Goal: Task Accomplishment & Management: Manage account settings

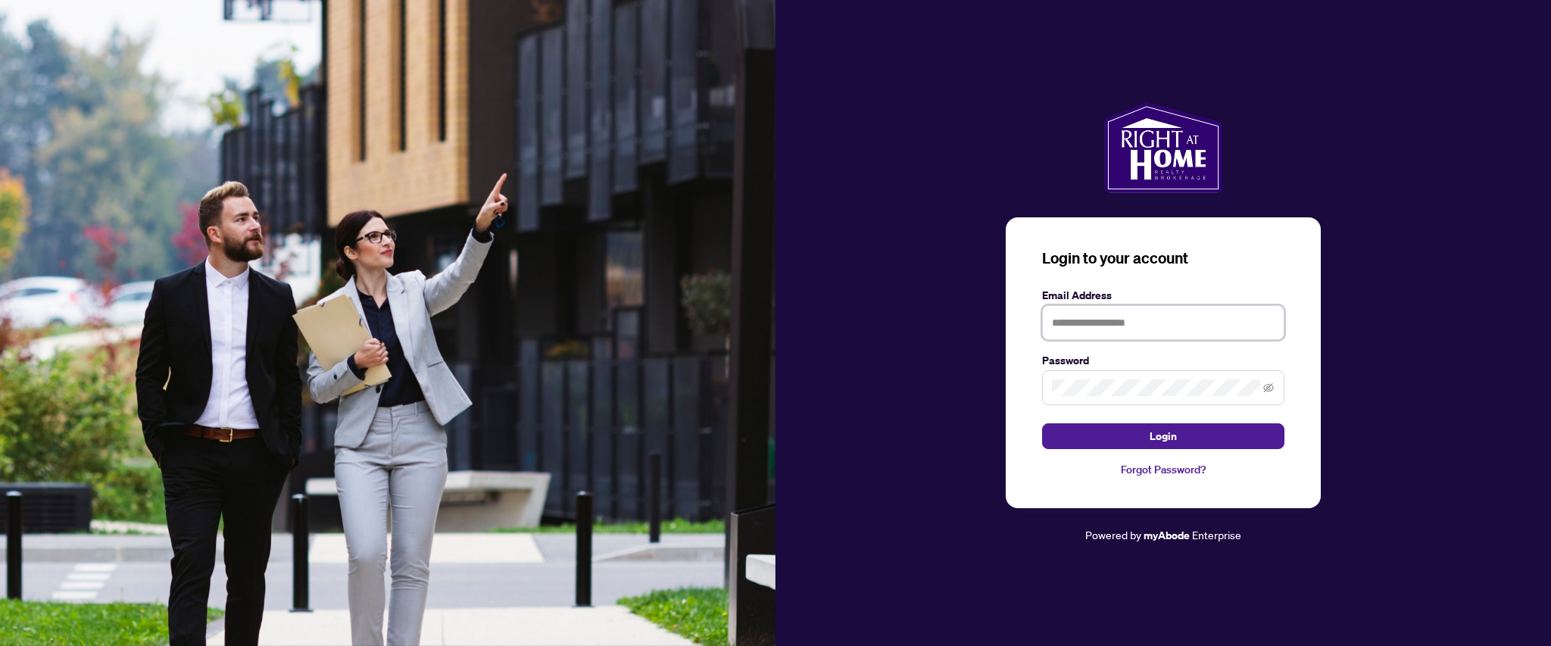
click at [1136, 315] on input "text" at bounding box center [1163, 322] width 242 height 35
type input "**********"
click at [1042, 423] on button "Login" at bounding box center [1163, 436] width 242 height 26
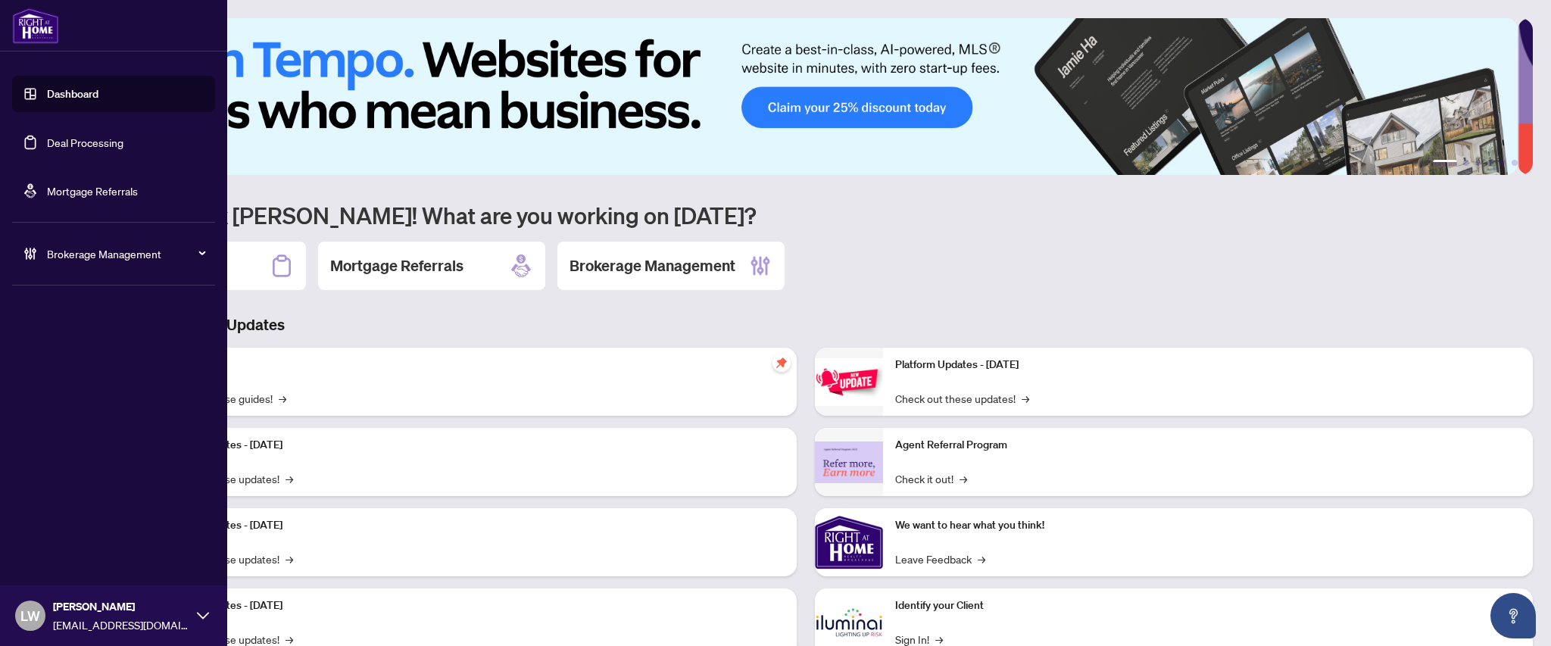
click at [98, 144] on link "Deal Processing" at bounding box center [85, 143] width 76 height 14
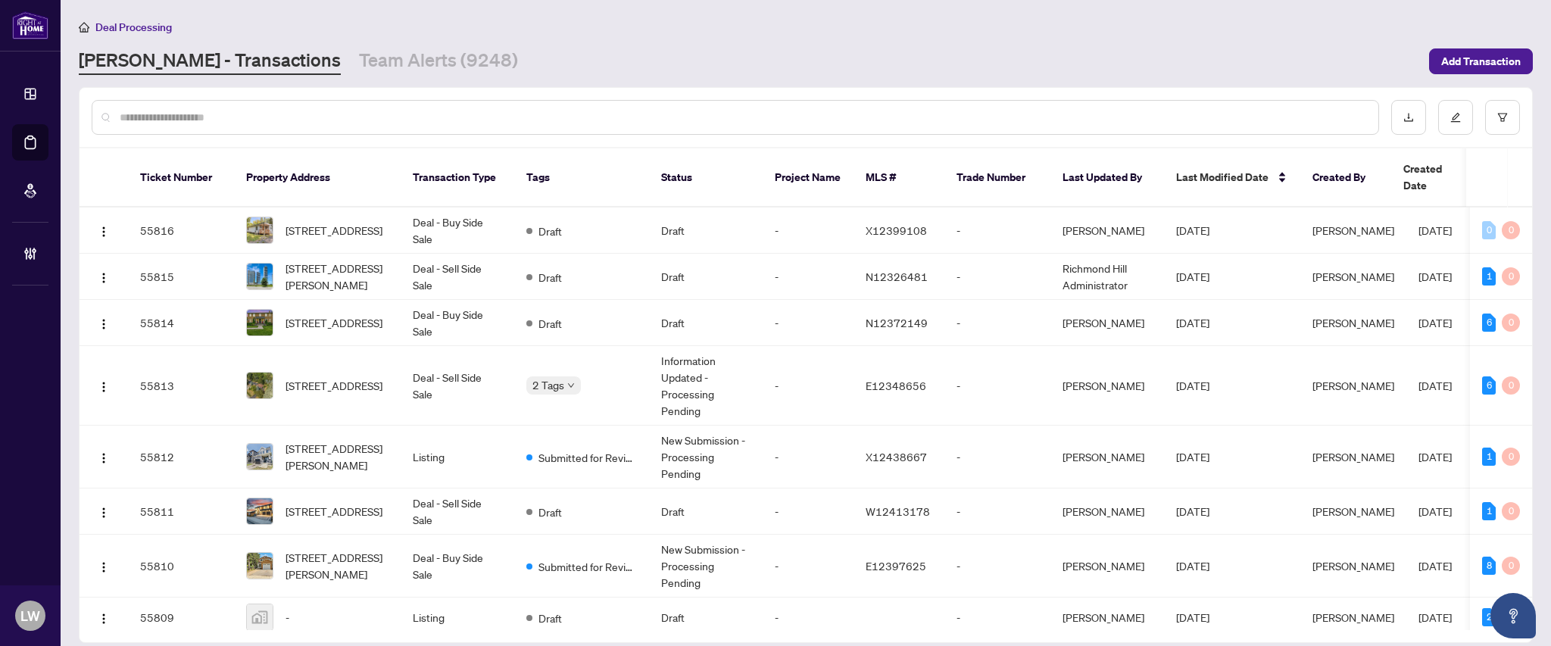
click at [477, 114] on input "text" at bounding box center [743, 117] width 1246 height 17
type input "*****"
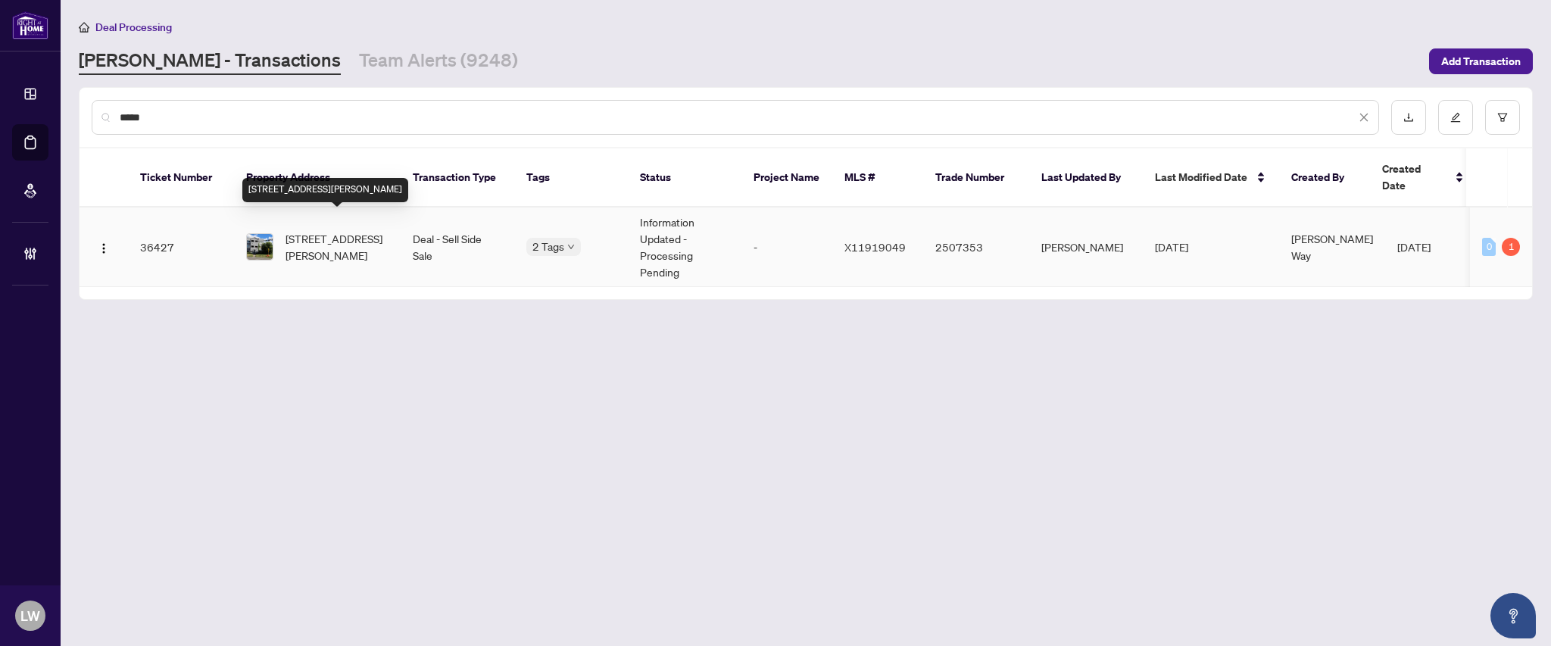
click at [346, 230] on span "[STREET_ADDRESS][PERSON_NAME]" at bounding box center [336, 246] width 103 height 33
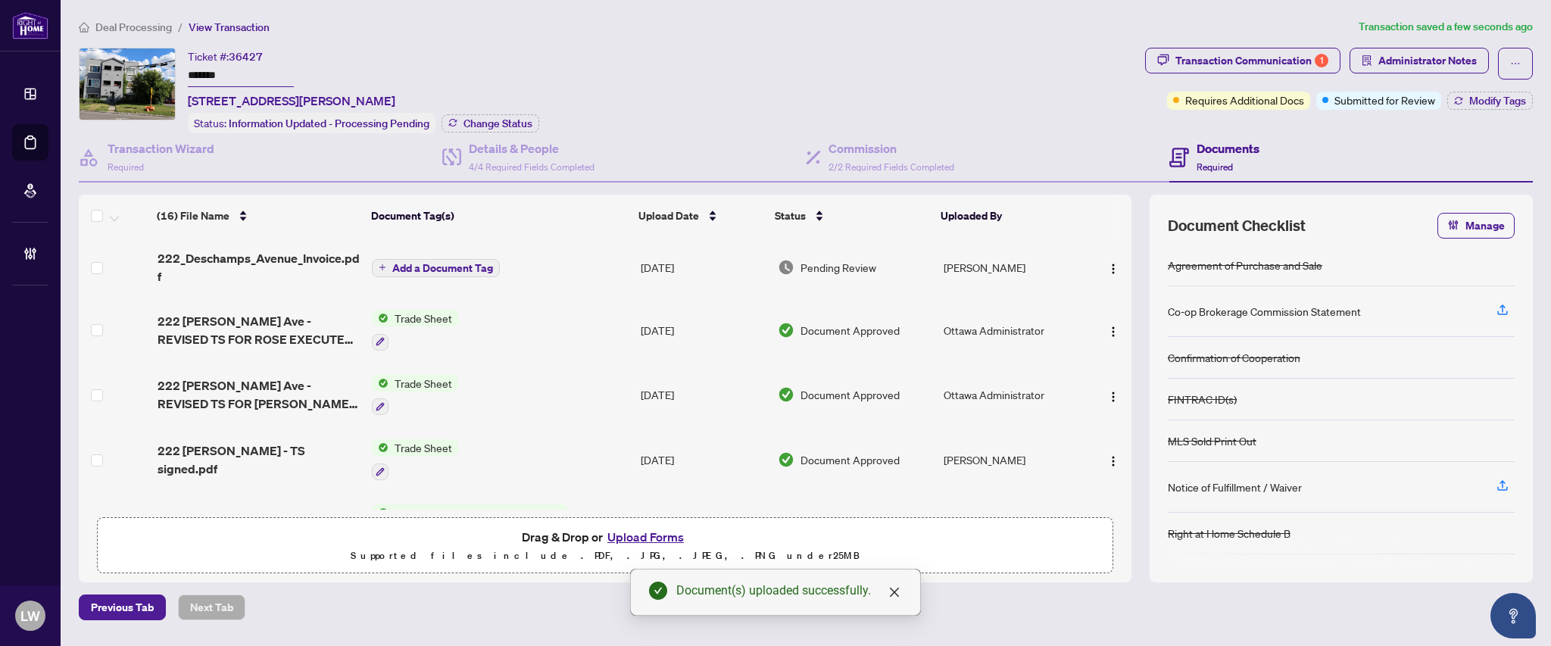
click at [416, 264] on span "Add a Document Tag" at bounding box center [442, 268] width 101 height 11
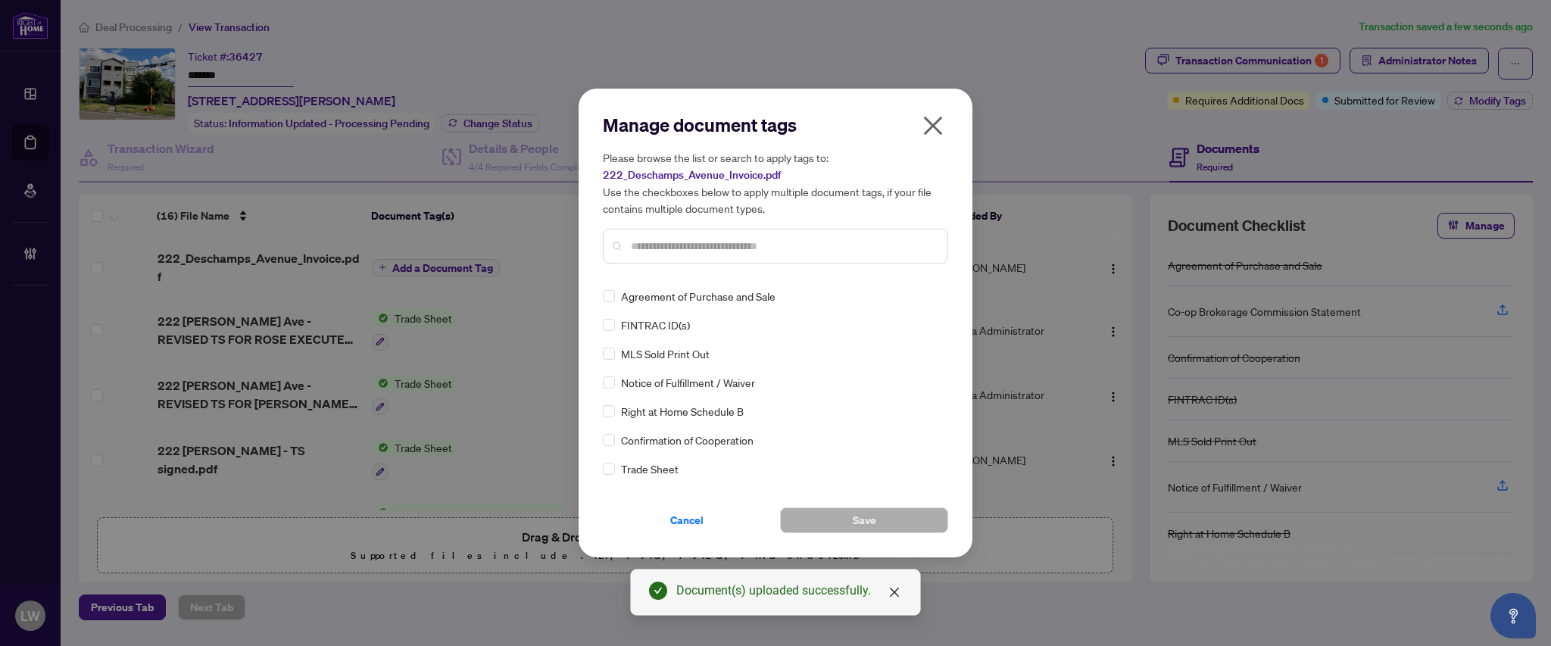
click at [690, 248] on input "text" at bounding box center [783, 246] width 304 height 17
type input "****"
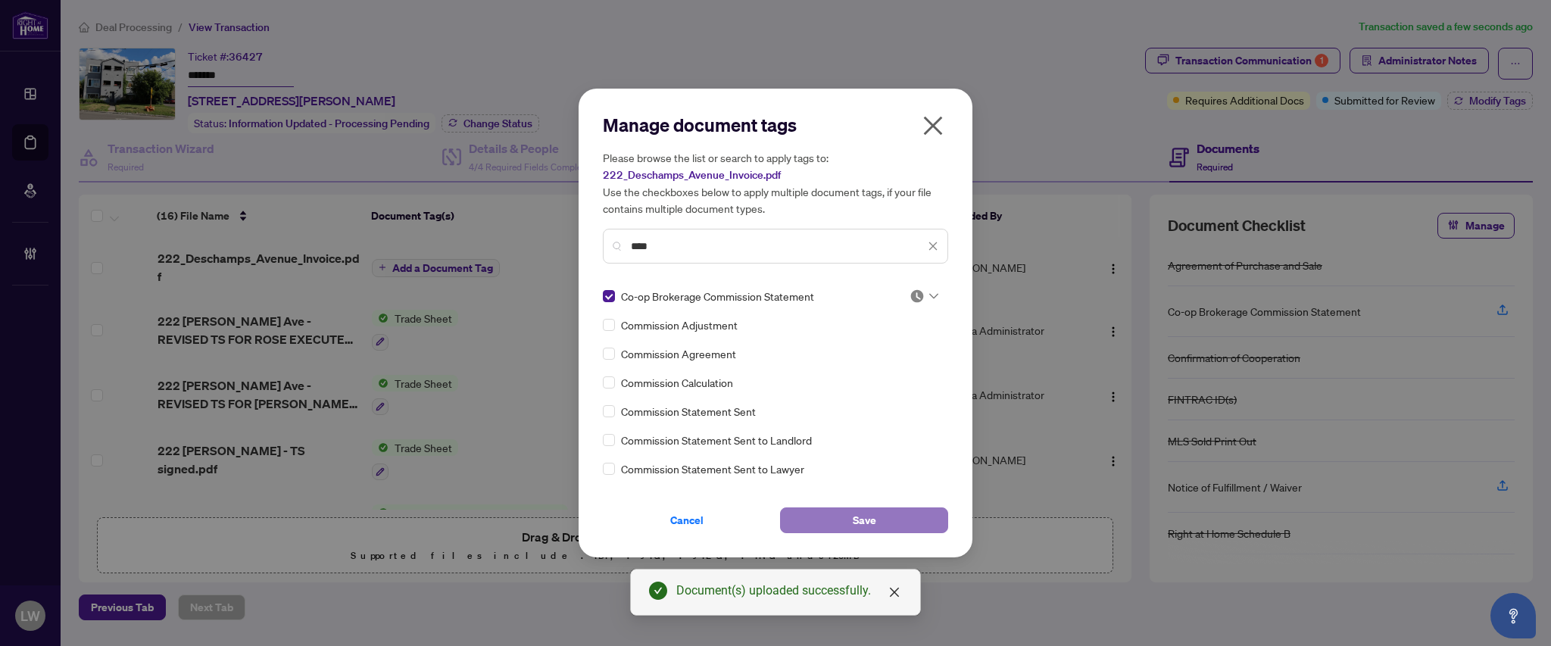
click at [806, 522] on button "Save" at bounding box center [864, 520] width 168 height 26
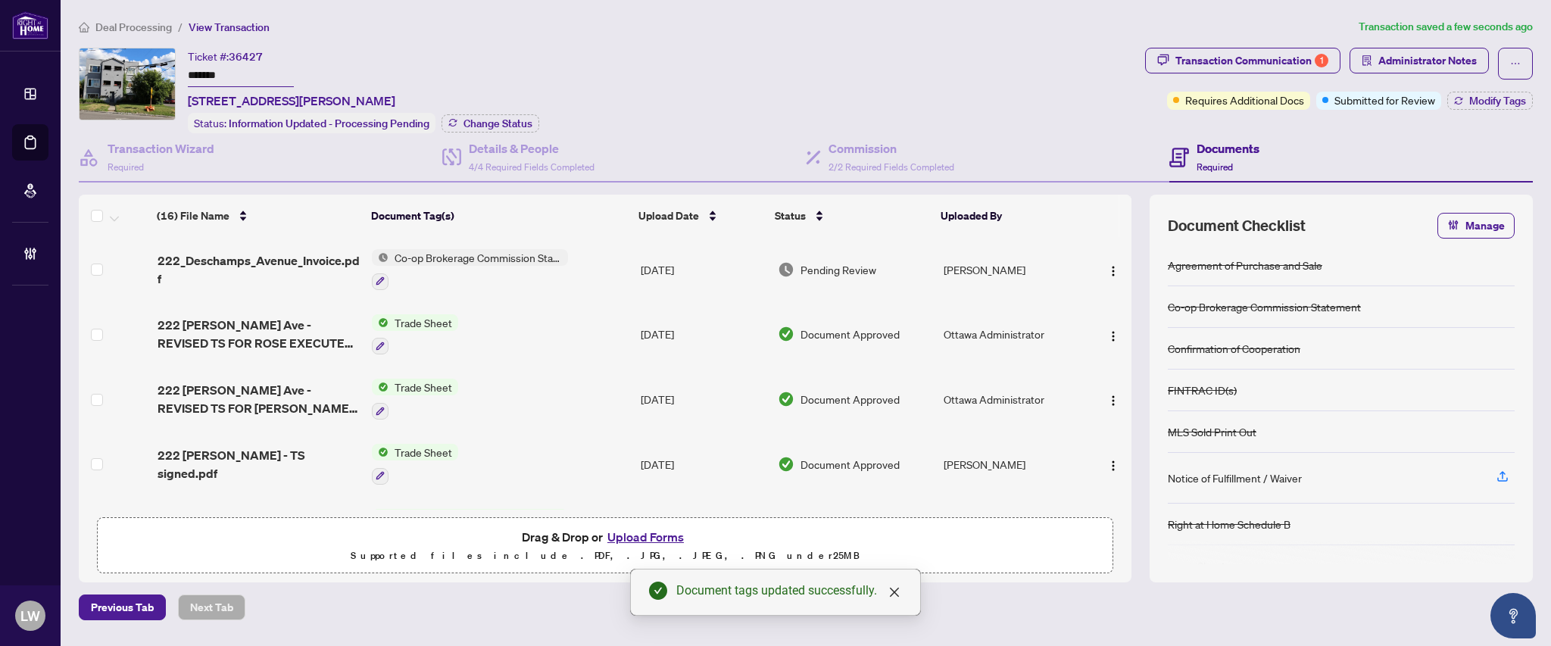
click at [849, 266] on span "Pending Review" at bounding box center [838, 269] width 76 height 17
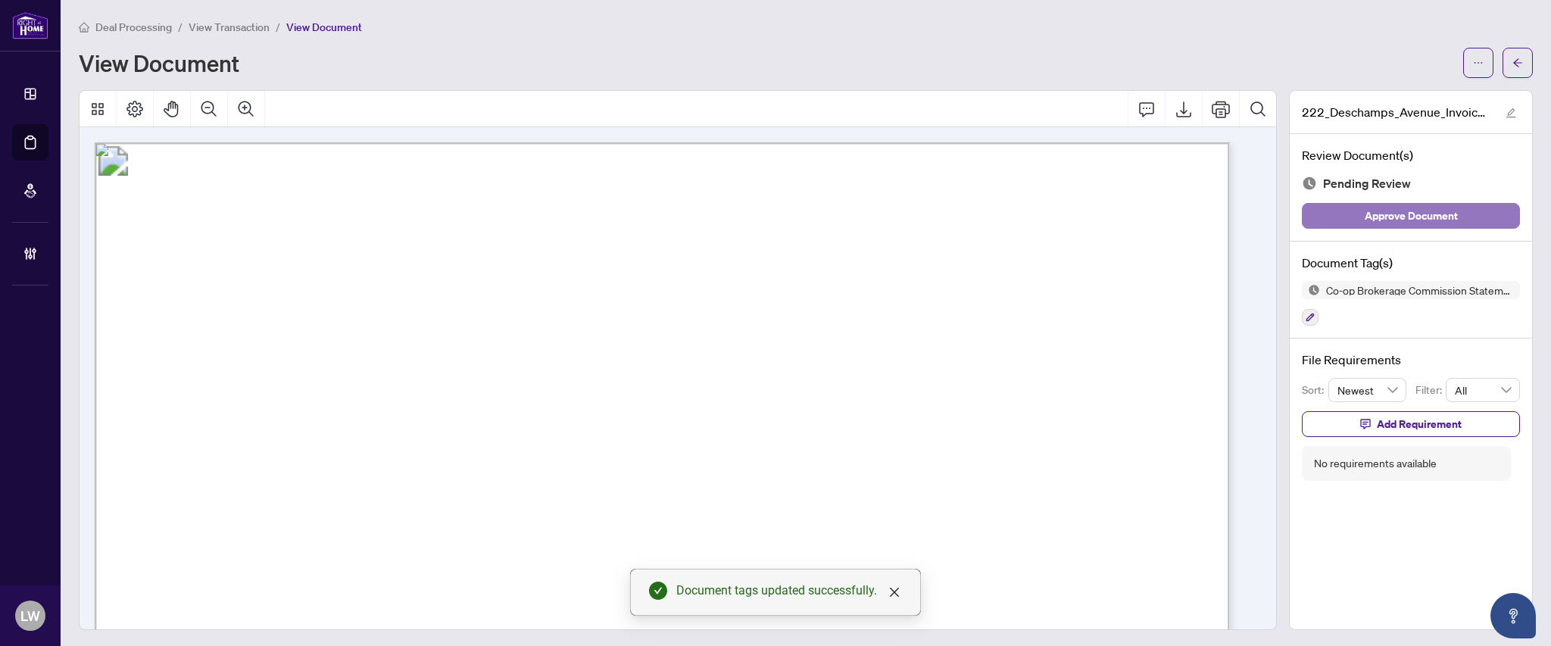
click at [1385, 220] on span "Approve Document" at bounding box center [1410, 216] width 93 height 24
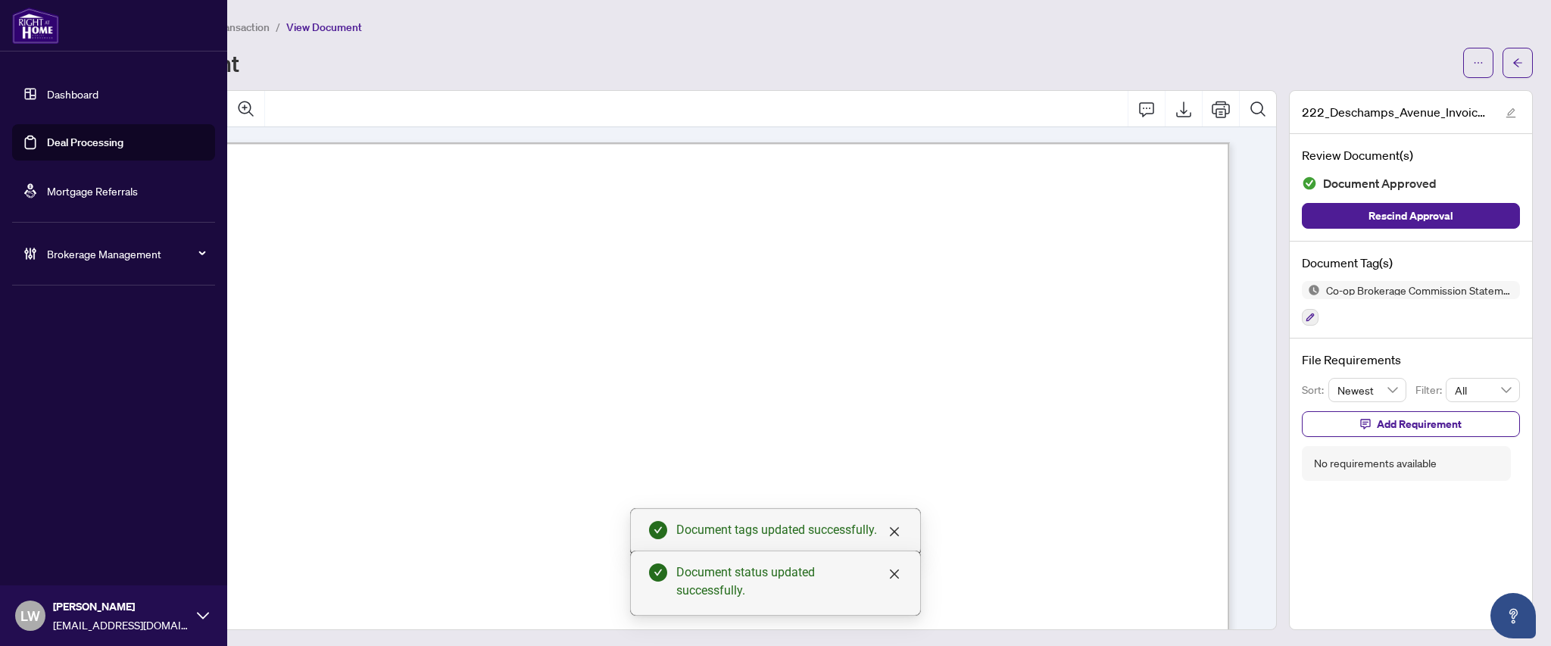
click at [68, 140] on link "Deal Processing" at bounding box center [85, 143] width 76 height 14
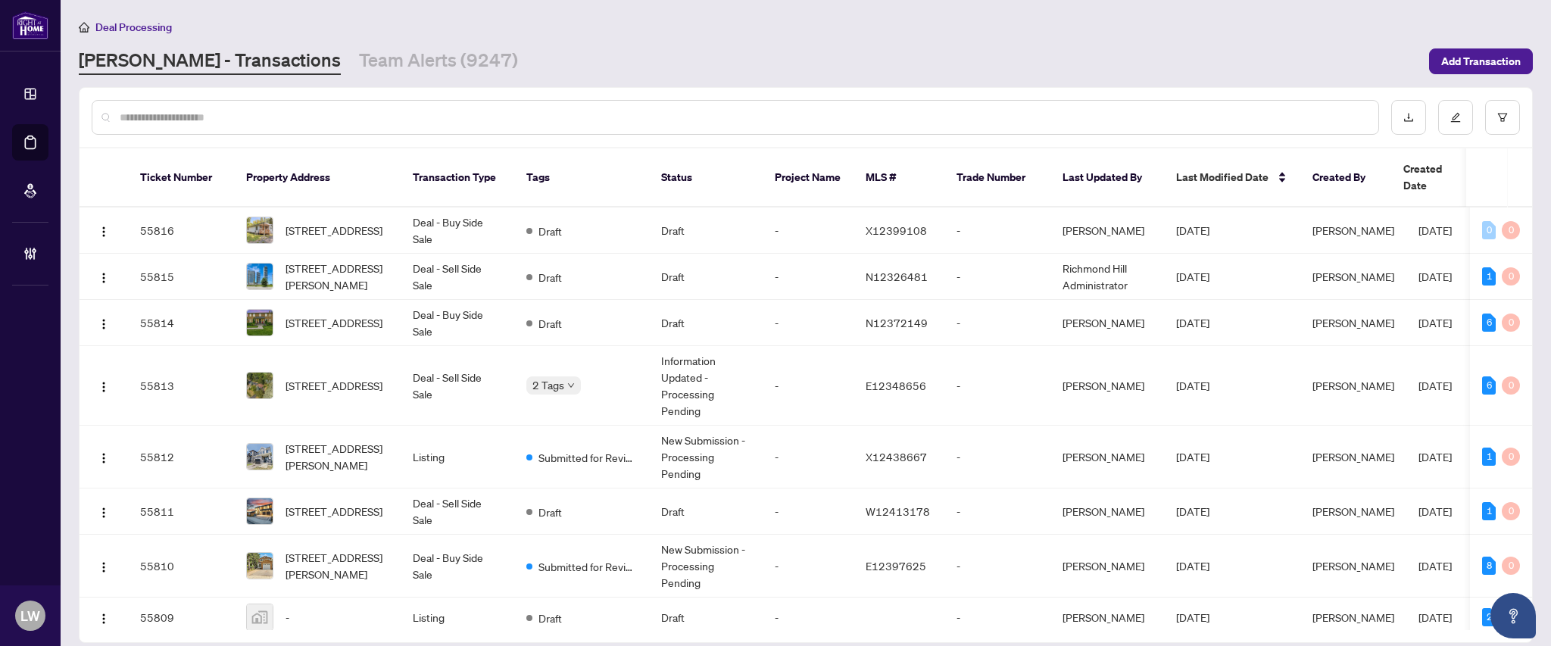
click at [506, 113] on input "text" at bounding box center [743, 117] width 1246 height 17
type input "*****"
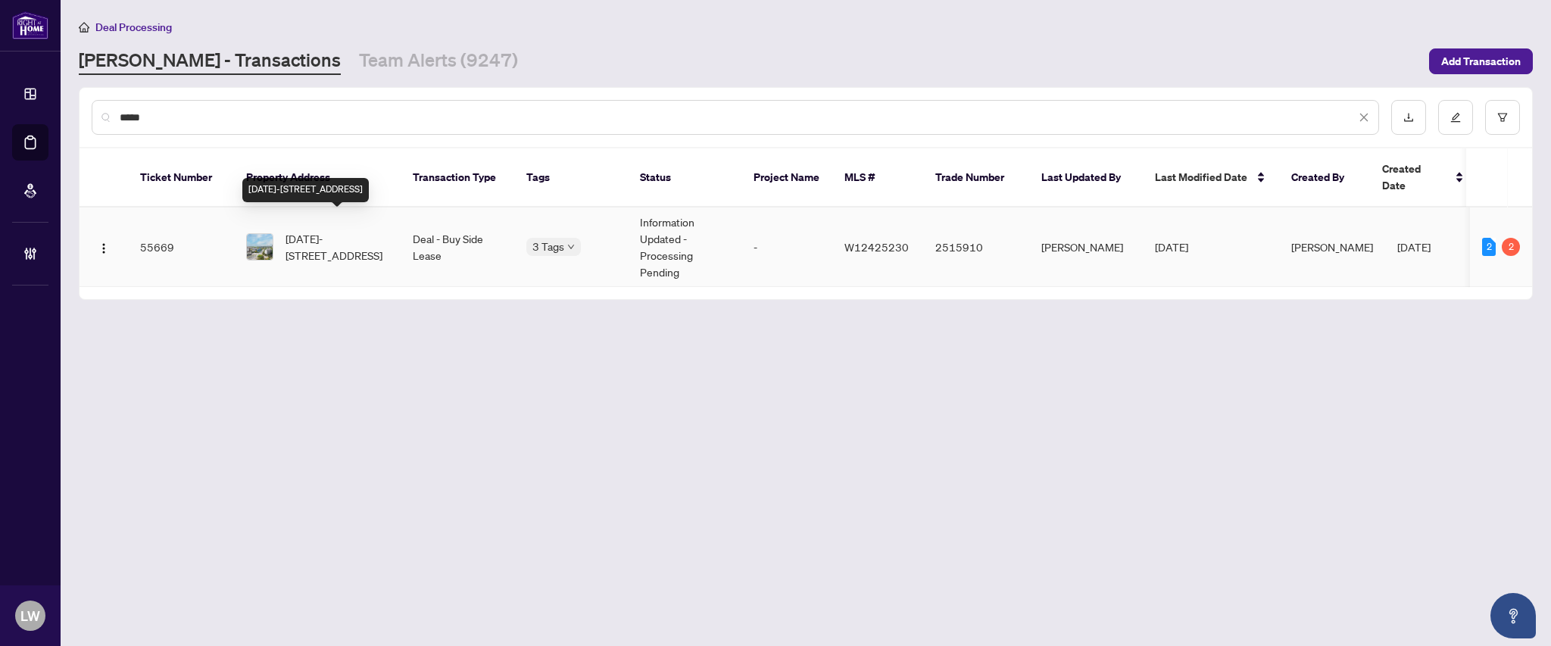
click at [343, 230] on span "[DATE]-[STREET_ADDRESS]" at bounding box center [336, 246] width 103 height 33
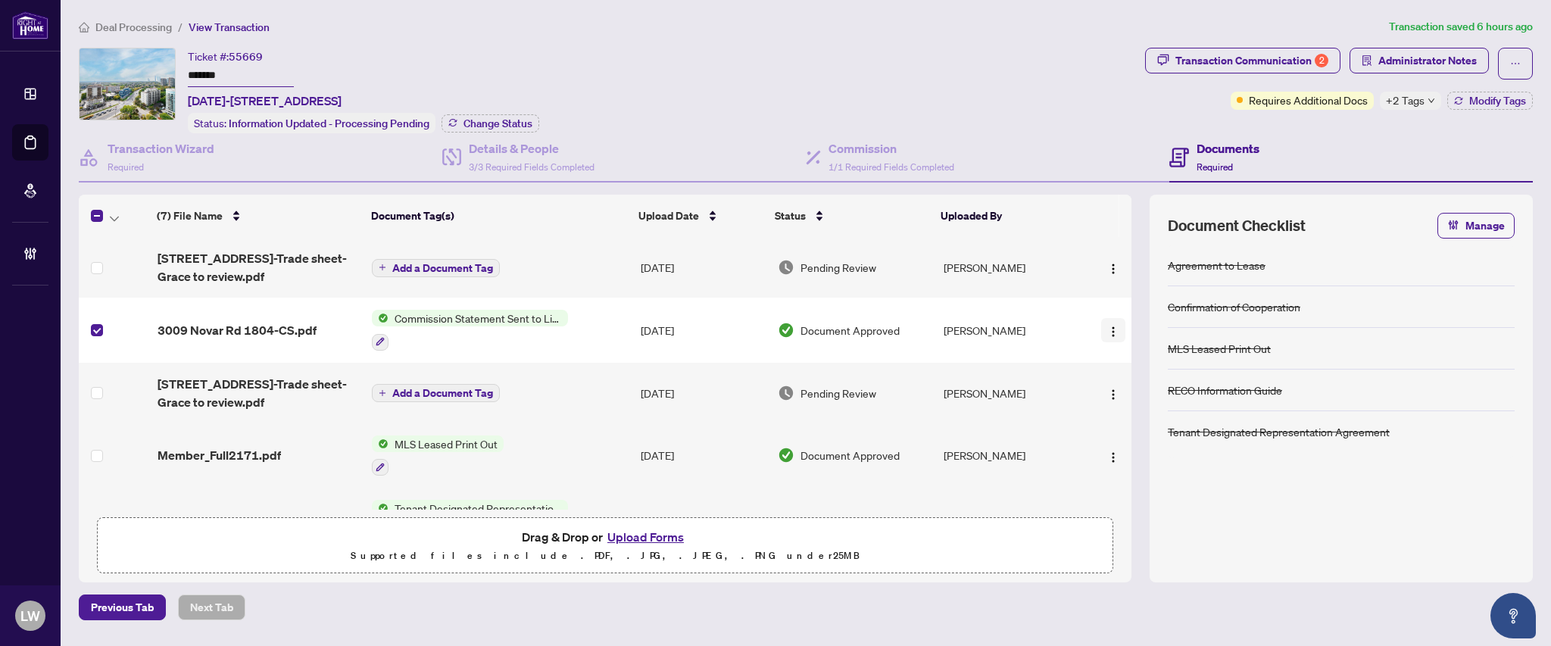
click at [1111, 331] on img "button" at bounding box center [1113, 332] width 12 height 12
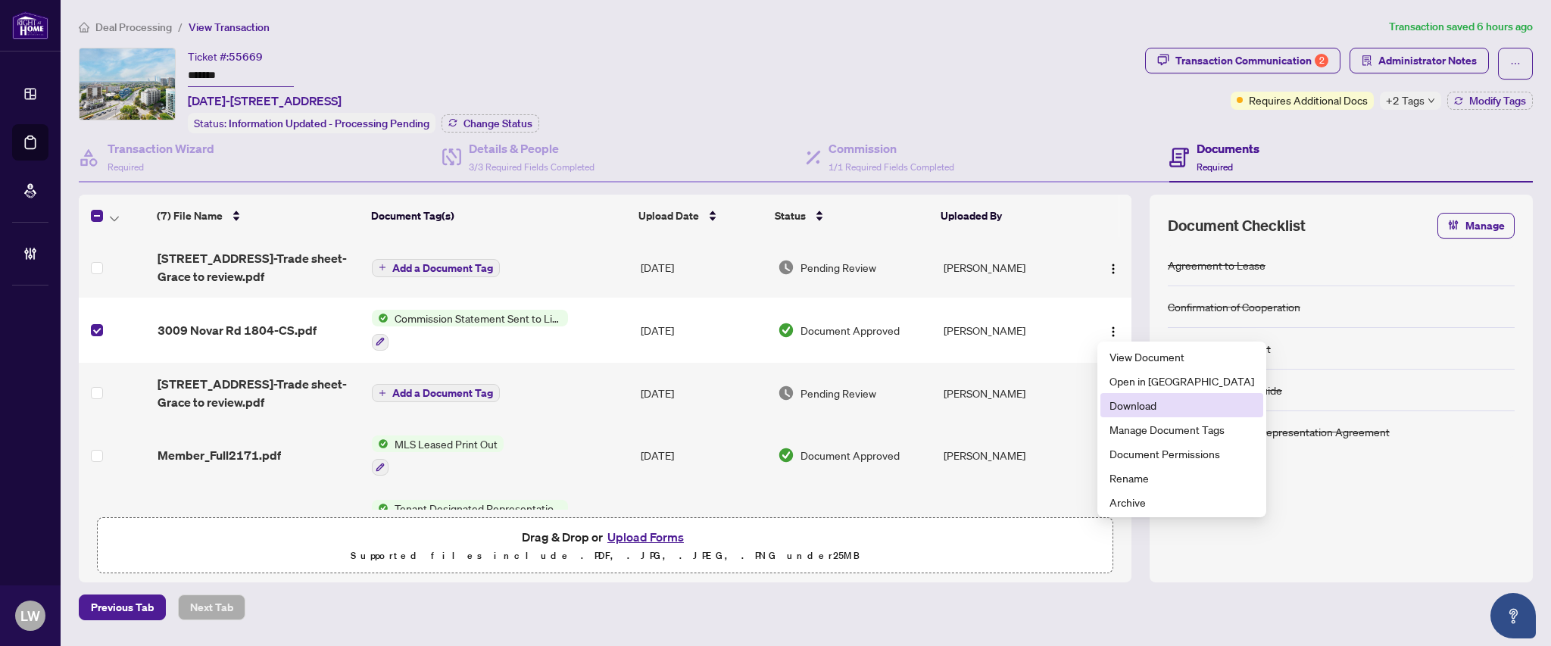
click at [1127, 401] on span "Download" at bounding box center [1181, 405] width 145 height 17
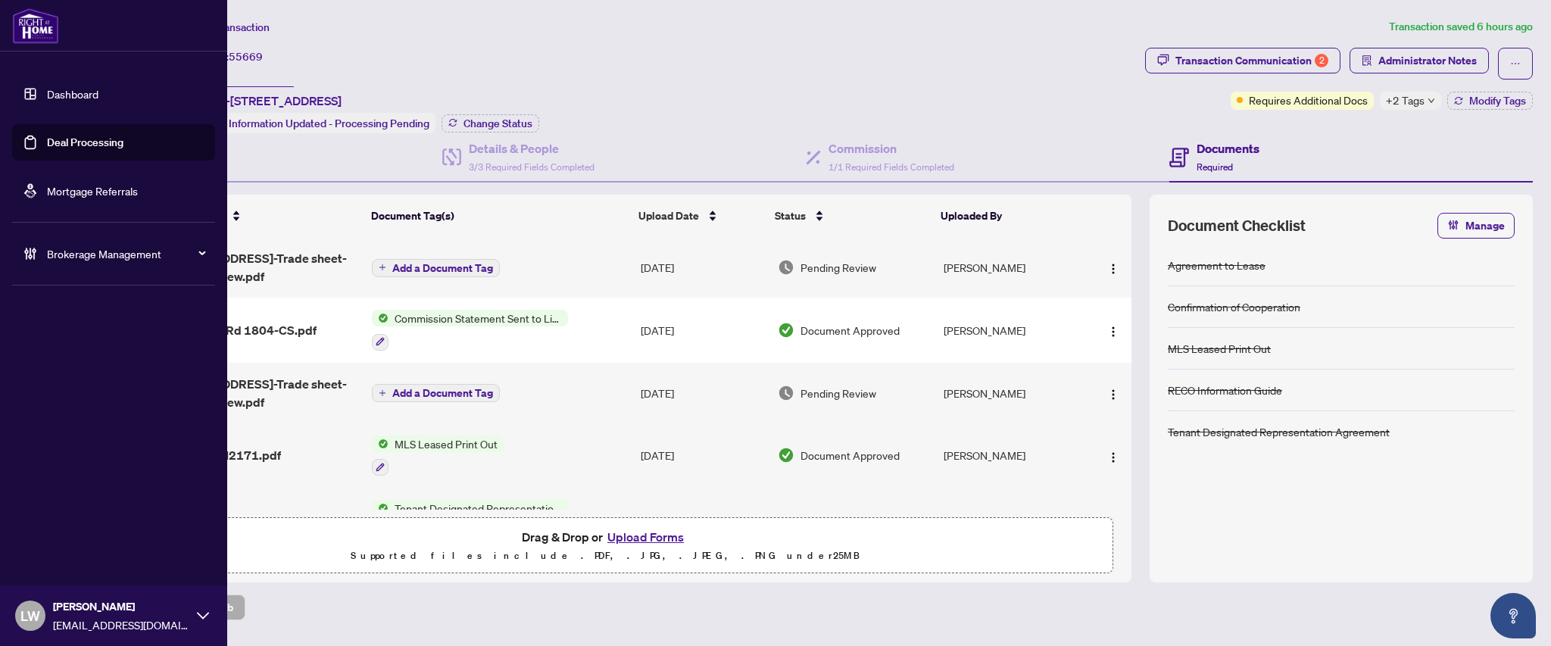
click at [79, 136] on link "Deal Processing" at bounding box center [85, 143] width 76 height 14
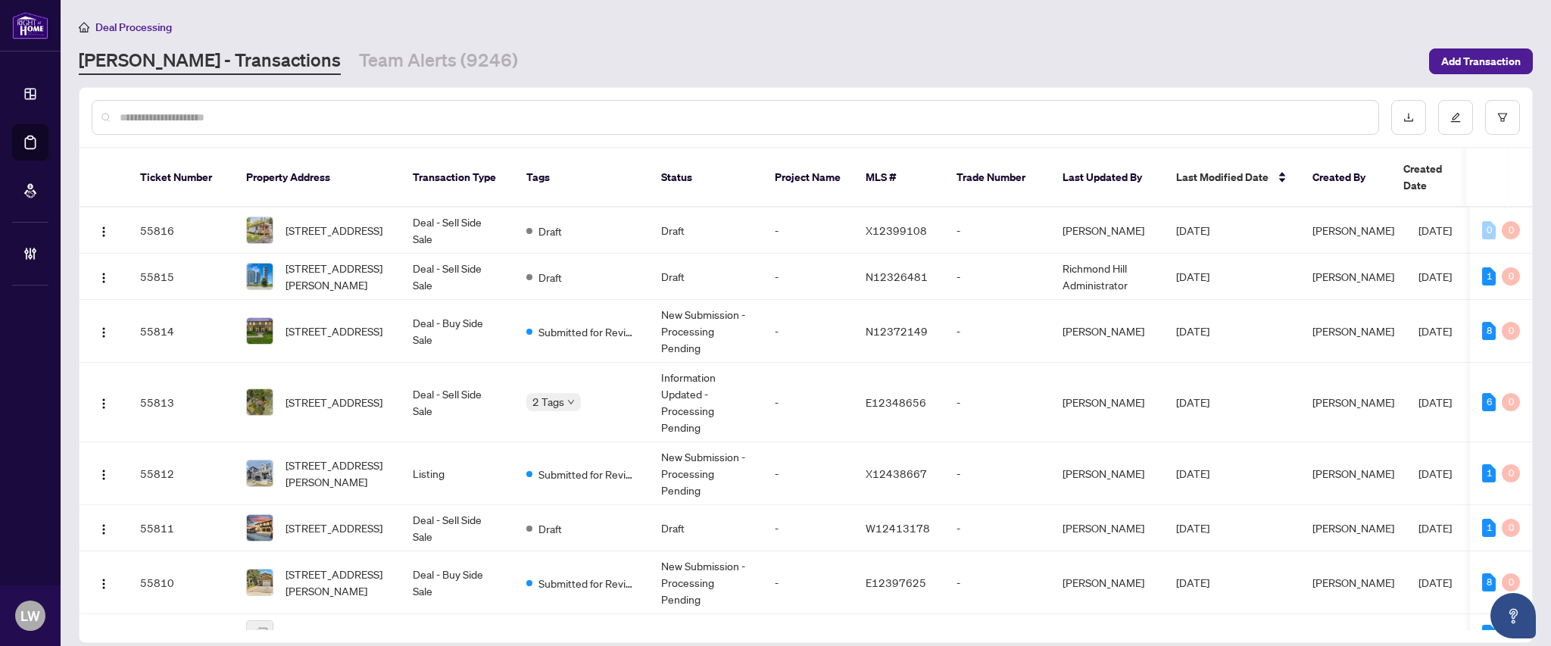
click at [463, 112] on input "text" at bounding box center [743, 117] width 1246 height 17
type input "*****"
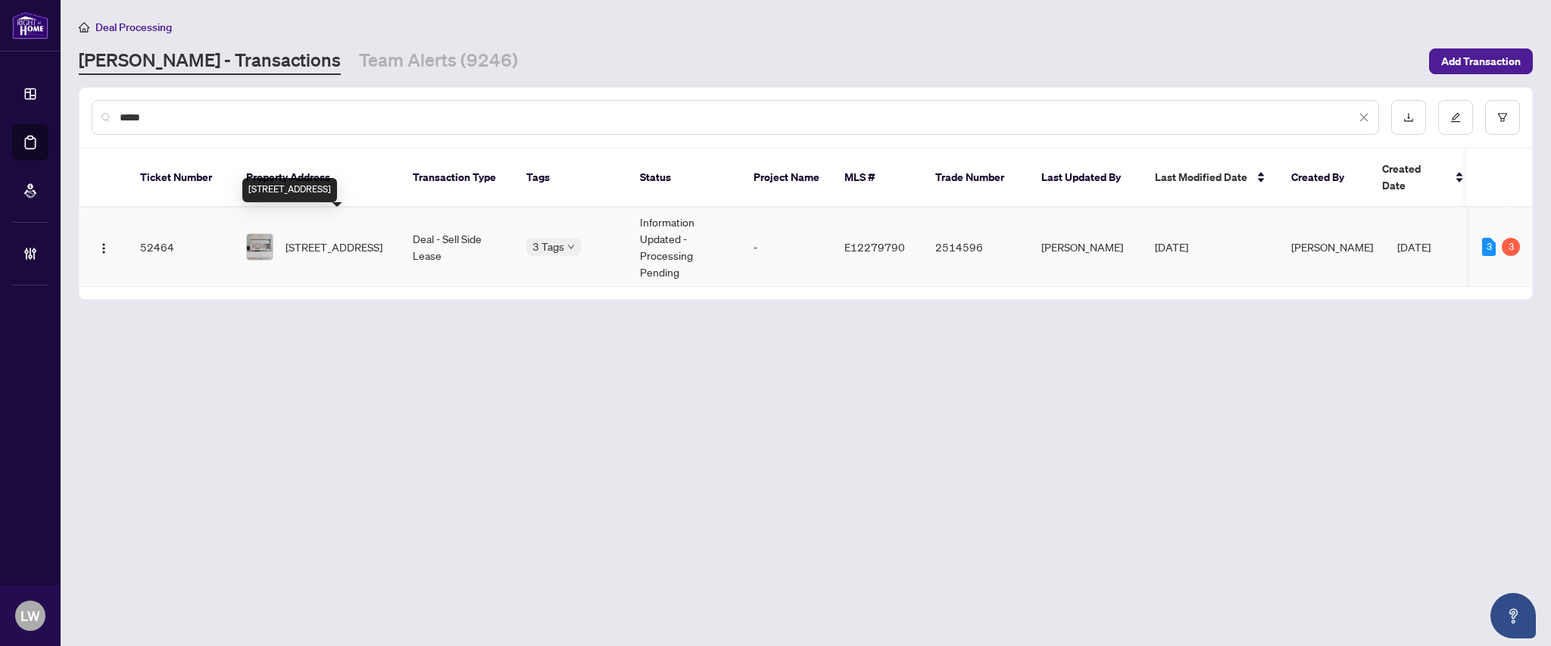
click at [340, 238] on span "[STREET_ADDRESS]" at bounding box center [333, 246] width 97 height 17
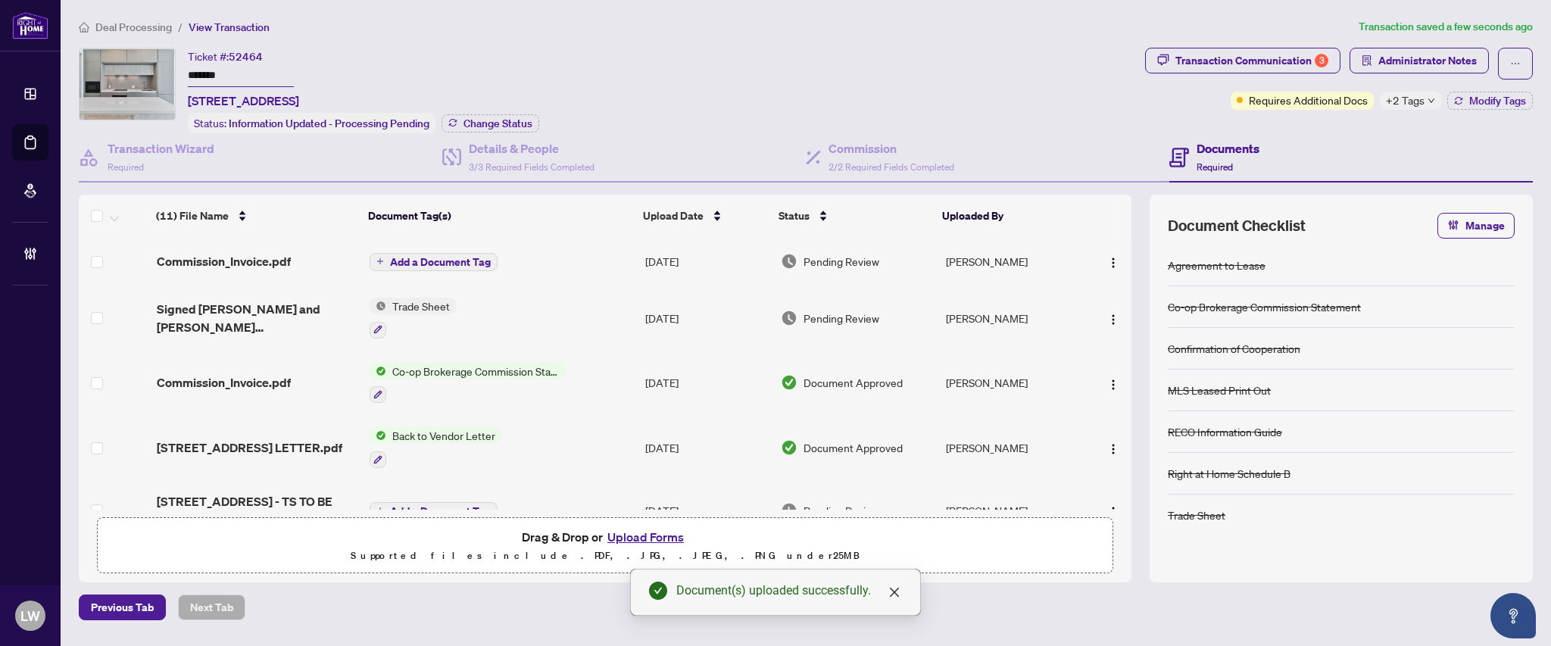
click at [452, 257] on span "Add a Document Tag" at bounding box center [440, 262] width 101 height 11
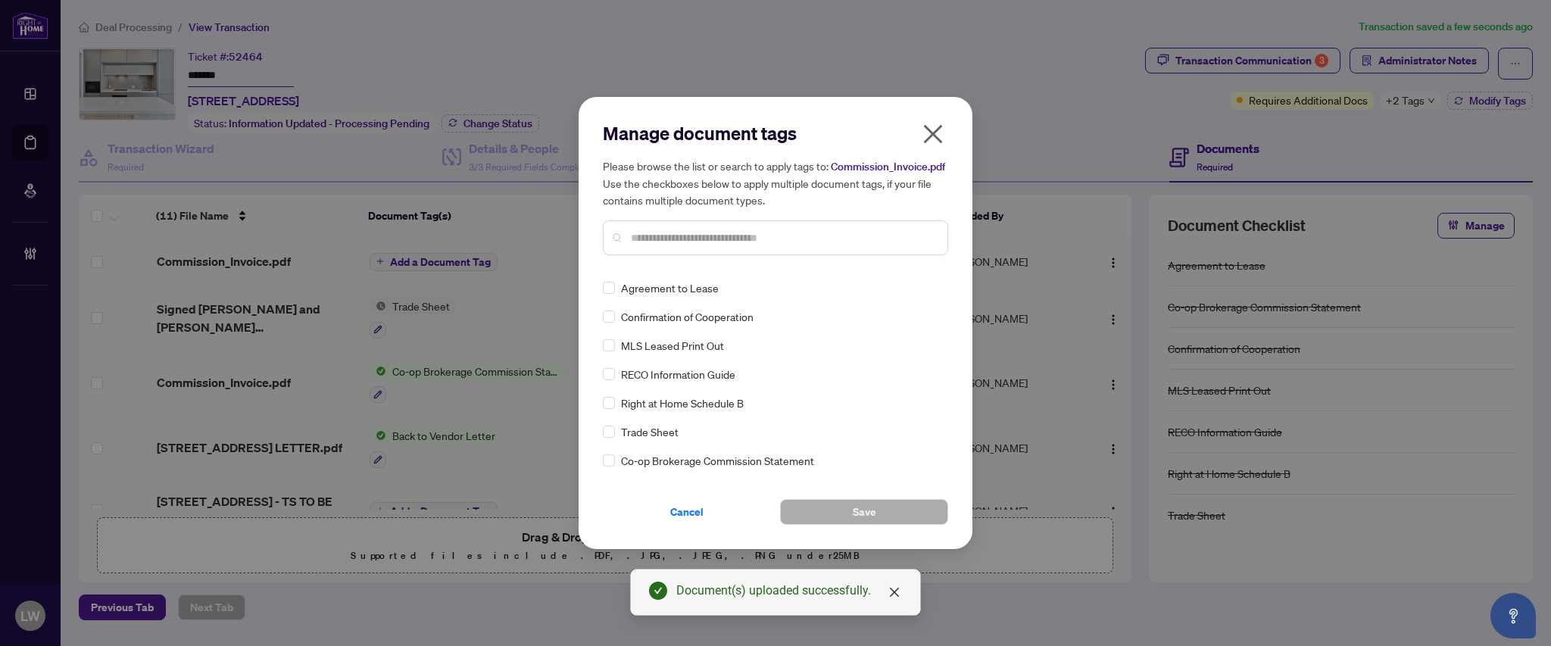
click at [740, 240] on input "text" at bounding box center [783, 237] width 304 height 17
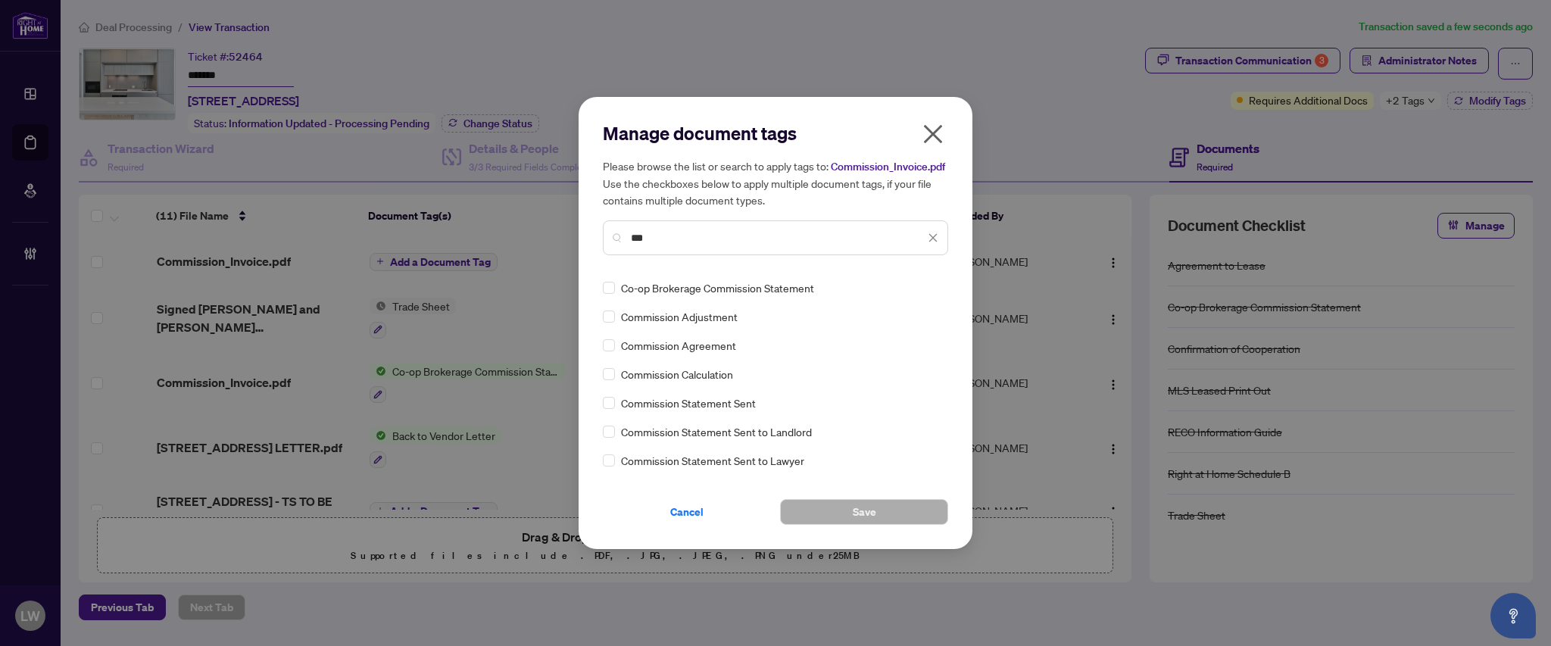
type input "***"
click at [831, 513] on button "Save" at bounding box center [864, 512] width 168 height 26
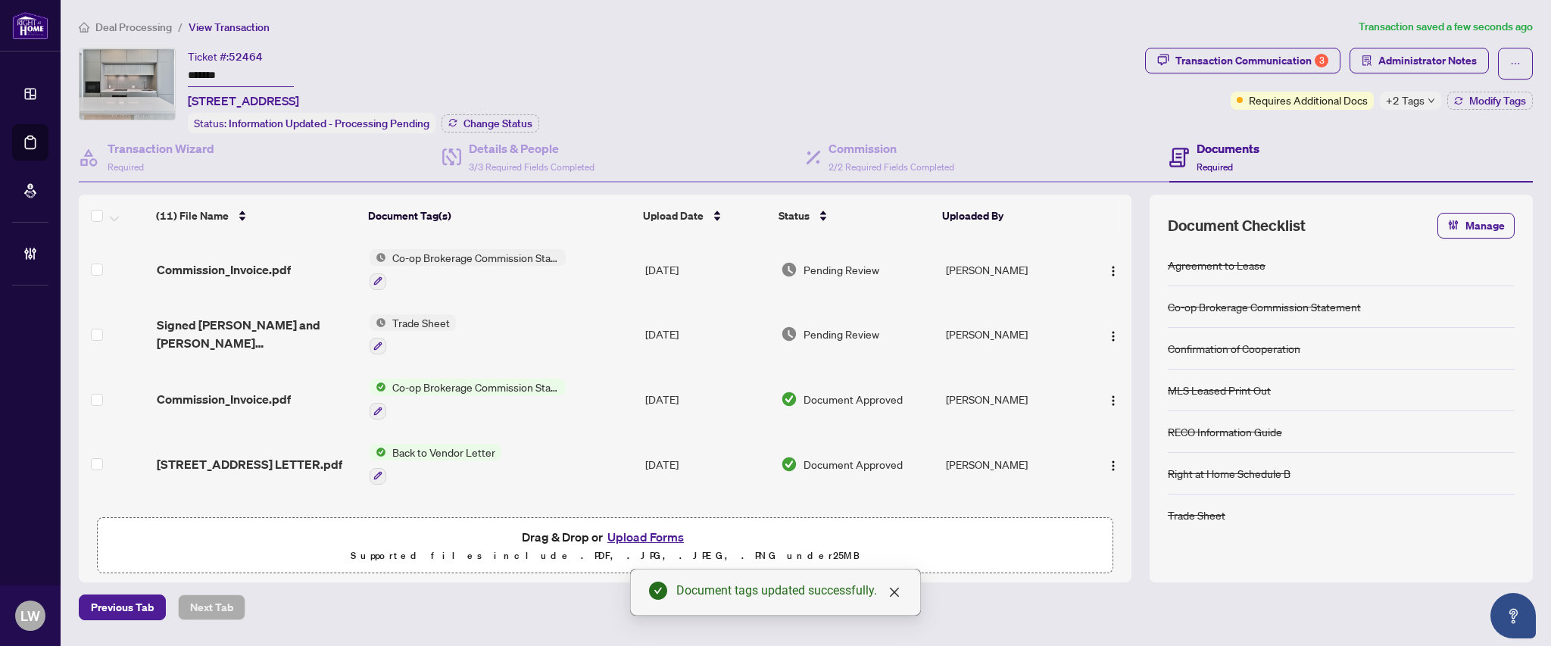
click at [821, 267] on span "Pending Review" at bounding box center [841, 269] width 76 height 17
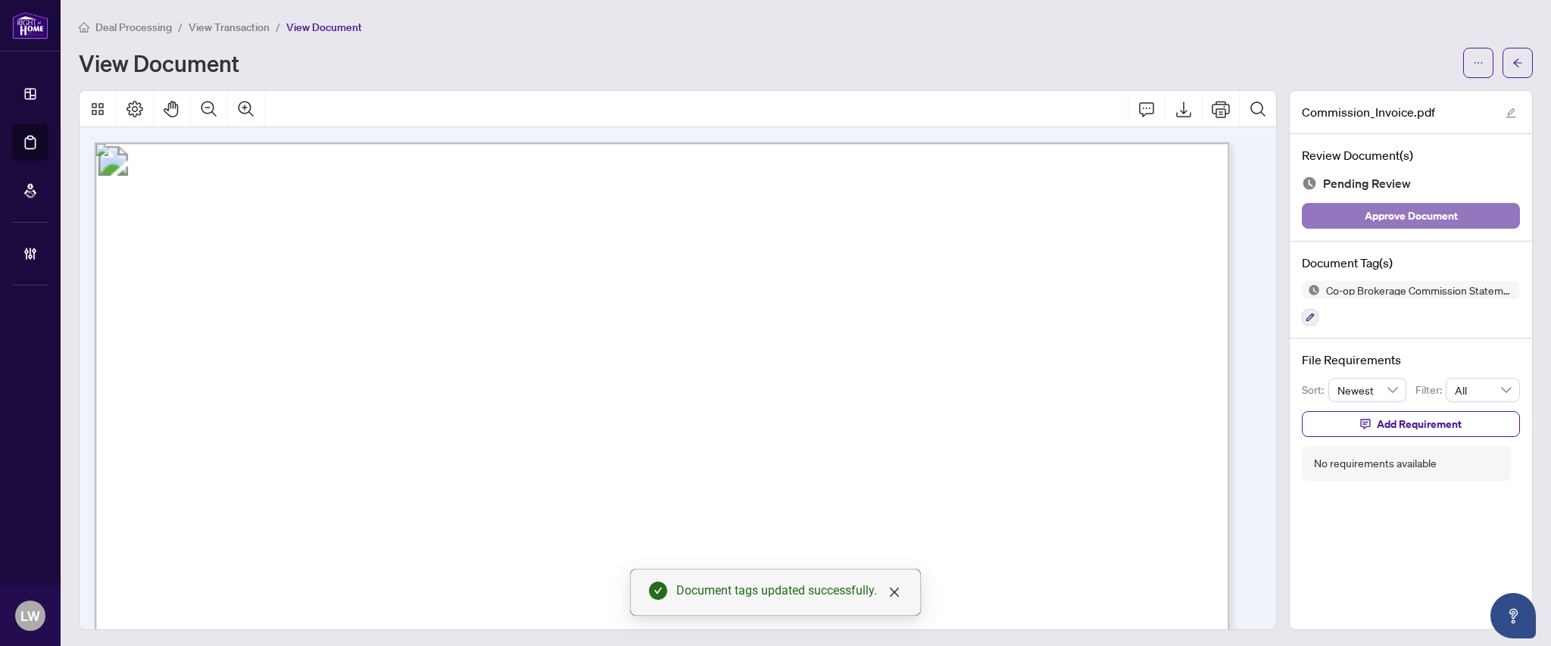
click at [1399, 217] on span "Approve Document" at bounding box center [1410, 216] width 93 height 24
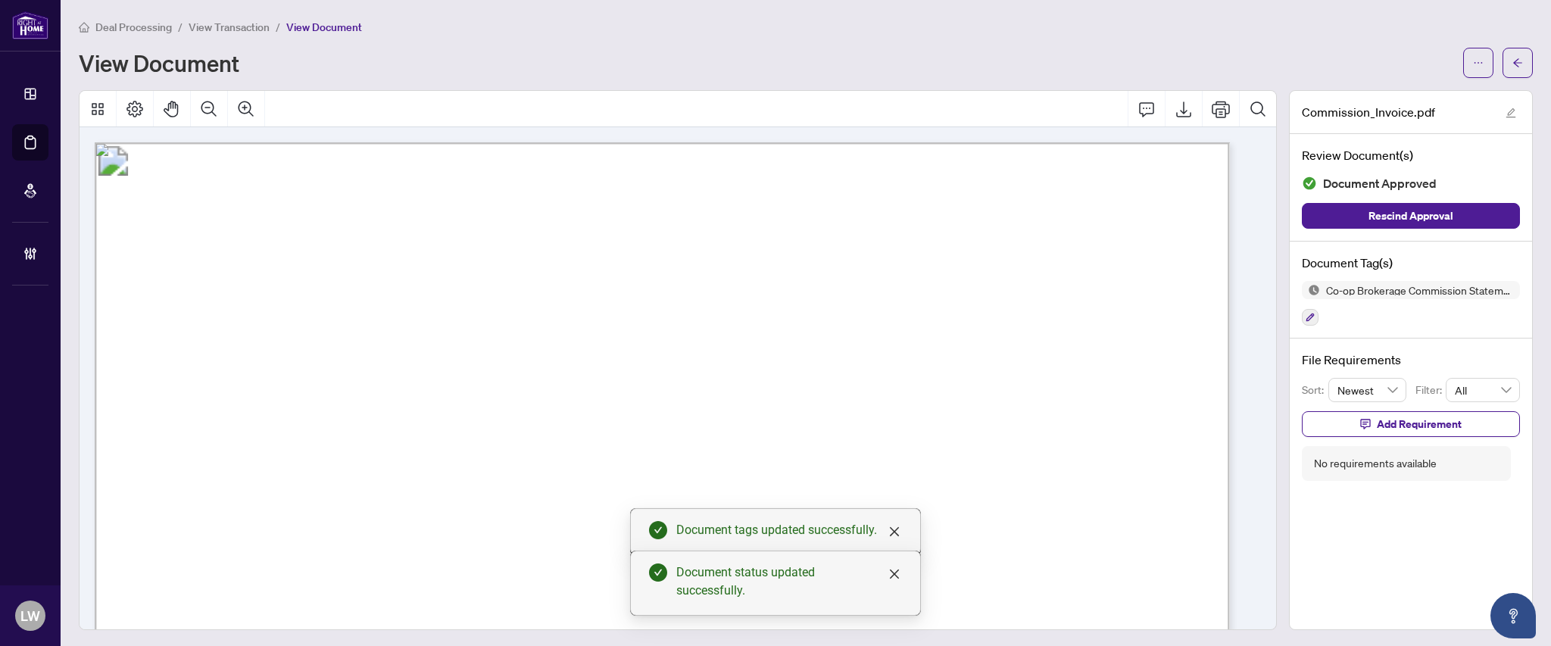
click at [236, 23] on span "View Transaction" at bounding box center [229, 27] width 81 height 14
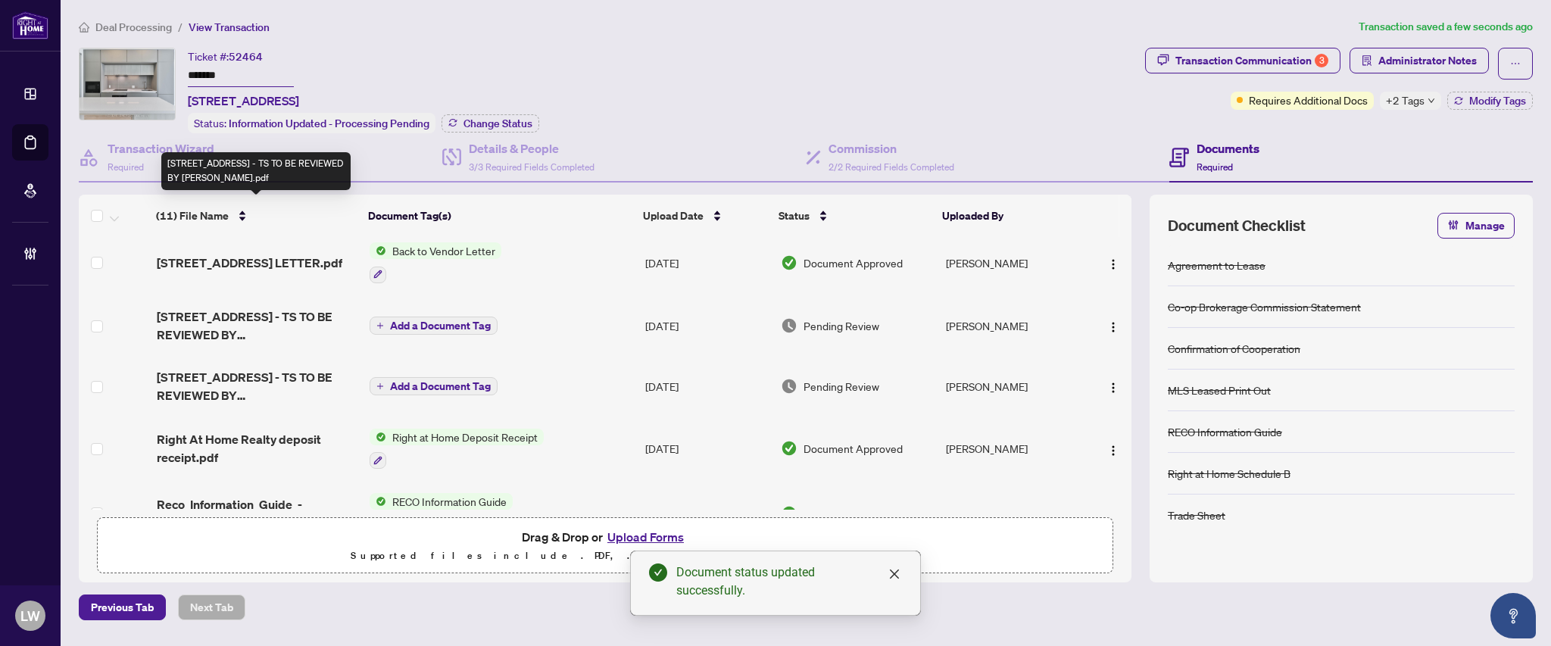
scroll to position [303, 0]
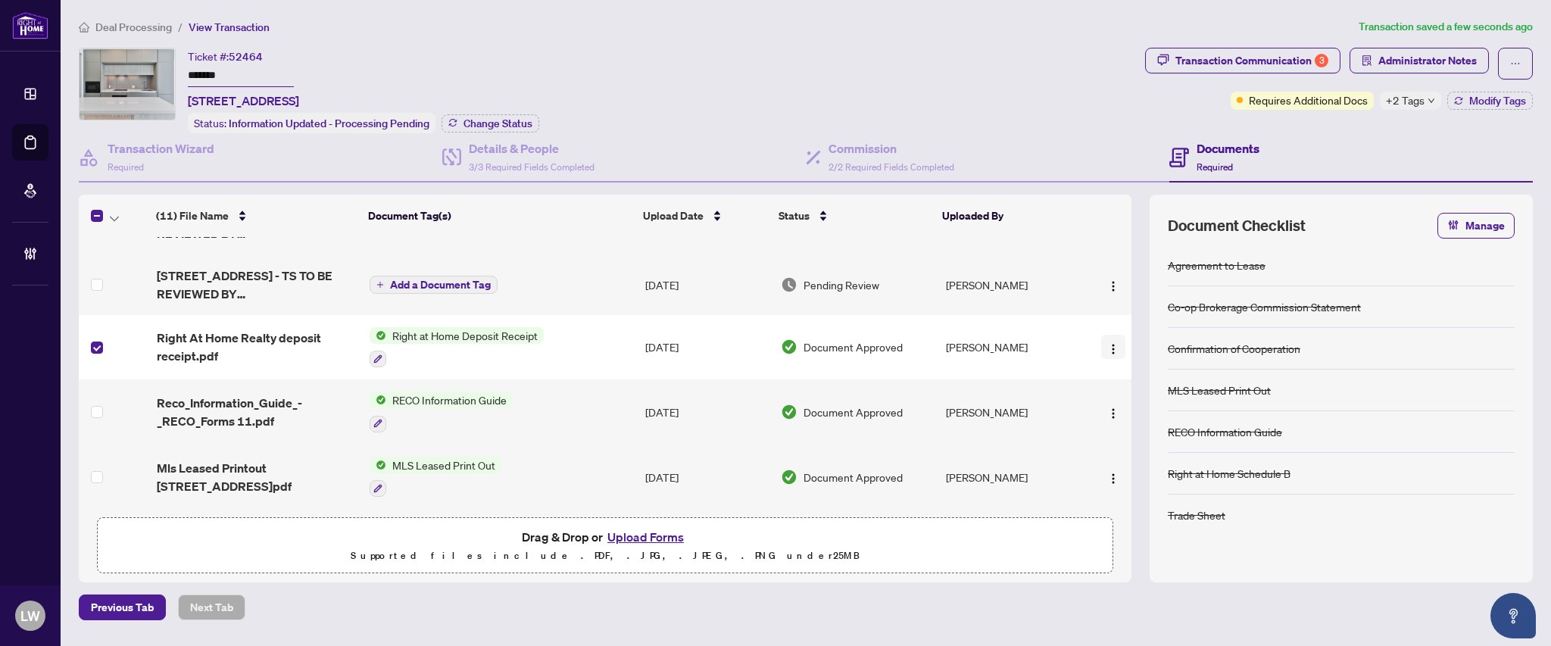
click at [1112, 343] on img "button" at bounding box center [1113, 349] width 12 height 12
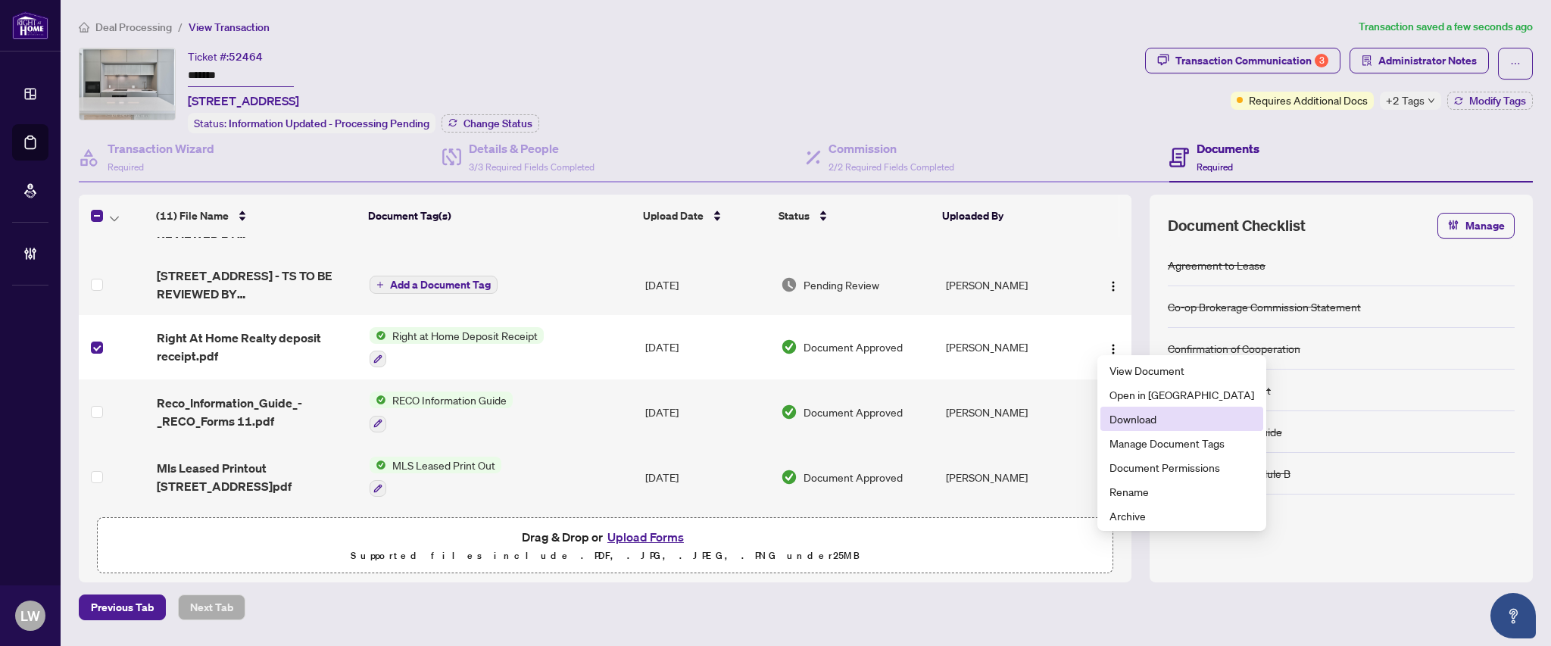
click at [1143, 424] on span "Download" at bounding box center [1181, 418] width 145 height 17
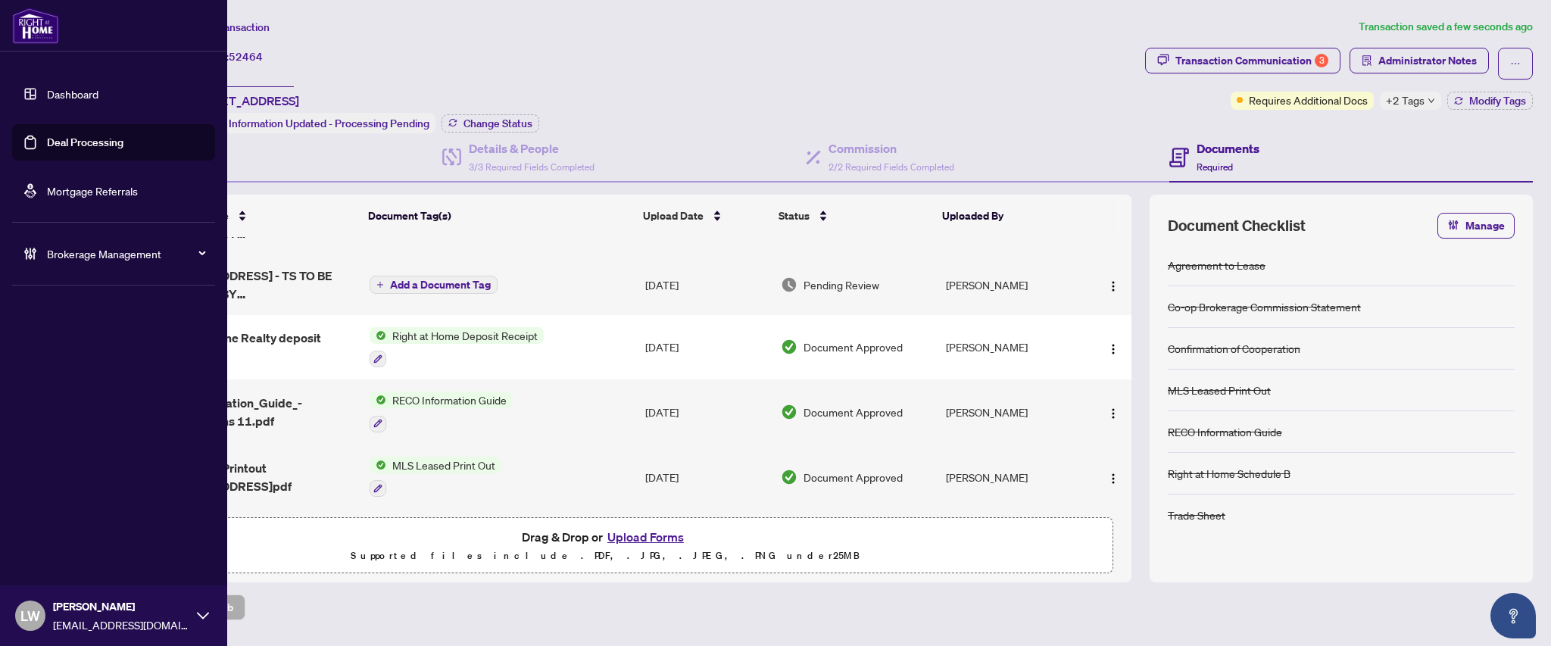
click at [47, 146] on link "Deal Processing" at bounding box center [85, 143] width 76 height 14
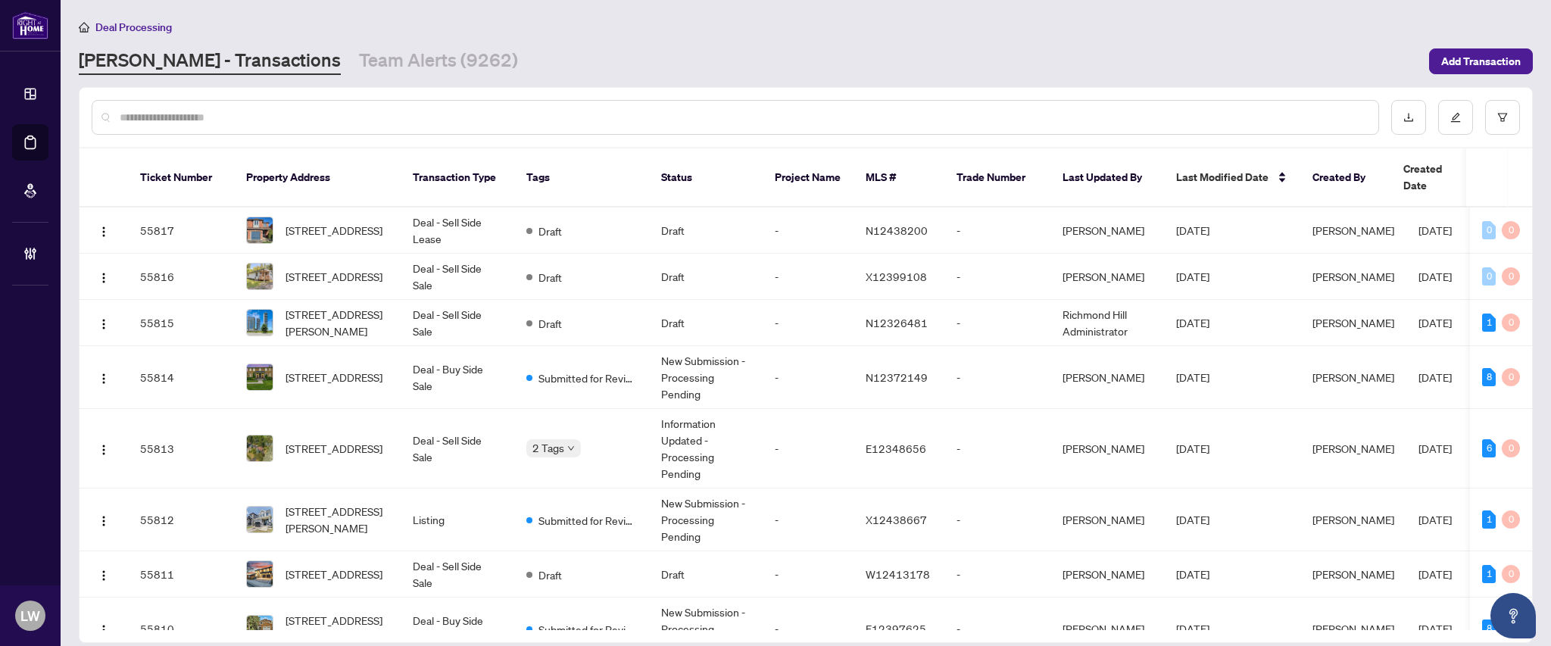
click at [533, 116] on input "text" at bounding box center [743, 117] width 1246 height 17
type input "*****"
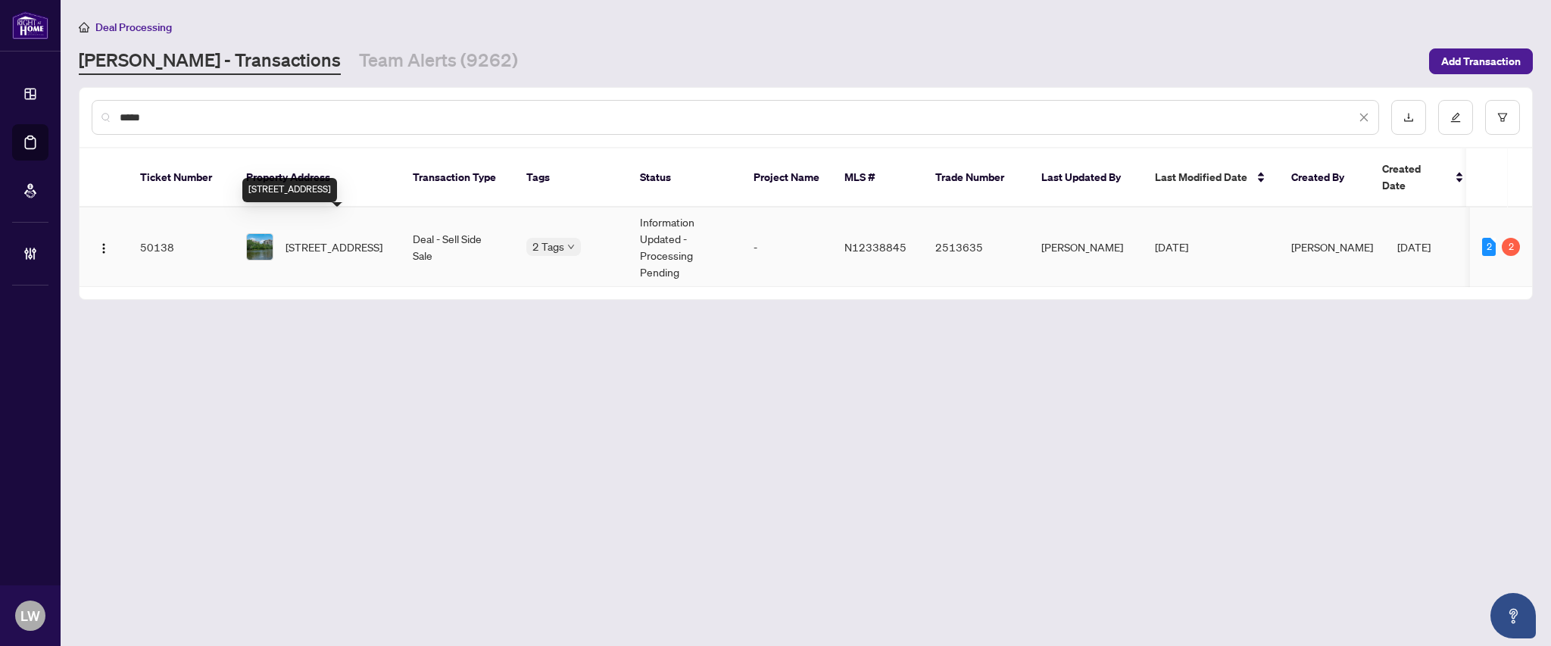
click at [315, 238] on span "[STREET_ADDRESS]" at bounding box center [333, 246] width 97 height 17
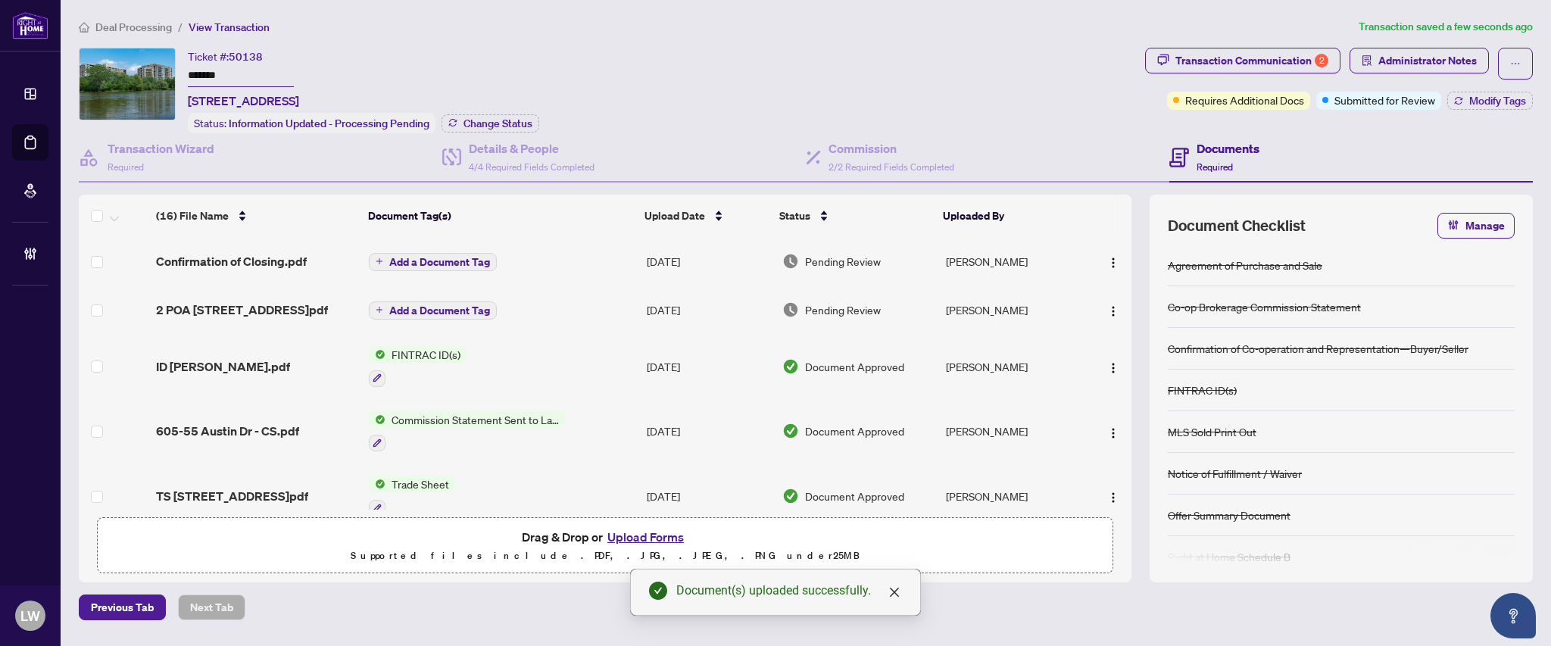
click at [404, 262] on span "Add a Document Tag" at bounding box center [439, 262] width 101 height 11
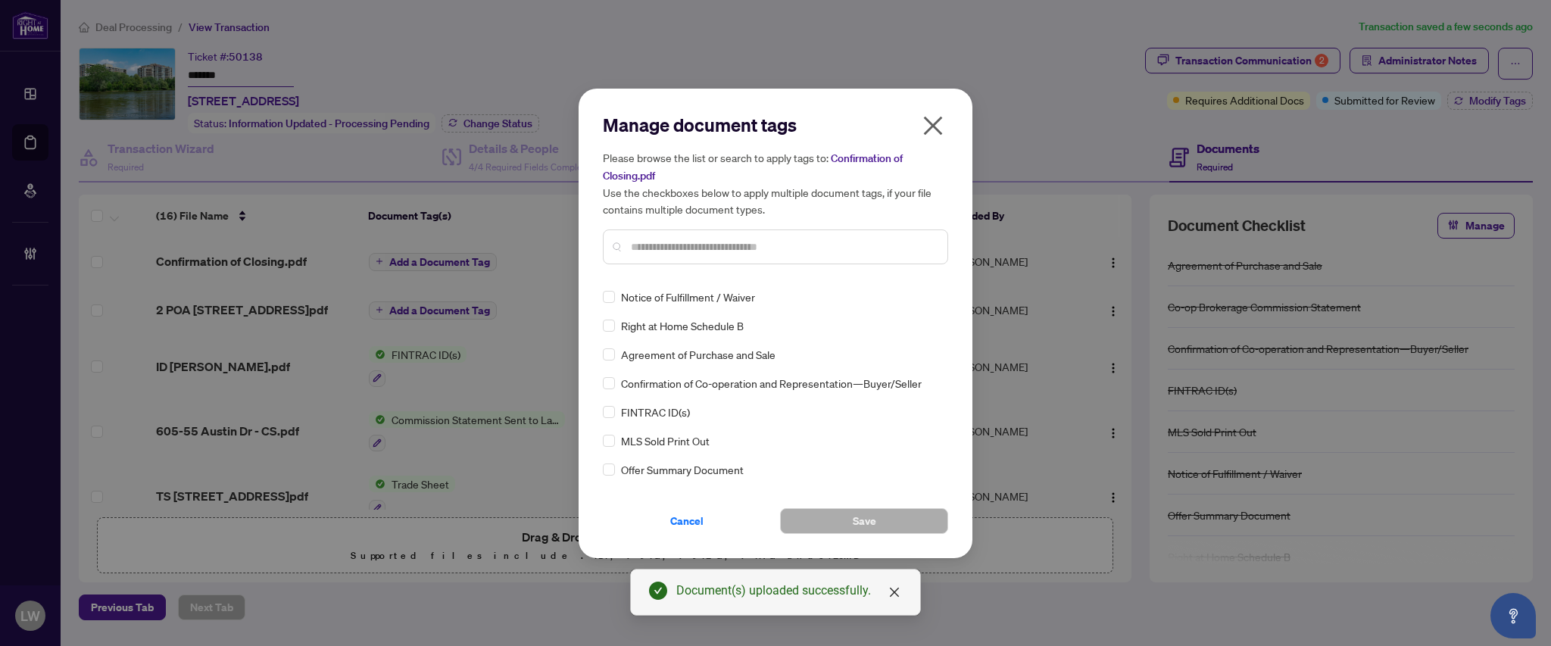
click at [718, 248] on input "text" at bounding box center [783, 246] width 304 height 17
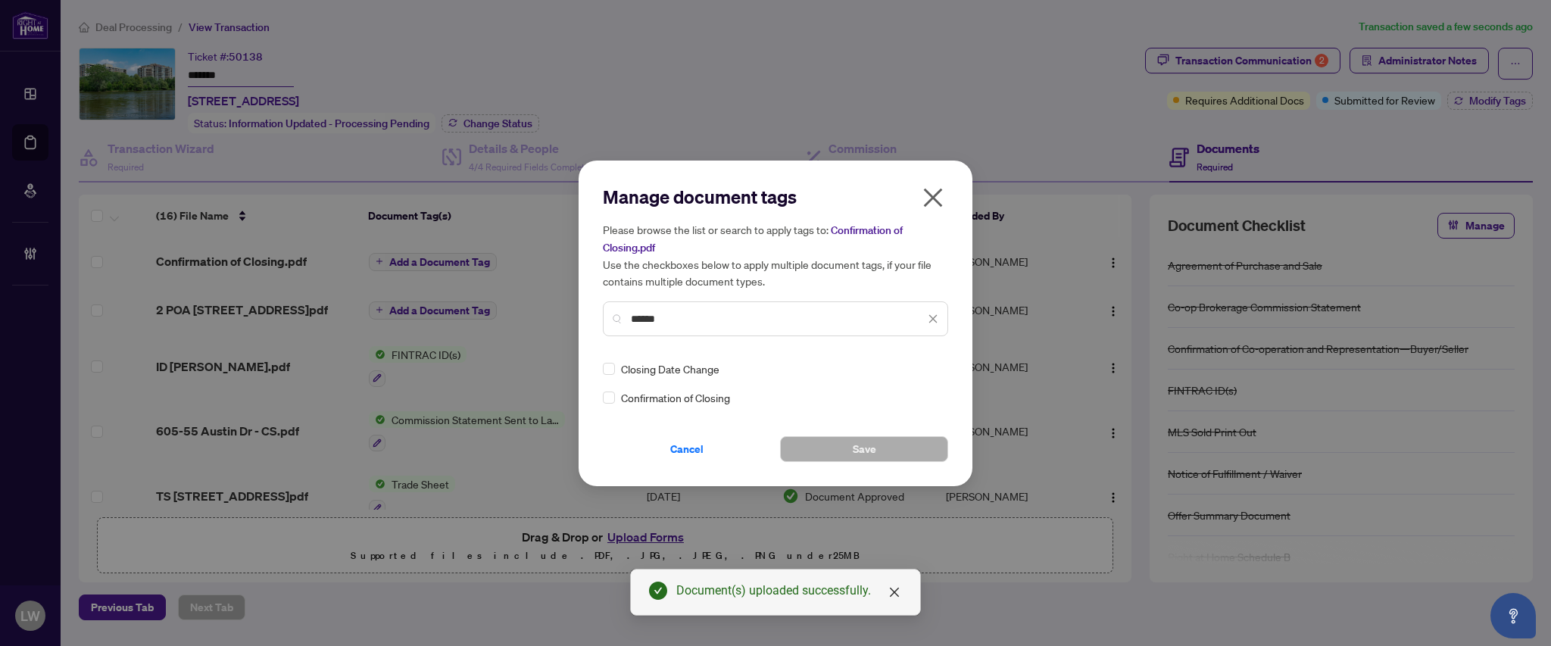
type input "******"
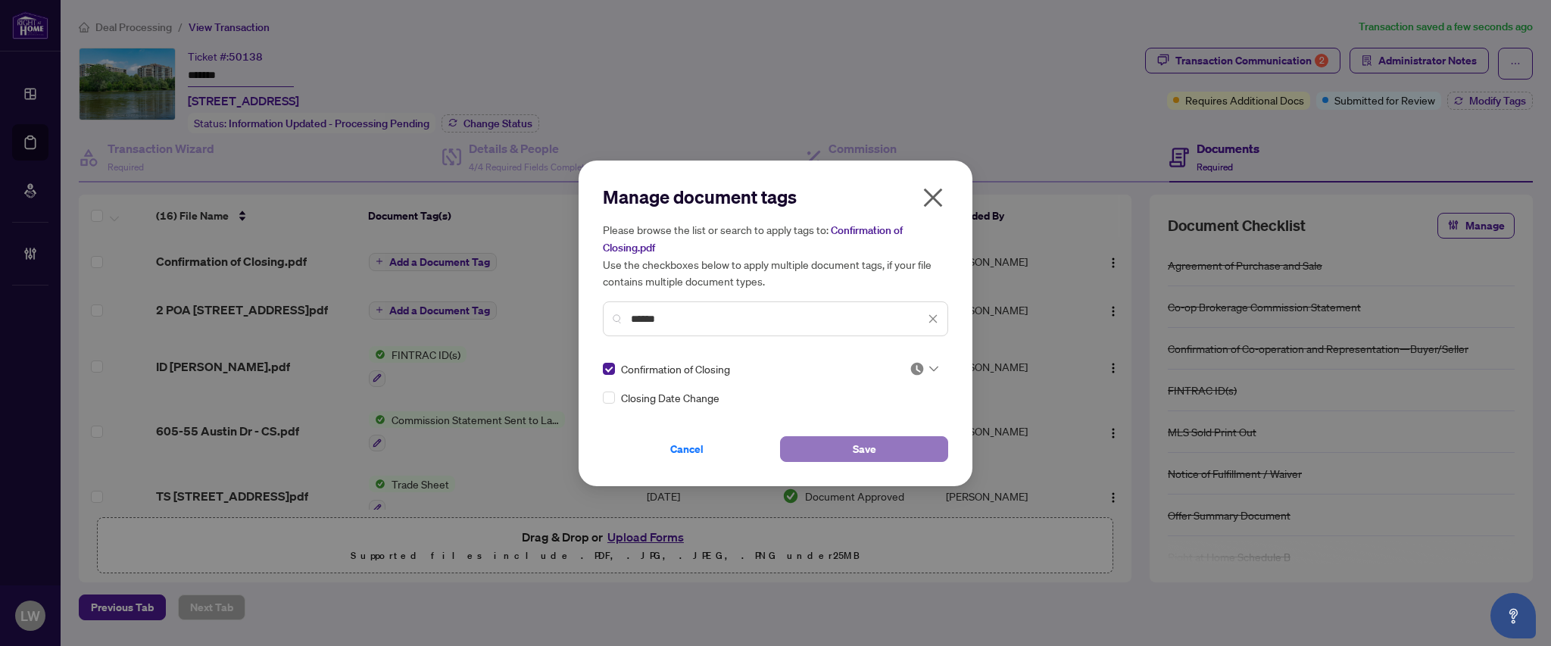
click at [834, 447] on button "Save" at bounding box center [864, 449] width 168 height 26
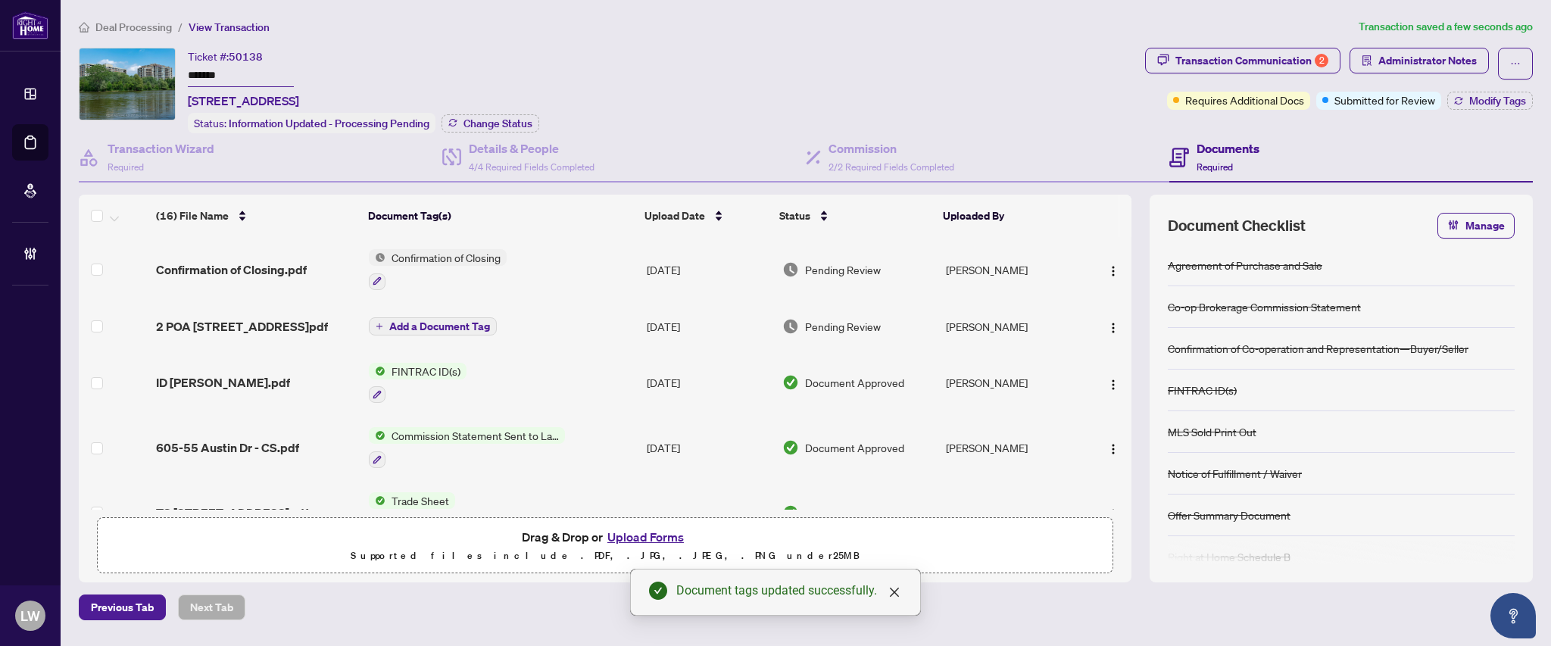
click at [849, 266] on span "Pending Review" at bounding box center [843, 269] width 76 height 17
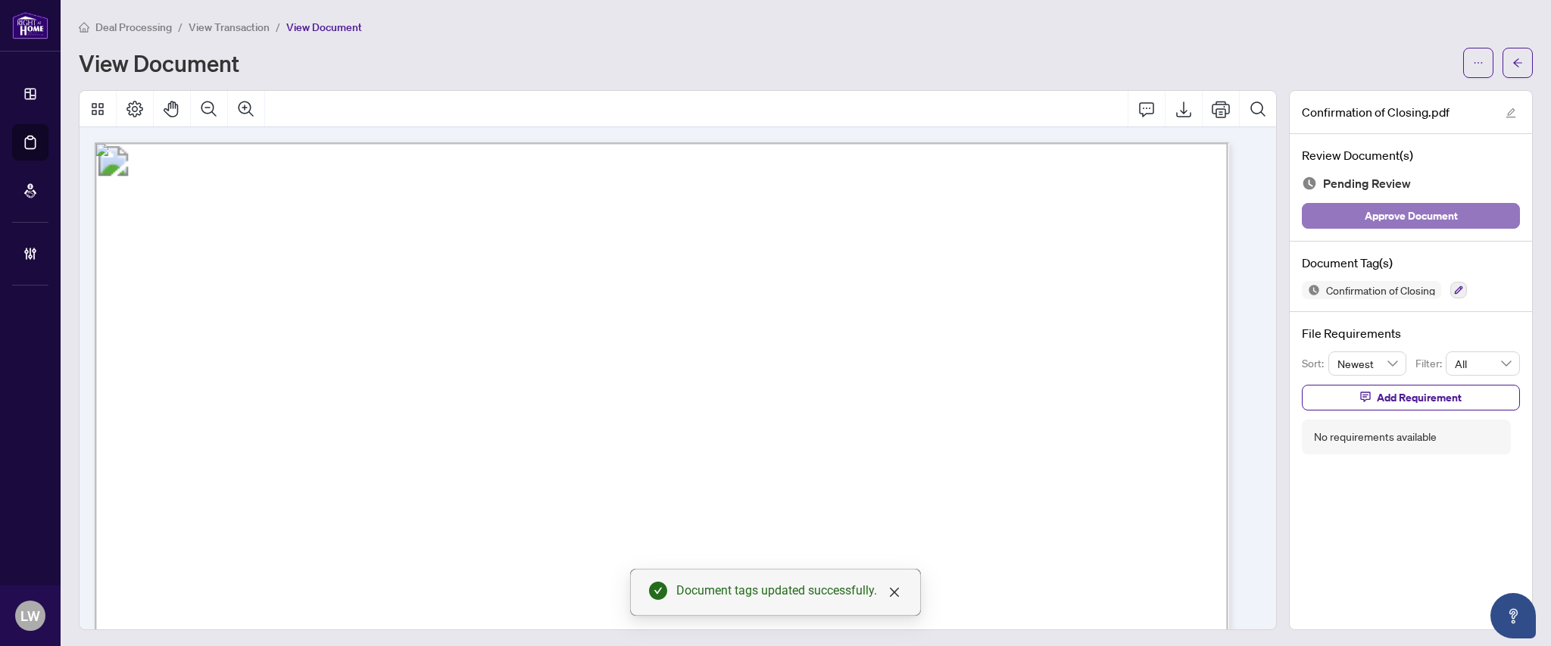
click at [1345, 217] on button "Approve Document" at bounding box center [1410, 216] width 218 height 26
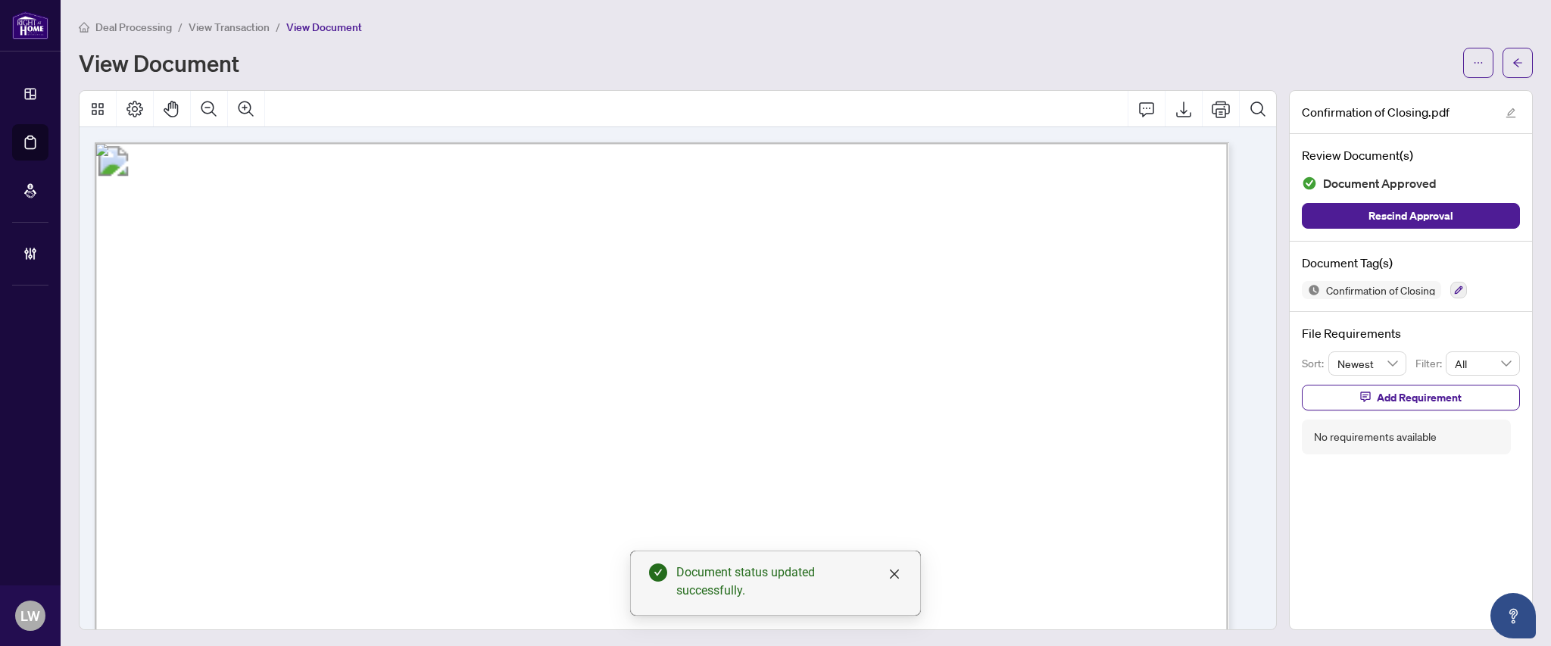
click at [243, 35] on div "Deal Processing / View Transaction / View Document View Document" at bounding box center [806, 48] width 1454 height 60
click at [243, 22] on span "View Transaction" at bounding box center [229, 27] width 81 height 14
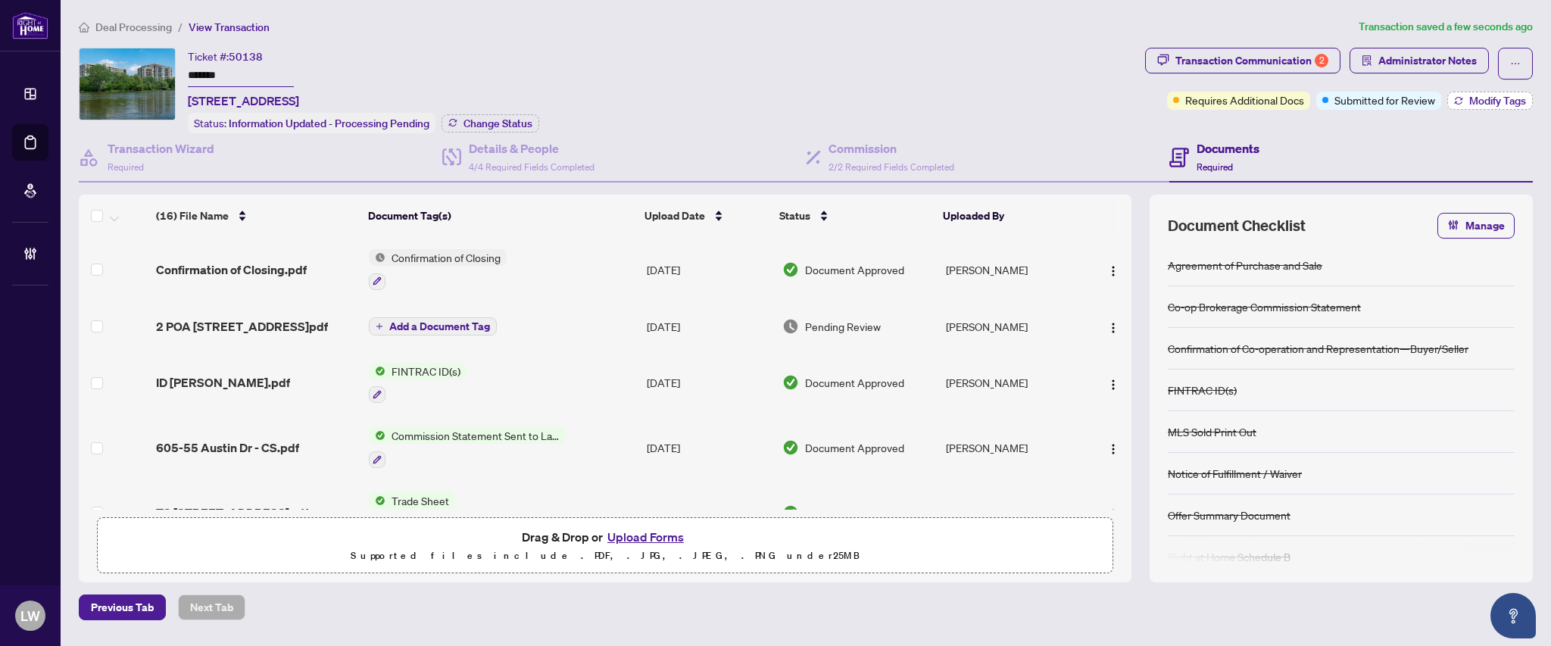
click at [1482, 100] on span "Modify Tags" at bounding box center [1497, 100] width 57 height 11
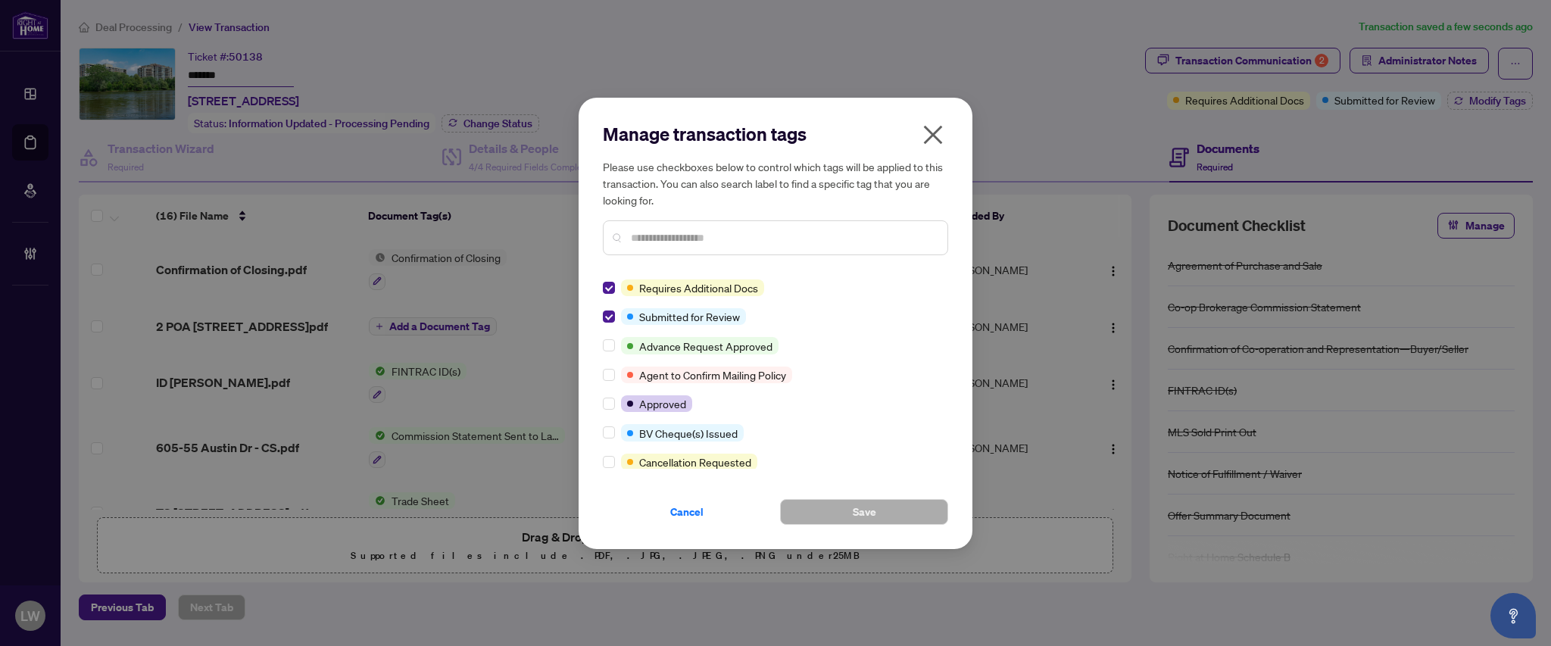
click at [681, 241] on input "text" at bounding box center [783, 237] width 304 height 17
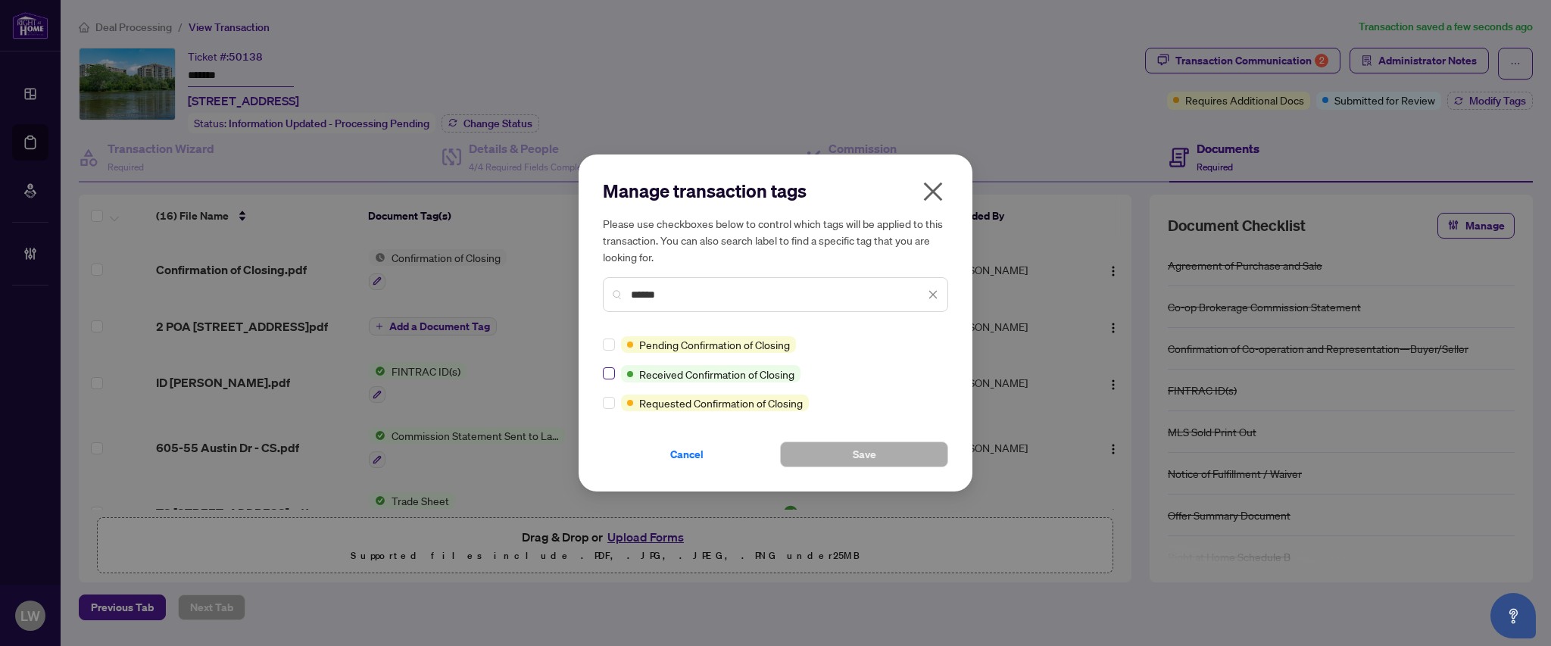
type input "******"
click at [870, 457] on span "Save" at bounding box center [863, 454] width 23 height 24
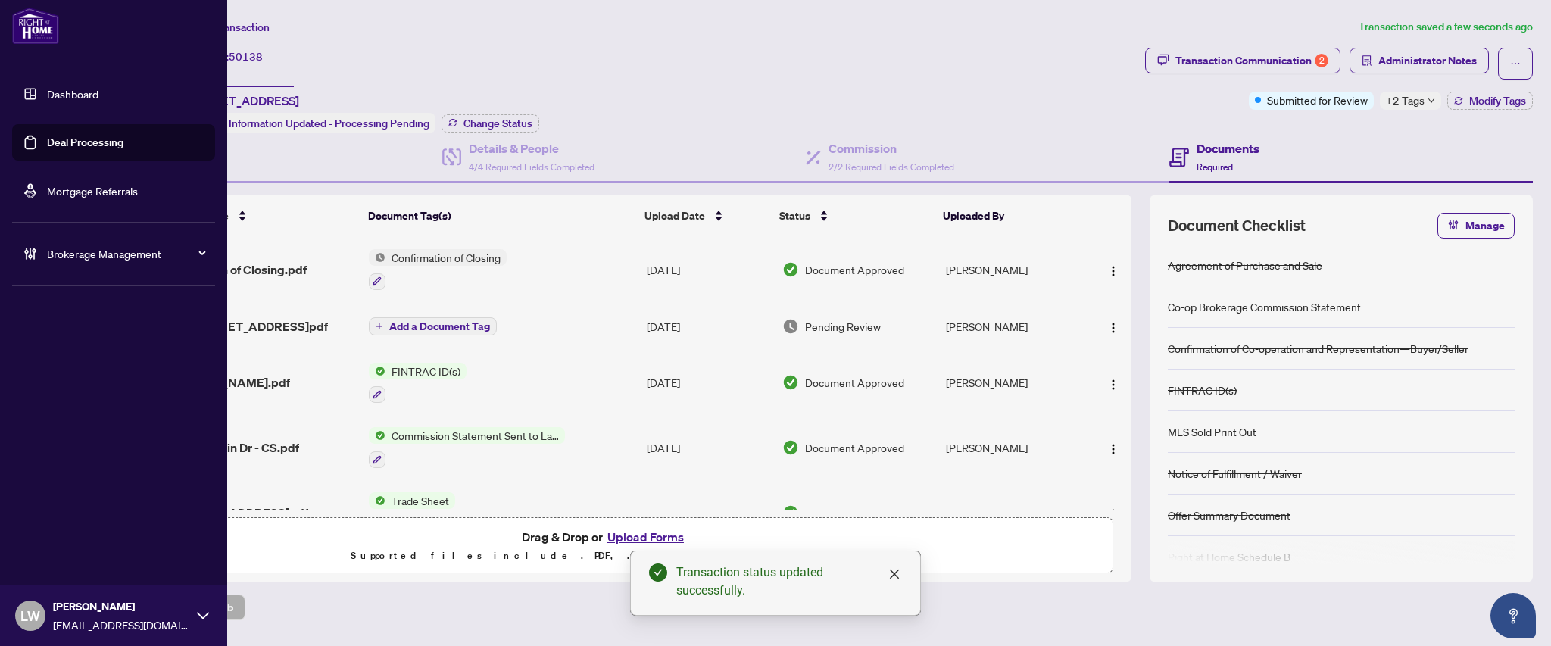
click at [76, 143] on link "Deal Processing" at bounding box center [85, 143] width 76 height 14
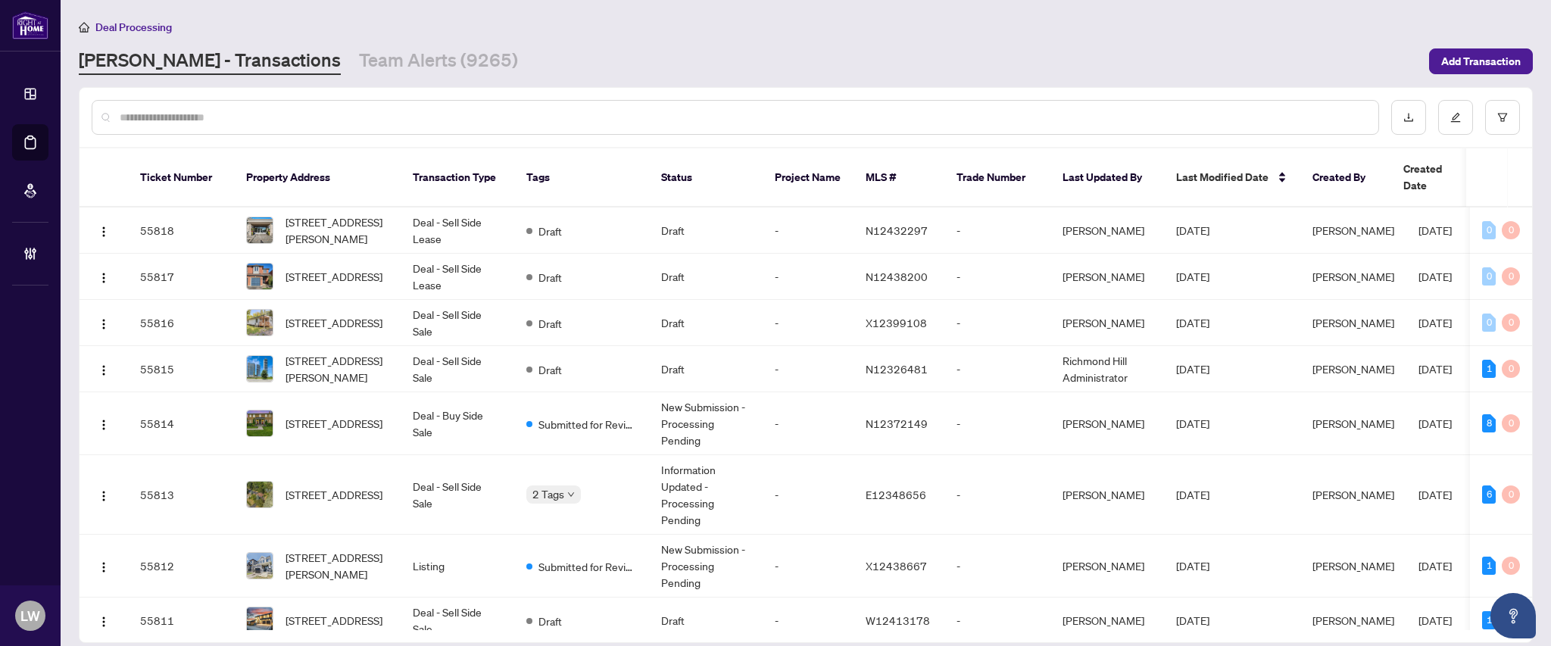
click at [447, 119] on input "text" at bounding box center [743, 117] width 1246 height 17
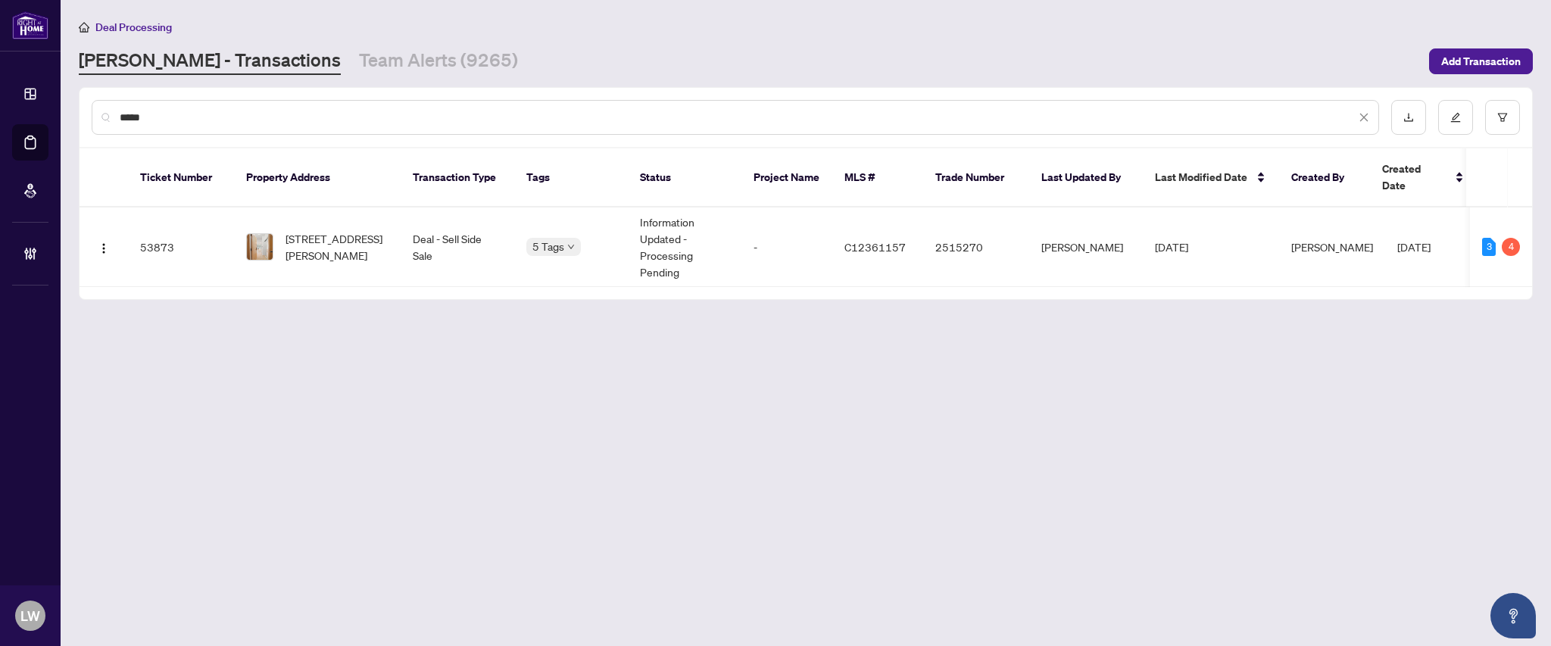
type input "*****"
click at [328, 230] on span "[STREET_ADDRESS][PERSON_NAME]" at bounding box center [336, 246] width 103 height 33
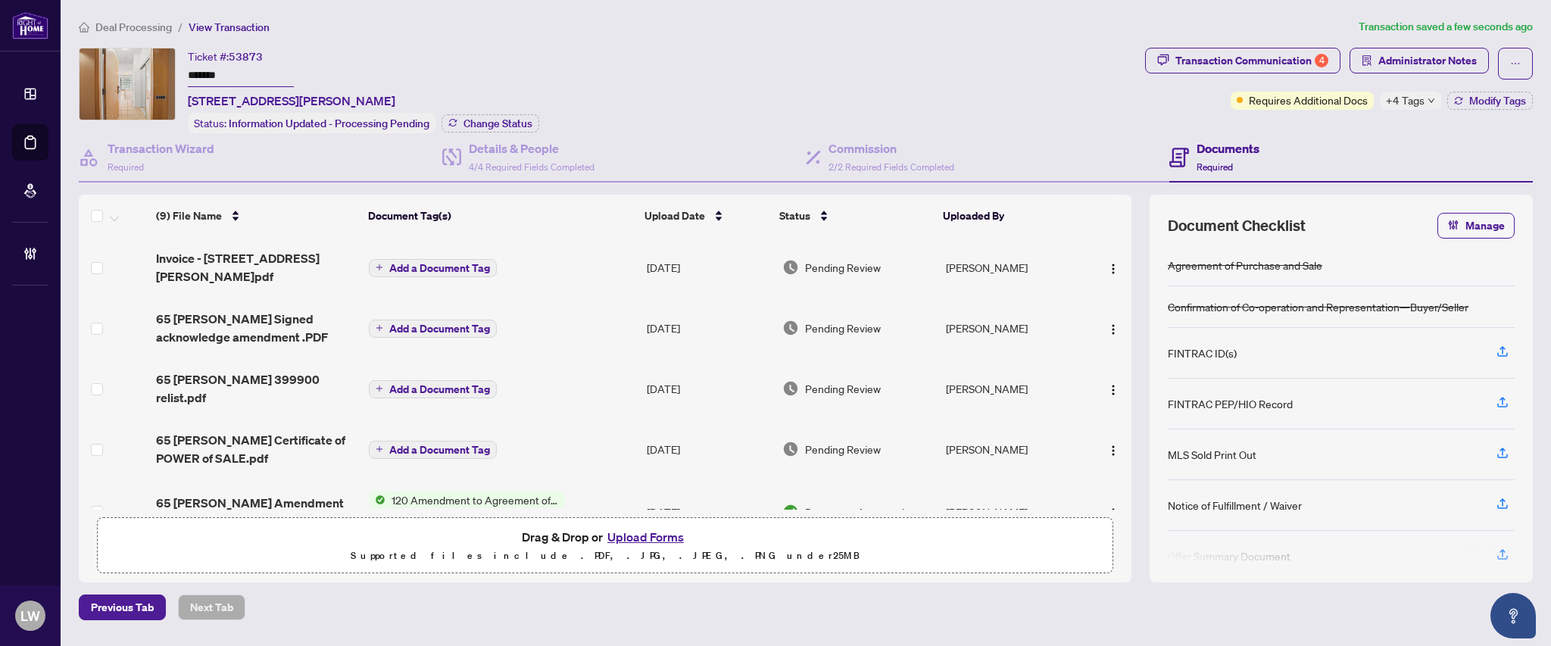
click at [415, 265] on span "Add a Document Tag" at bounding box center [439, 268] width 101 height 11
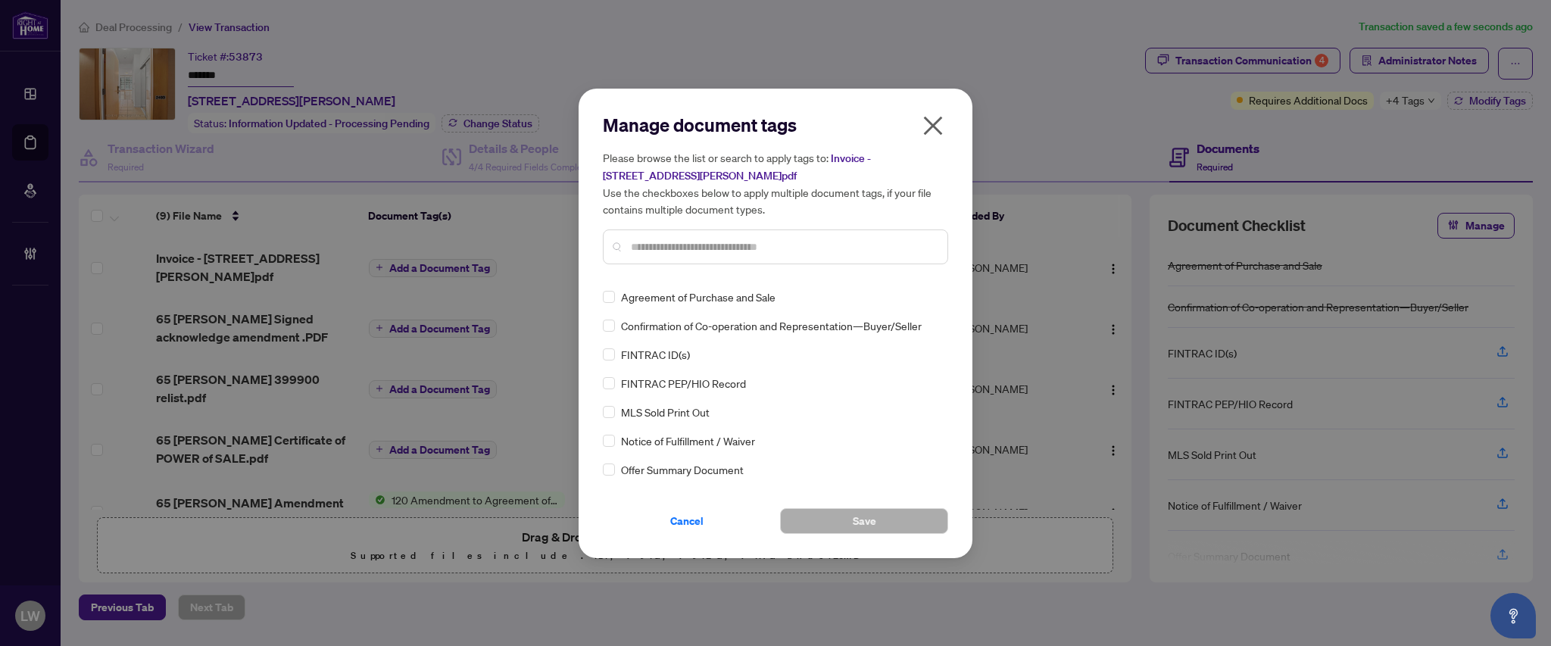
click at [668, 239] on input "text" at bounding box center [783, 246] width 304 height 17
type input "***"
click at [615, 295] on div "Co-op Brokerage Commission Statement" at bounding box center [771, 296] width 336 height 17
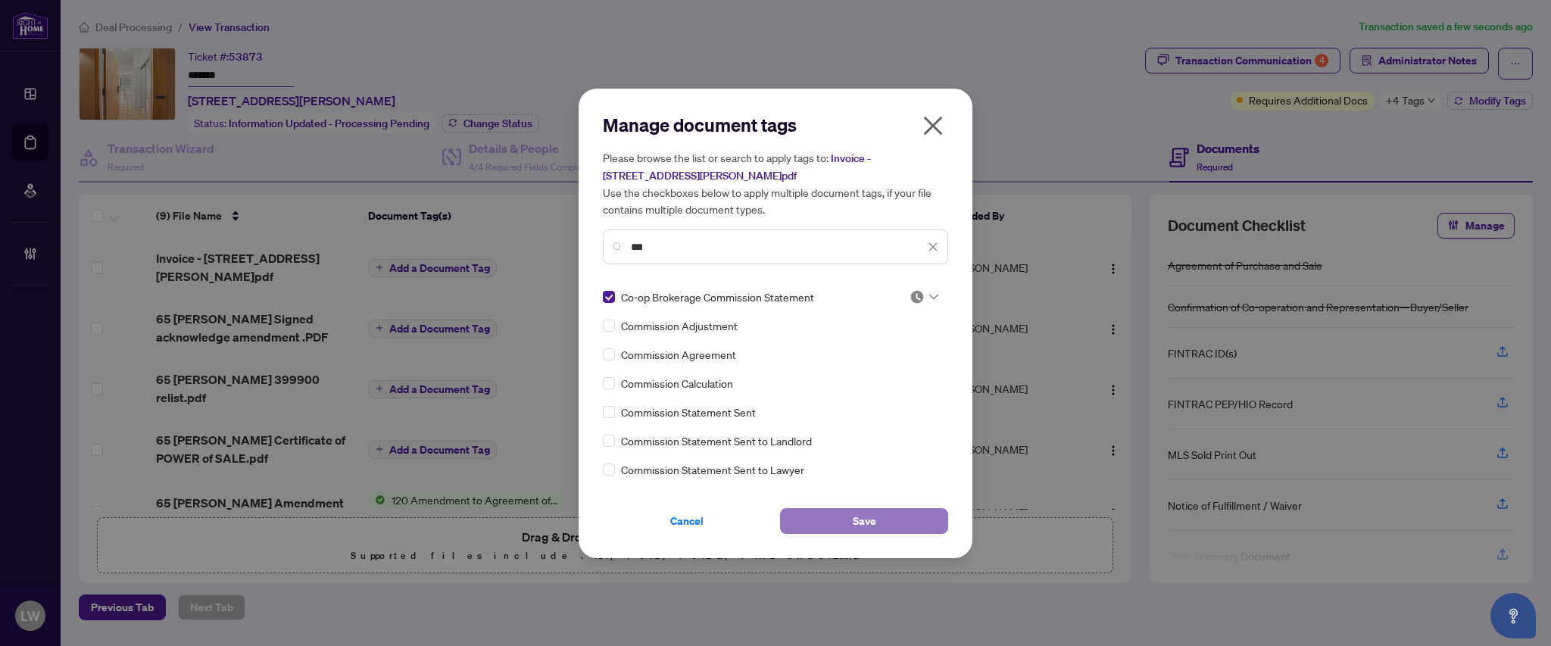
click at [818, 525] on button "Save" at bounding box center [864, 521] width 168 height 26
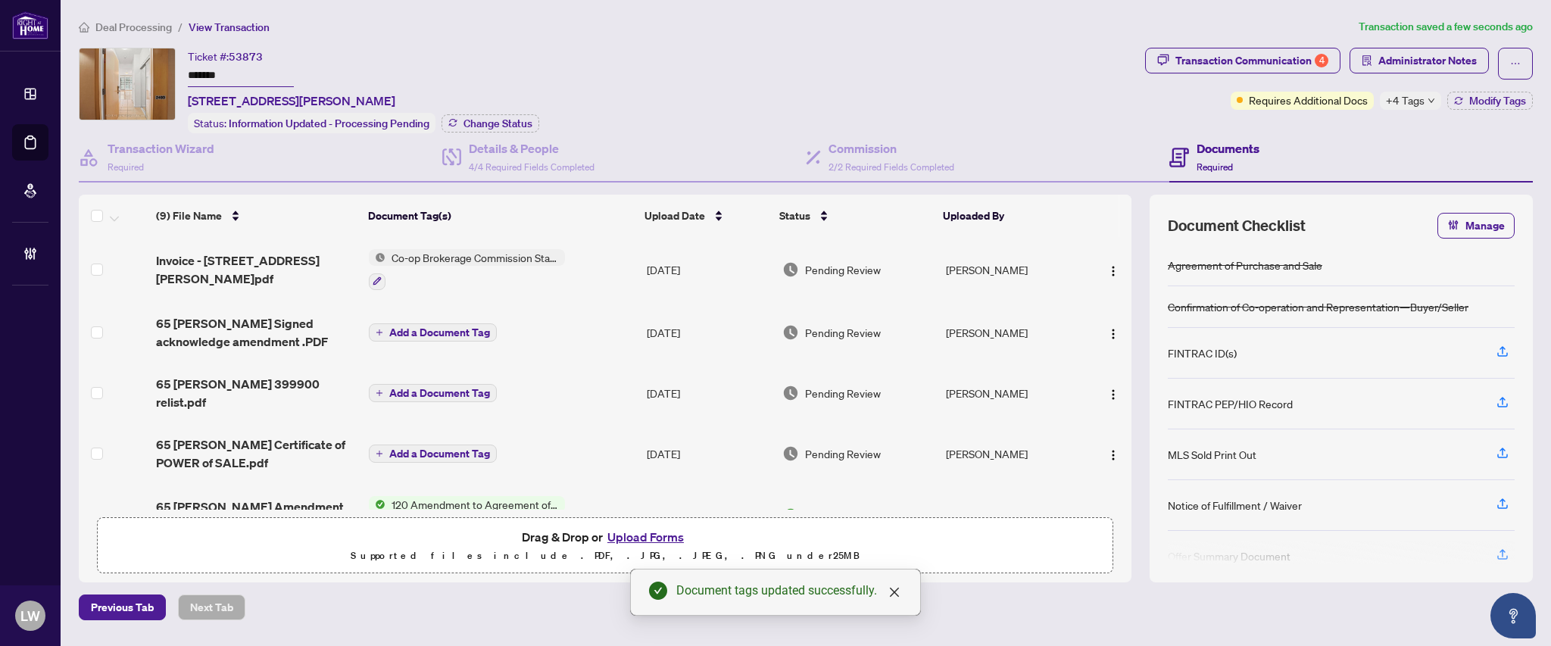
click at [839, 266] on span "Pending Review" at bounding box center [843, 269] width 76 height 17
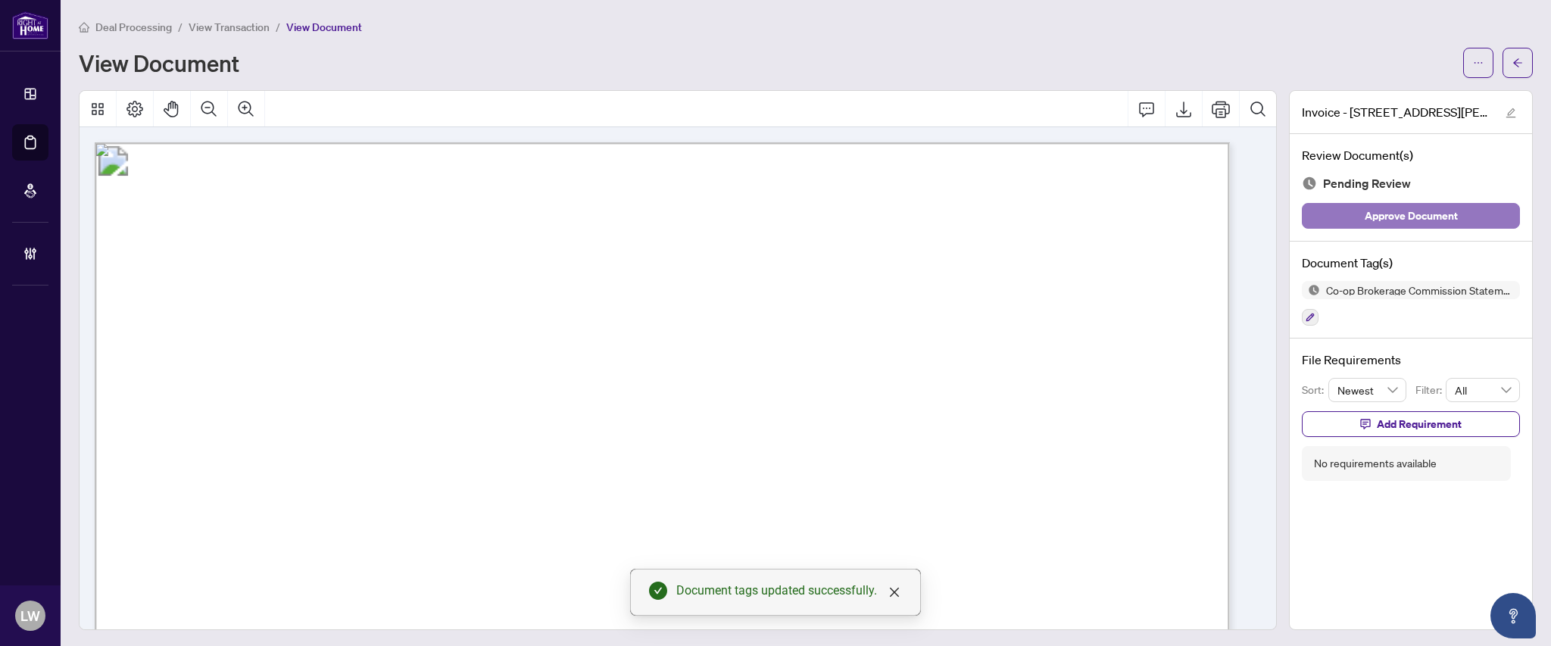
click at [1394, 219] on span "Approve Document" at bounding box center [1410, 216] width 93 height 24
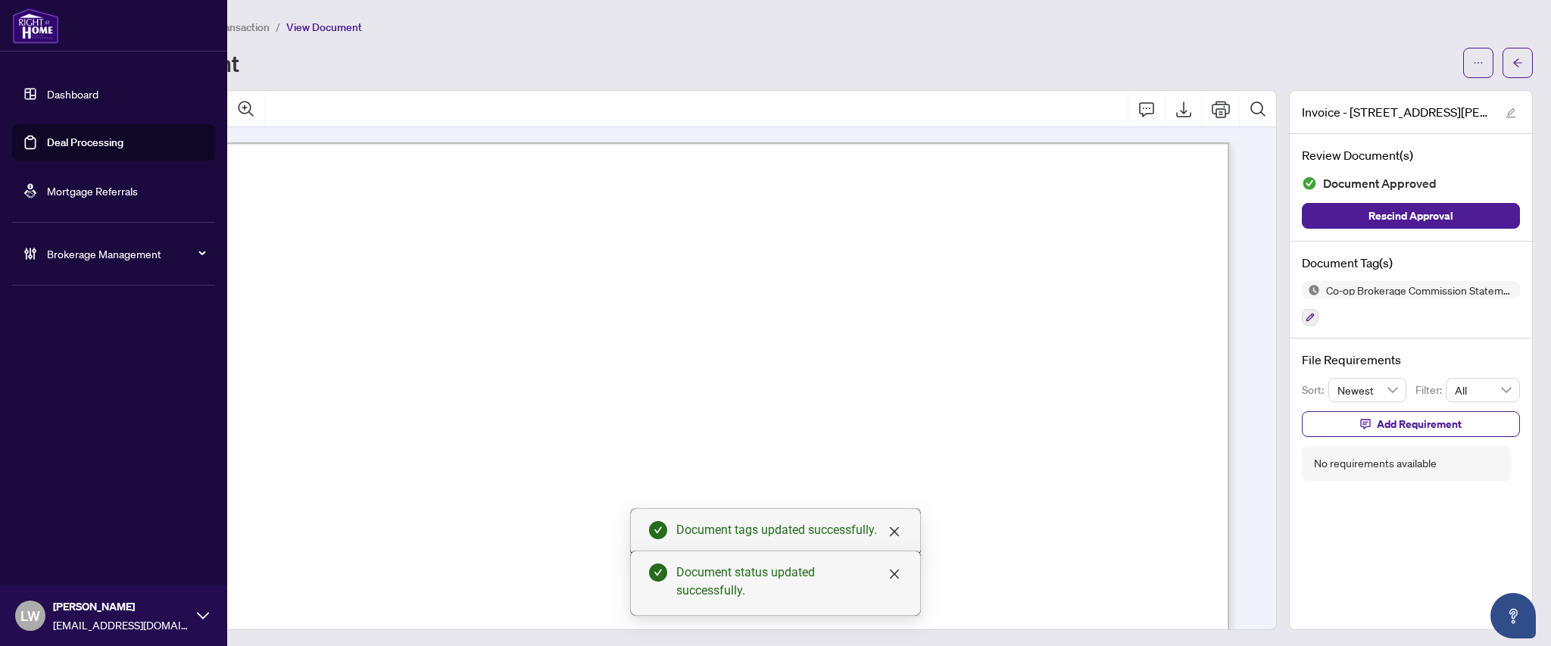
click at [85, 144] on link "Deal Processing" at bounding box center [85, 143] width 76 height 14
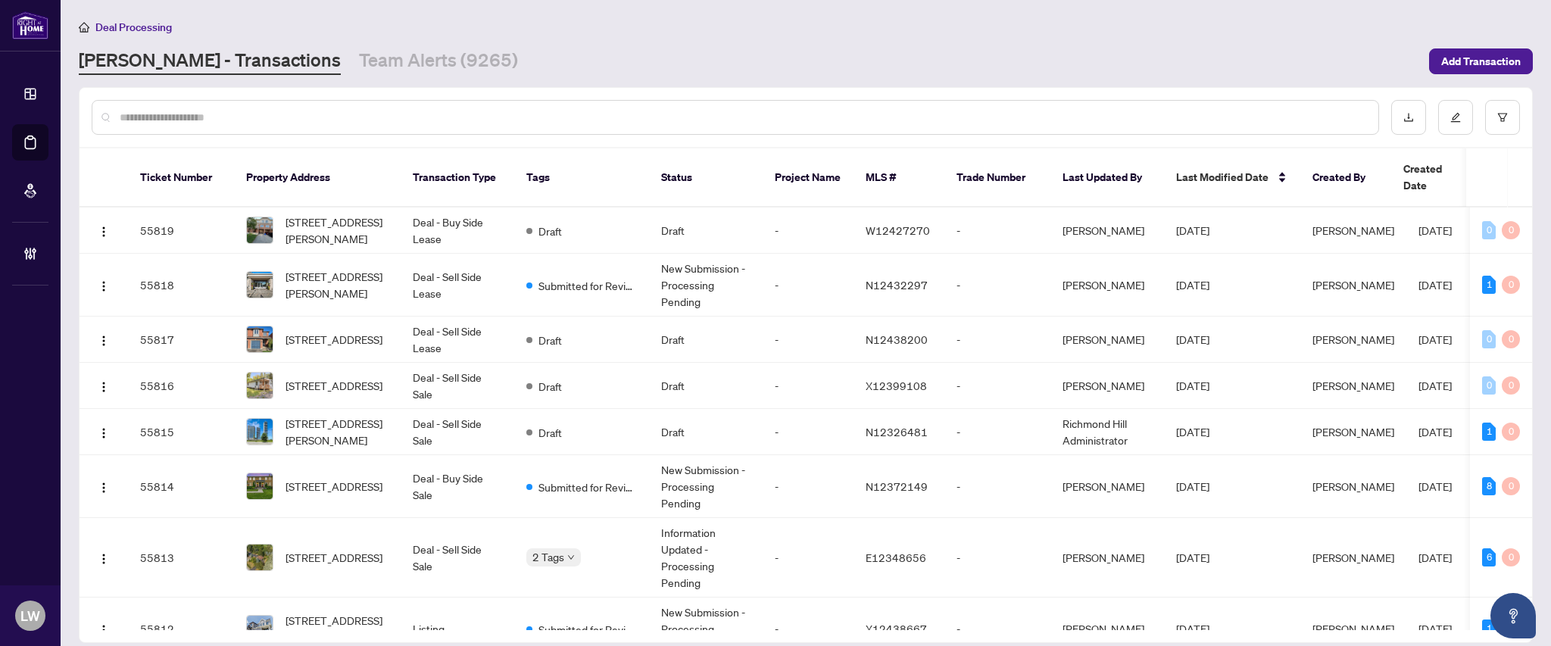
click at [455, 119] on input "text" at bounding box center [743, 117] width 1246 height 17
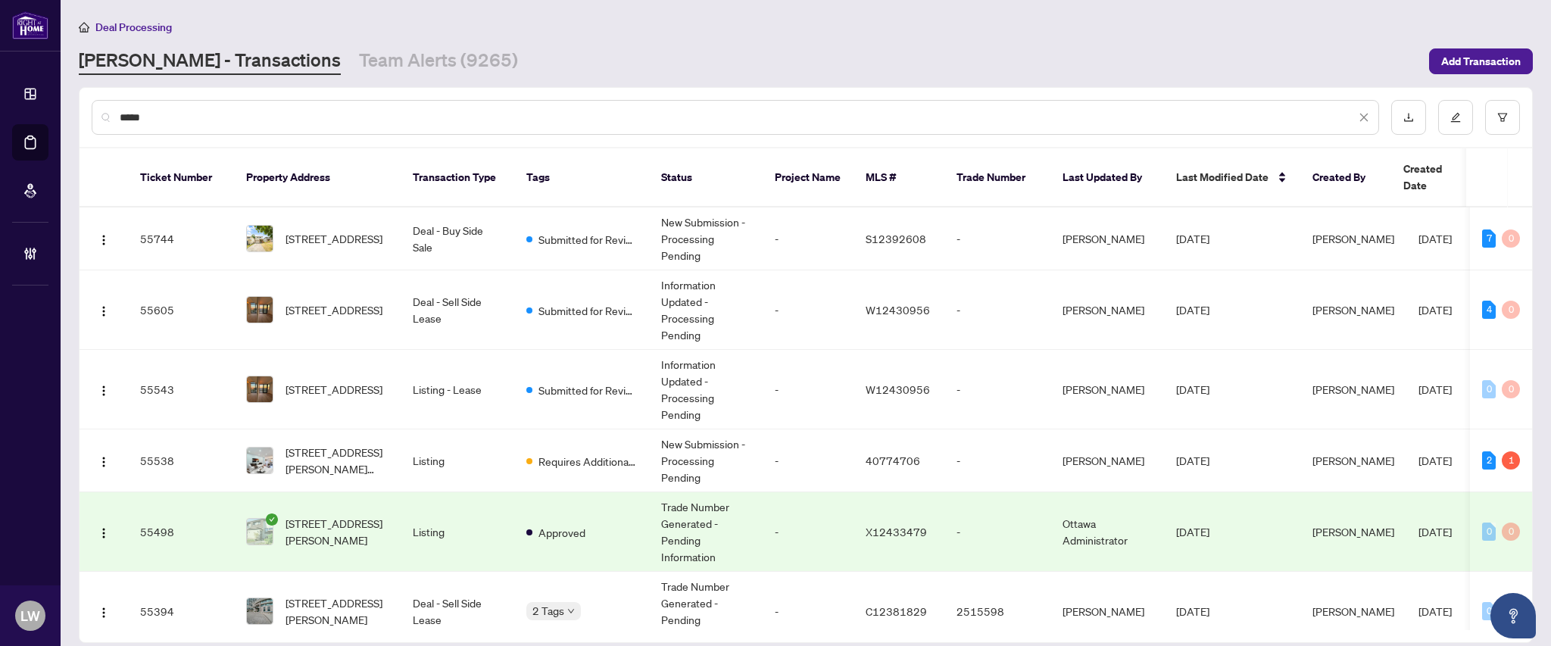
type input "*****"
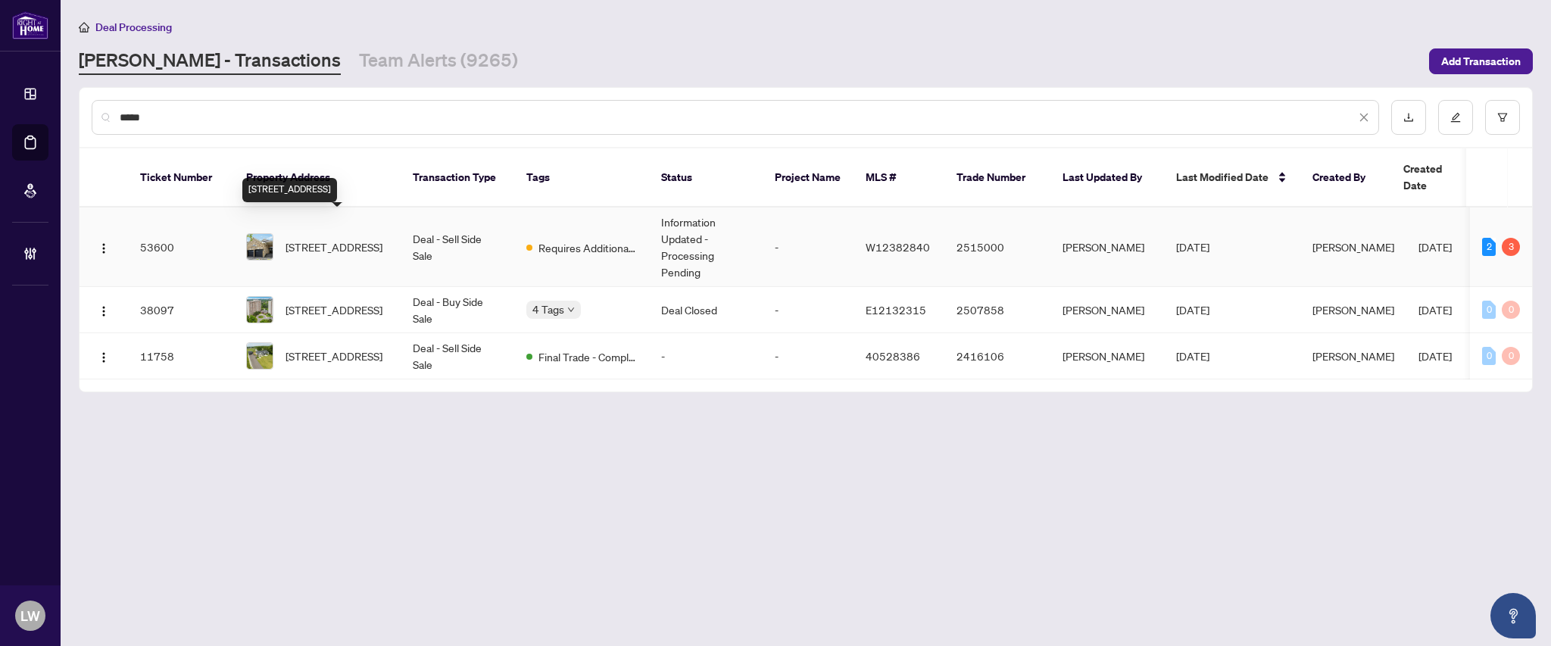
click at [329, 238] on span "[STREET_ADDRESS]" at bounding box center [333, 246] width 97 height 17
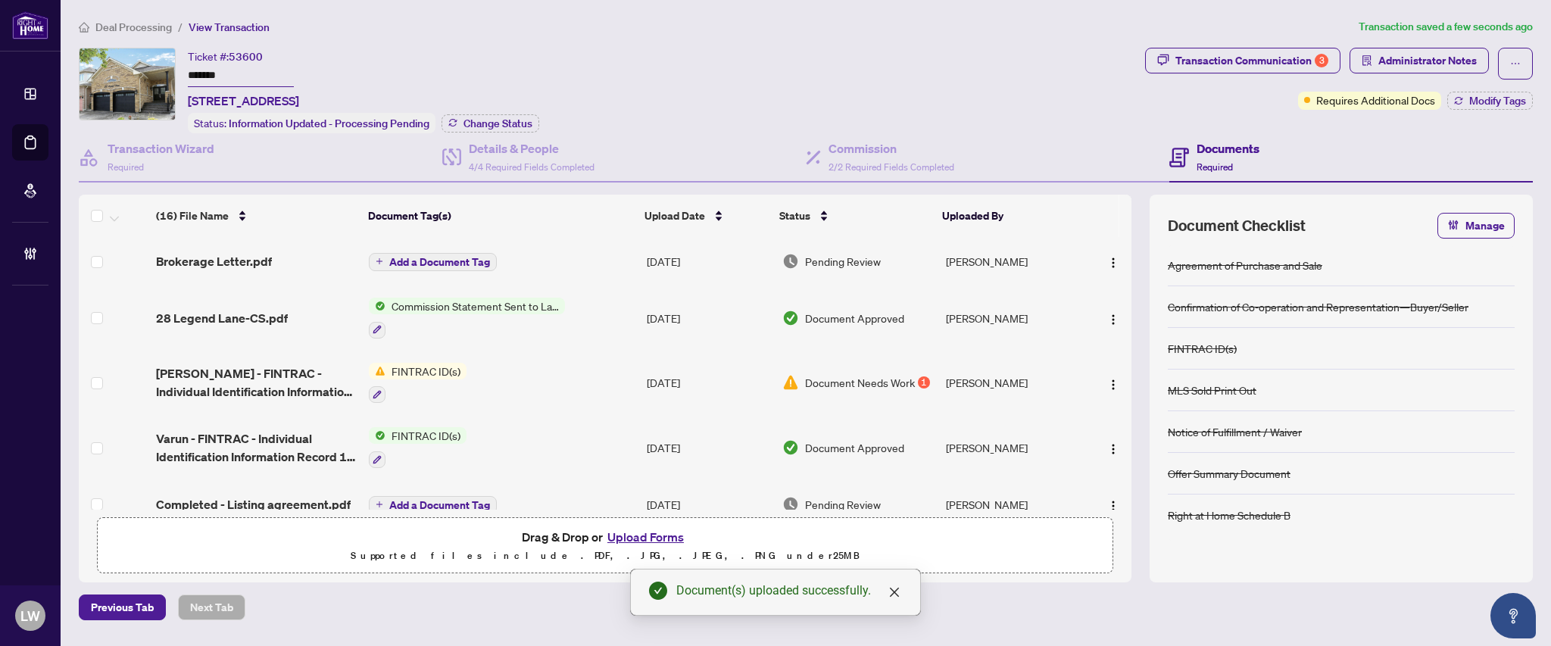
click at [441, 259] on span "Add a Document Tag" at bounding box center [439, 262] width 101 height 11
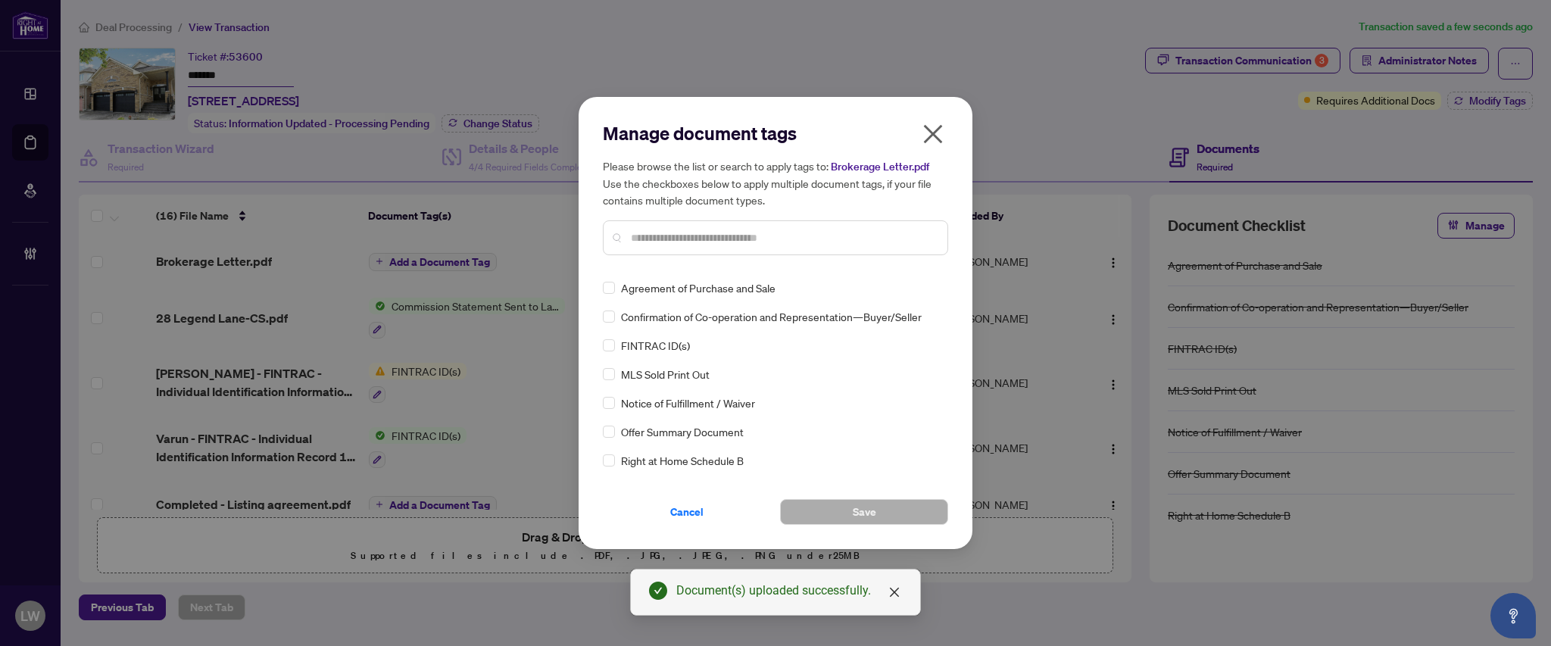
click at [742, 235] on input "text" at bounding box center [783, 237] width 304 height 17
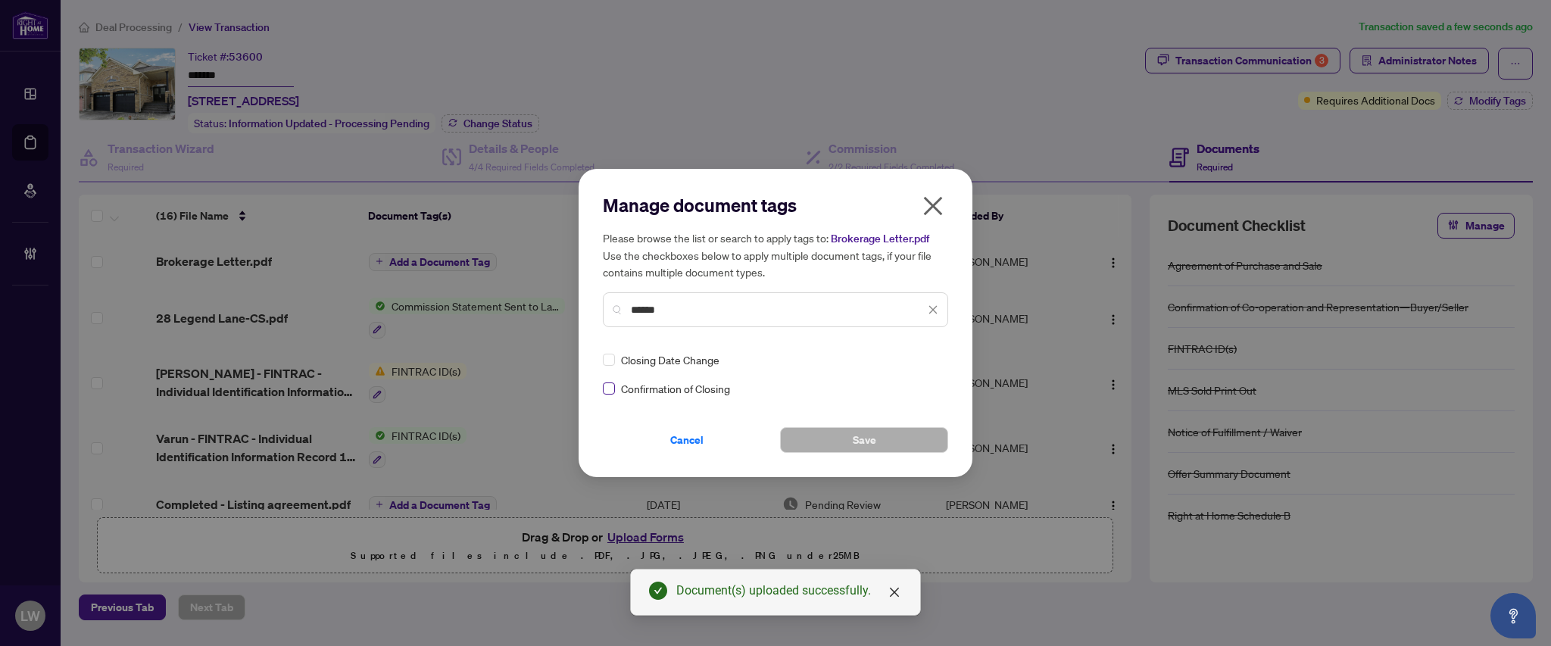
type input "******"
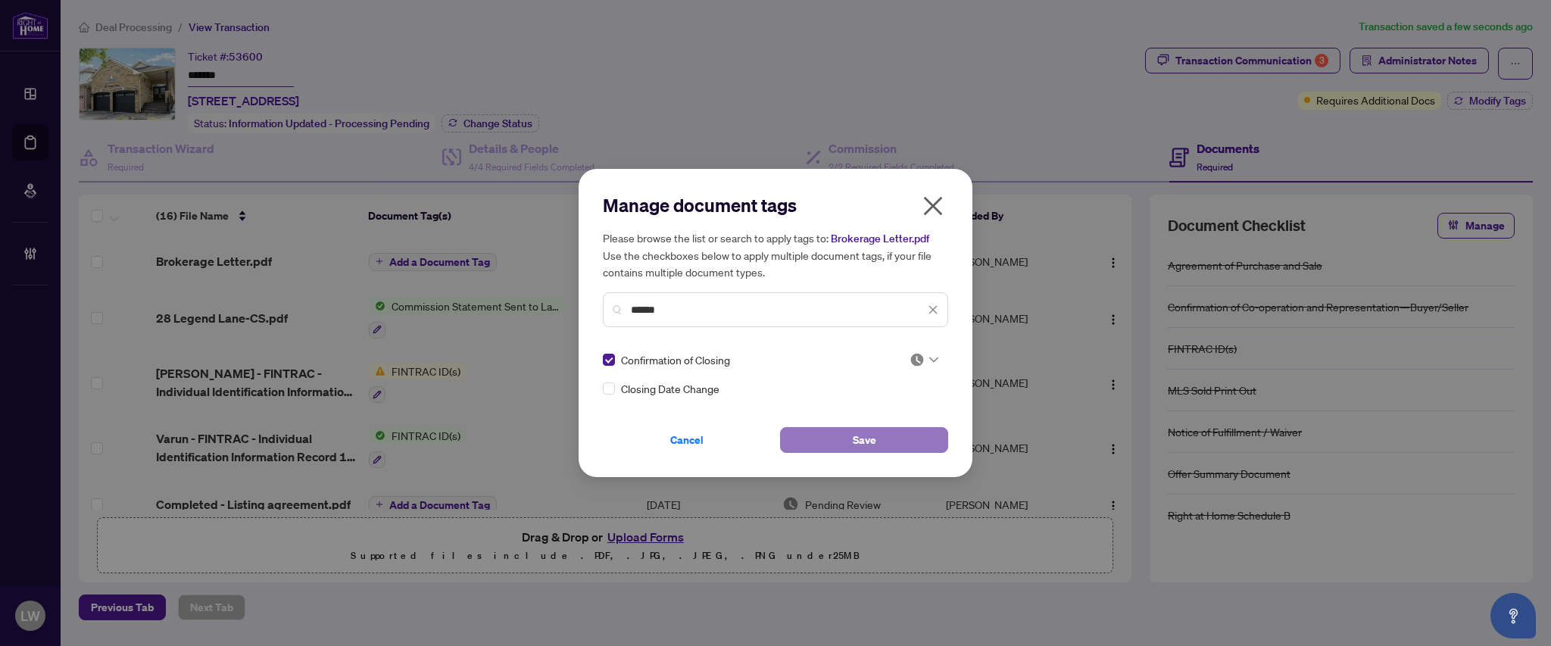
click at [884, 442] on button "Save" at bounding box center [864, 440] width 168 height 26
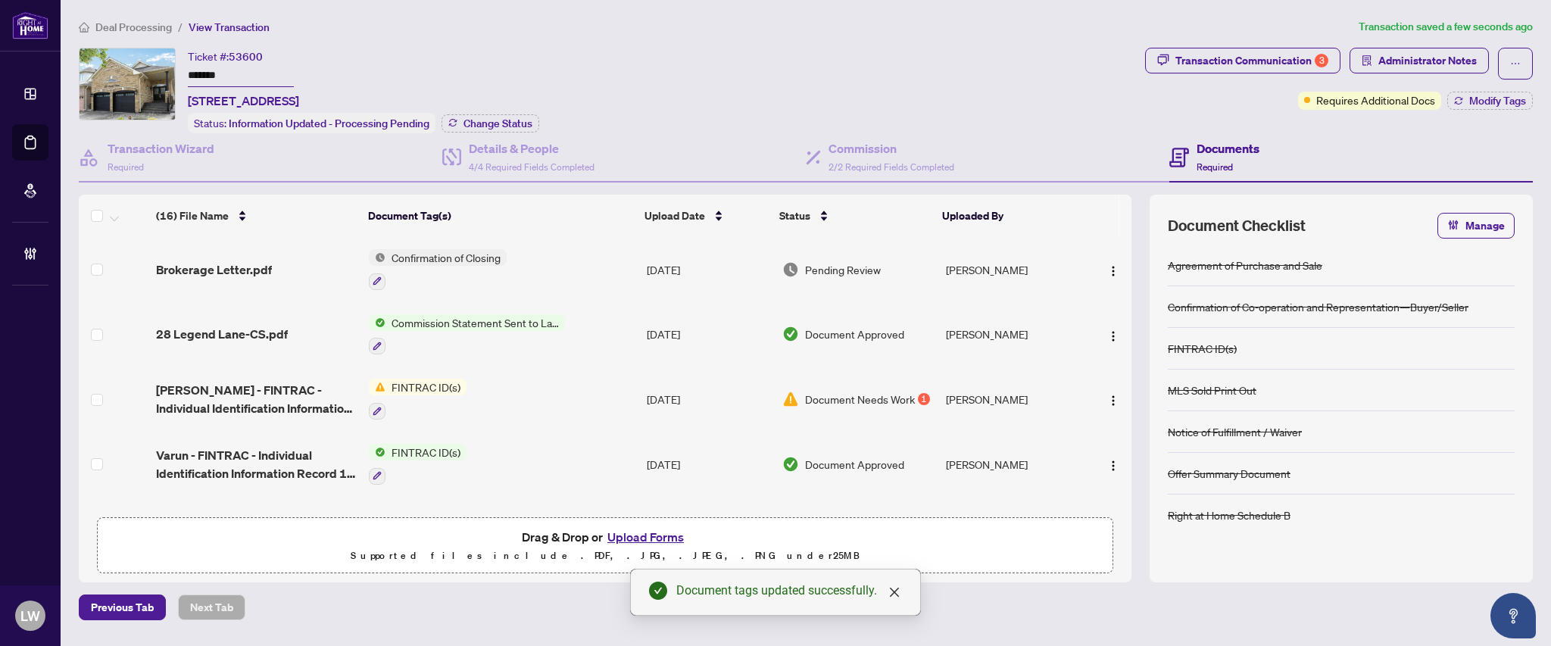
click at [837, 265] on span "Pending Review" at bounding box center [843, 269] width 76 height 17
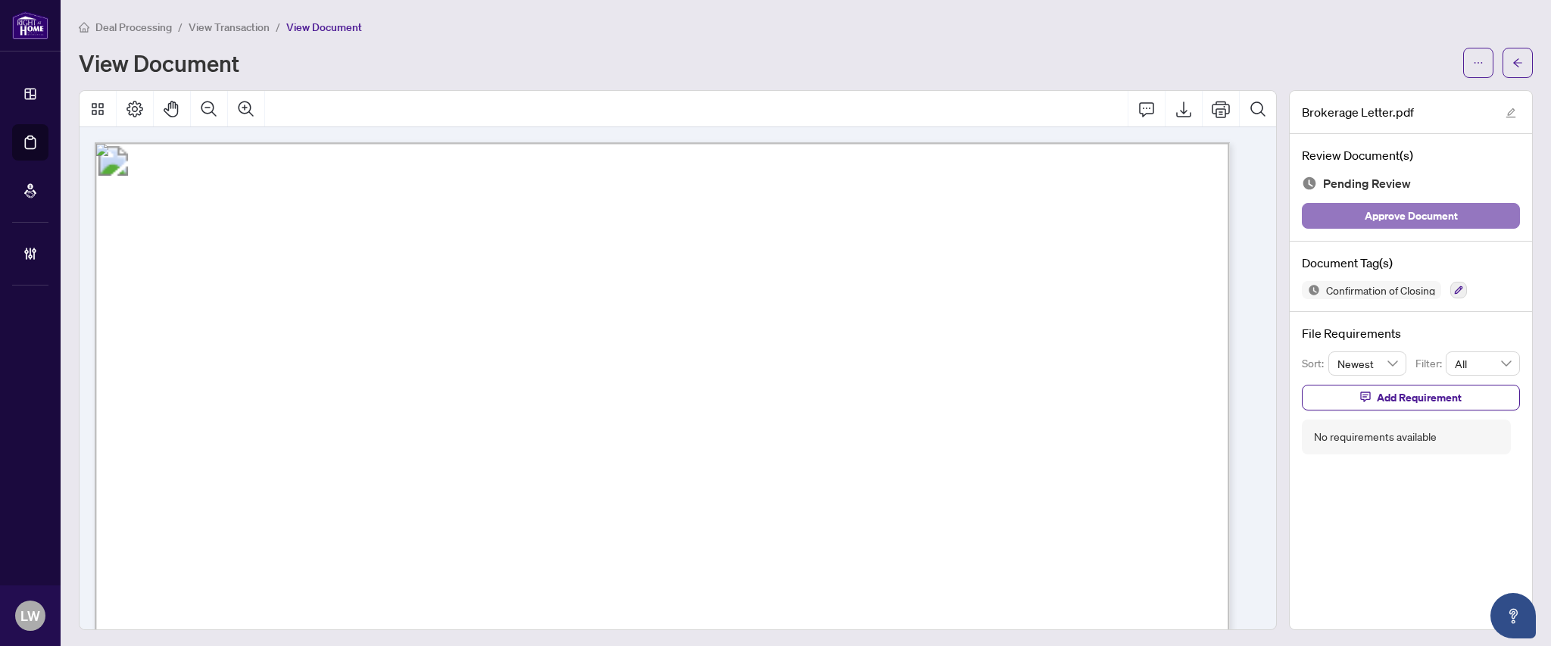
click at [1379, 209] on span "Approve Document" at bounding box center [1410, 216] width 93 height 24
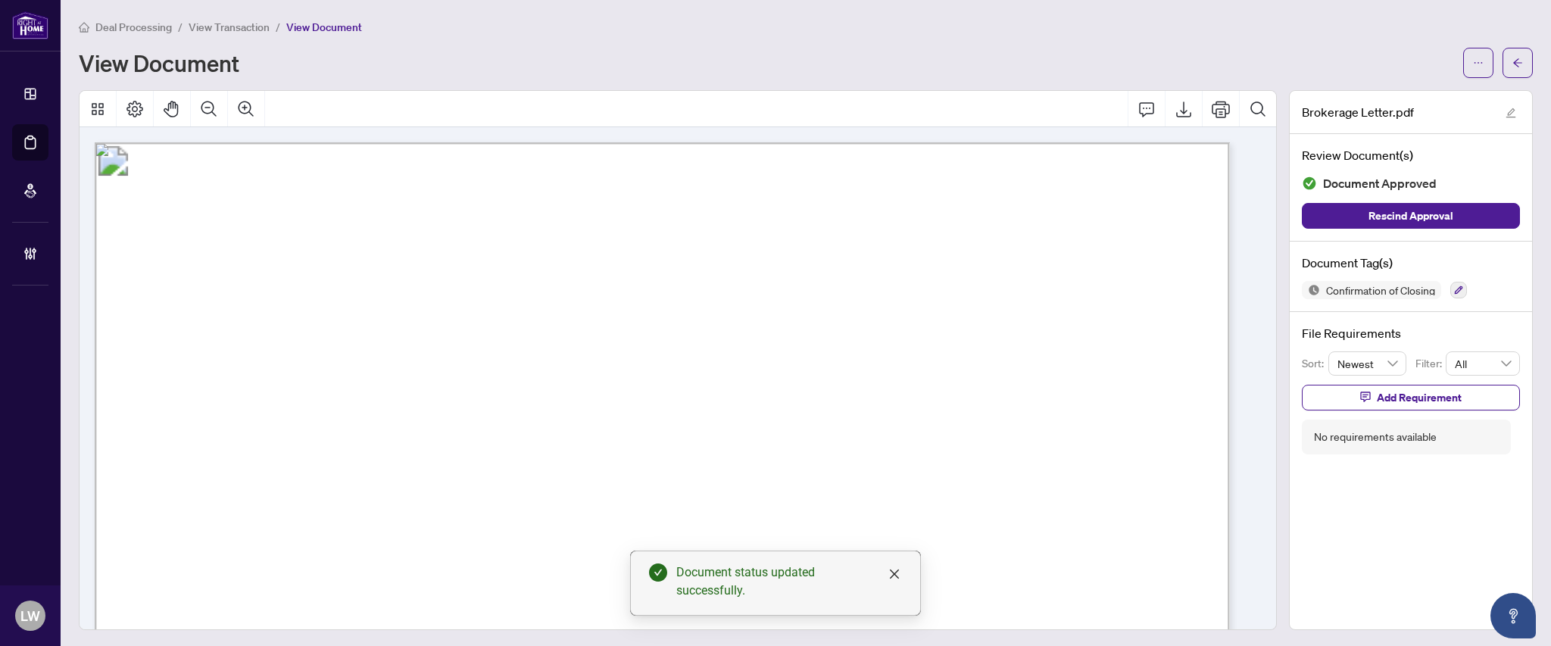
click at [243, 21] on span "View Transaction" at bounding box center [229, 27] width 81 height 14
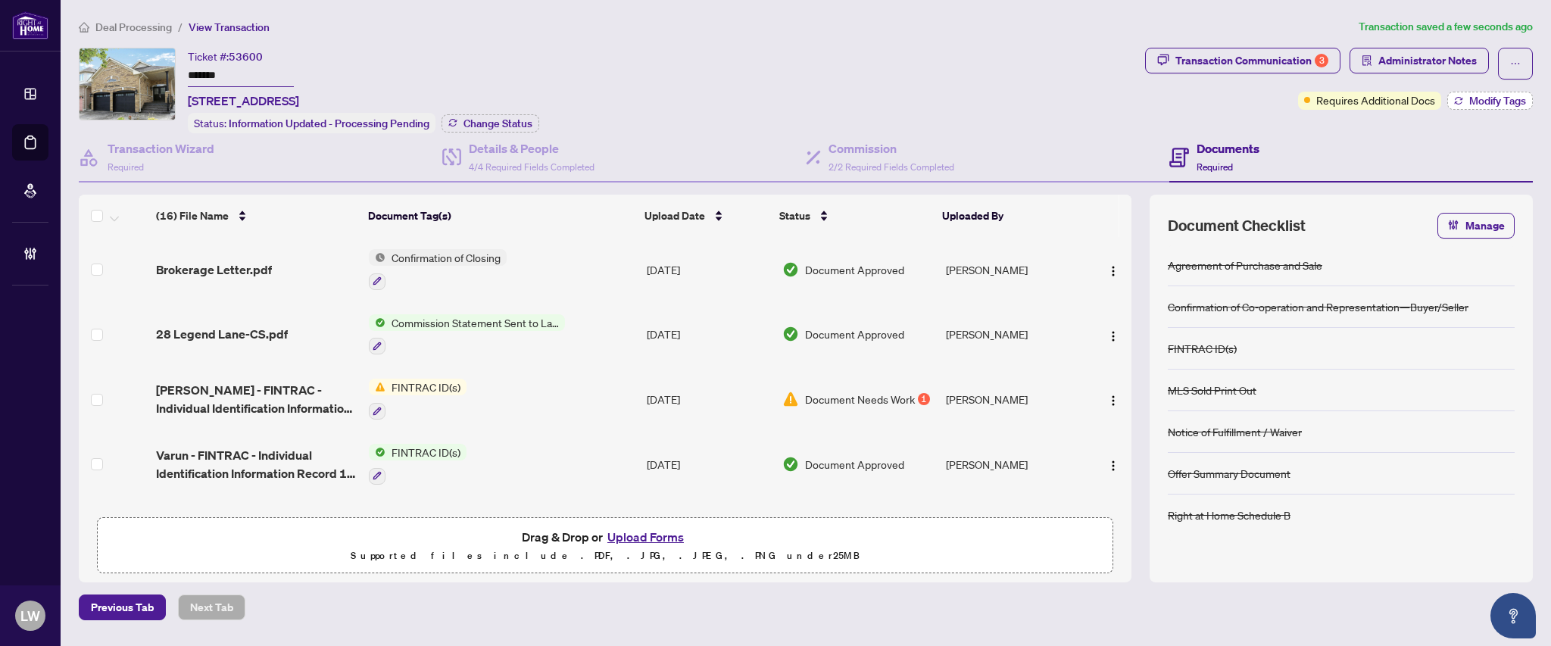
click at [1482, 95] on span "Modify Tags" at bounding box center [1497, 100] width 57 height 11
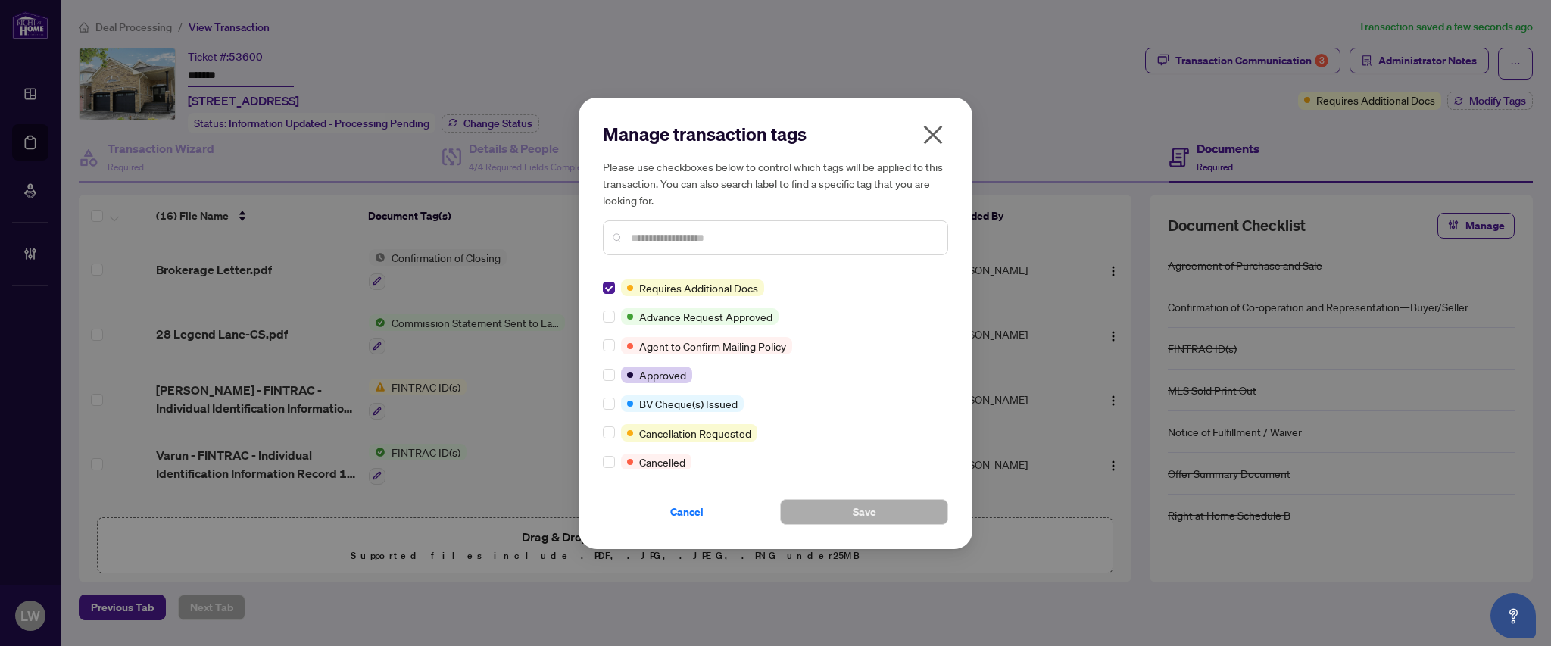
click at [667, 233] on input "text" at bounding box center [783, 237] width 304 height 17
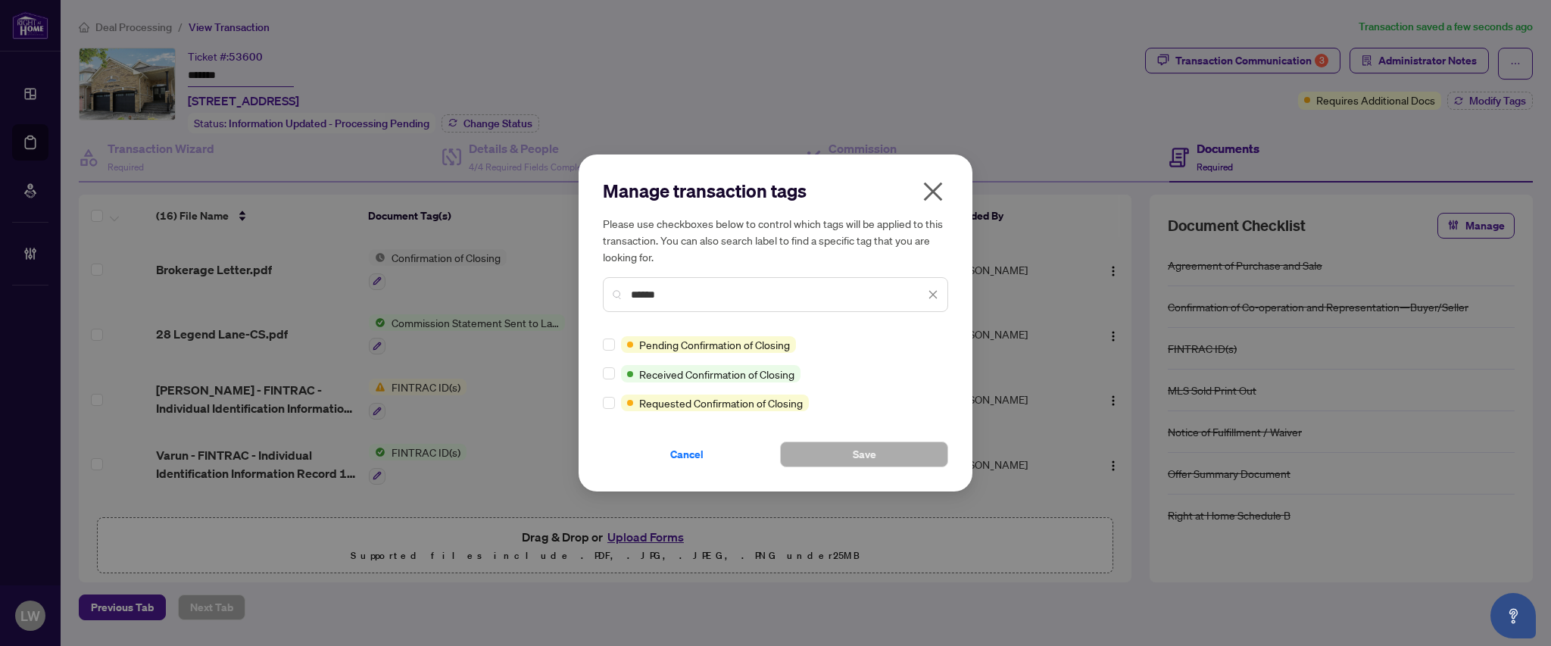
type input "******"
click at [868, 454] on span "Save" at bounding box center [863, 454] width 23 height 24
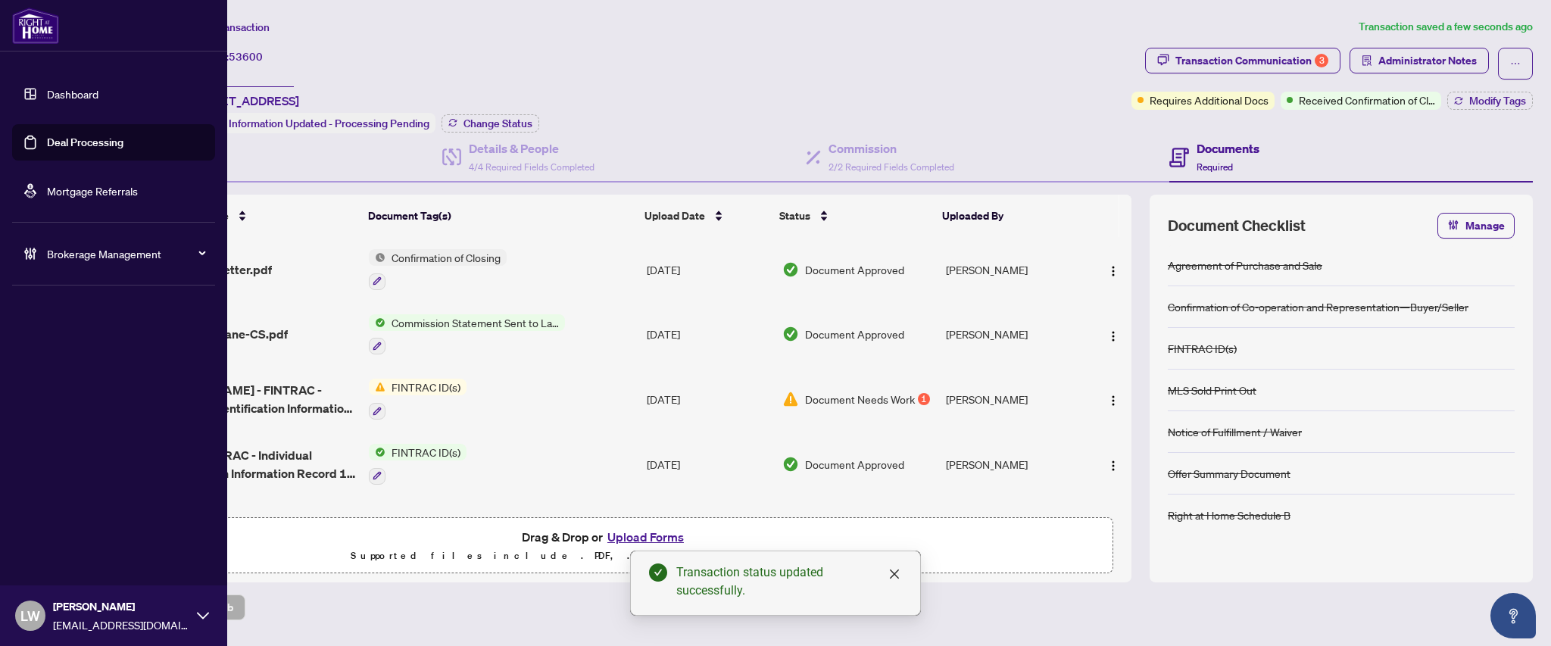
click at [92, 145] on link "Deal Processing" at bounding box center [85, 143] width 76 height 14
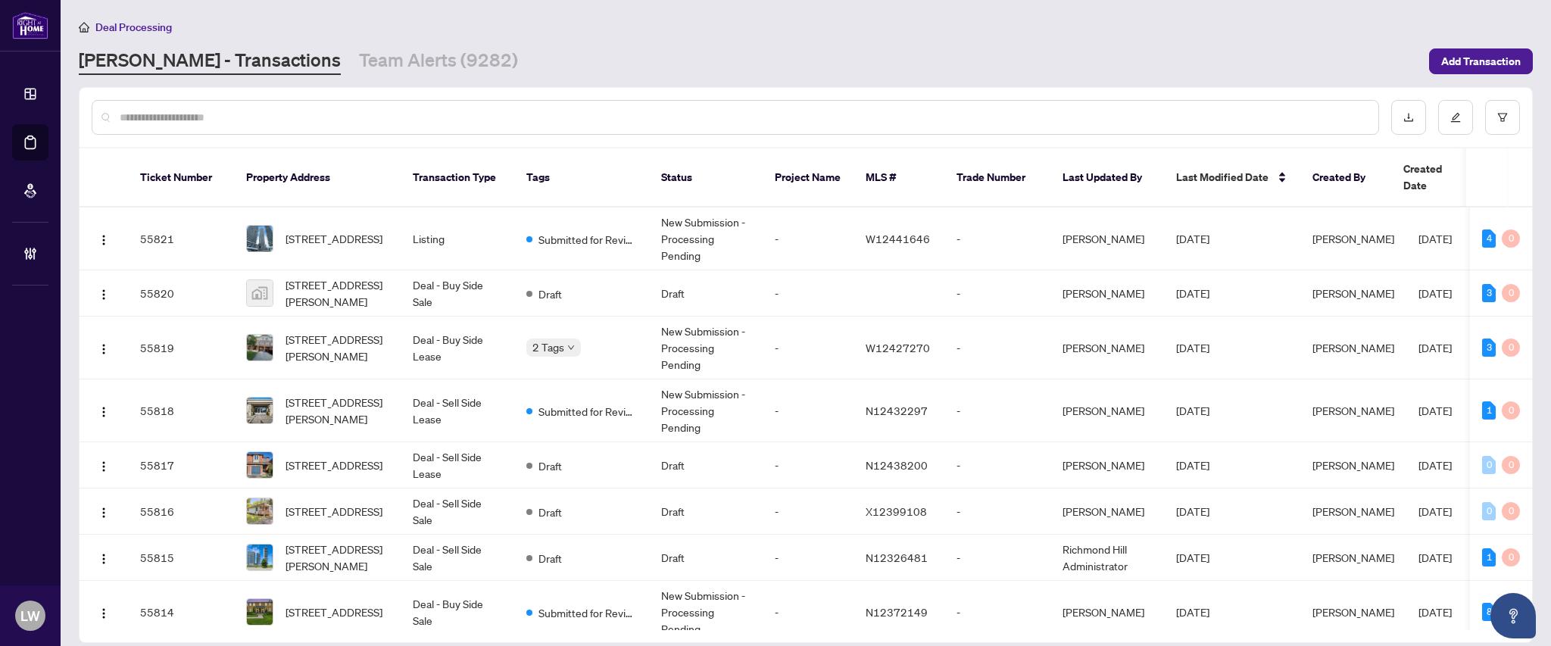
click at [419, 116] on input "text" at bounding box center [743, 117] width 1246 height 17
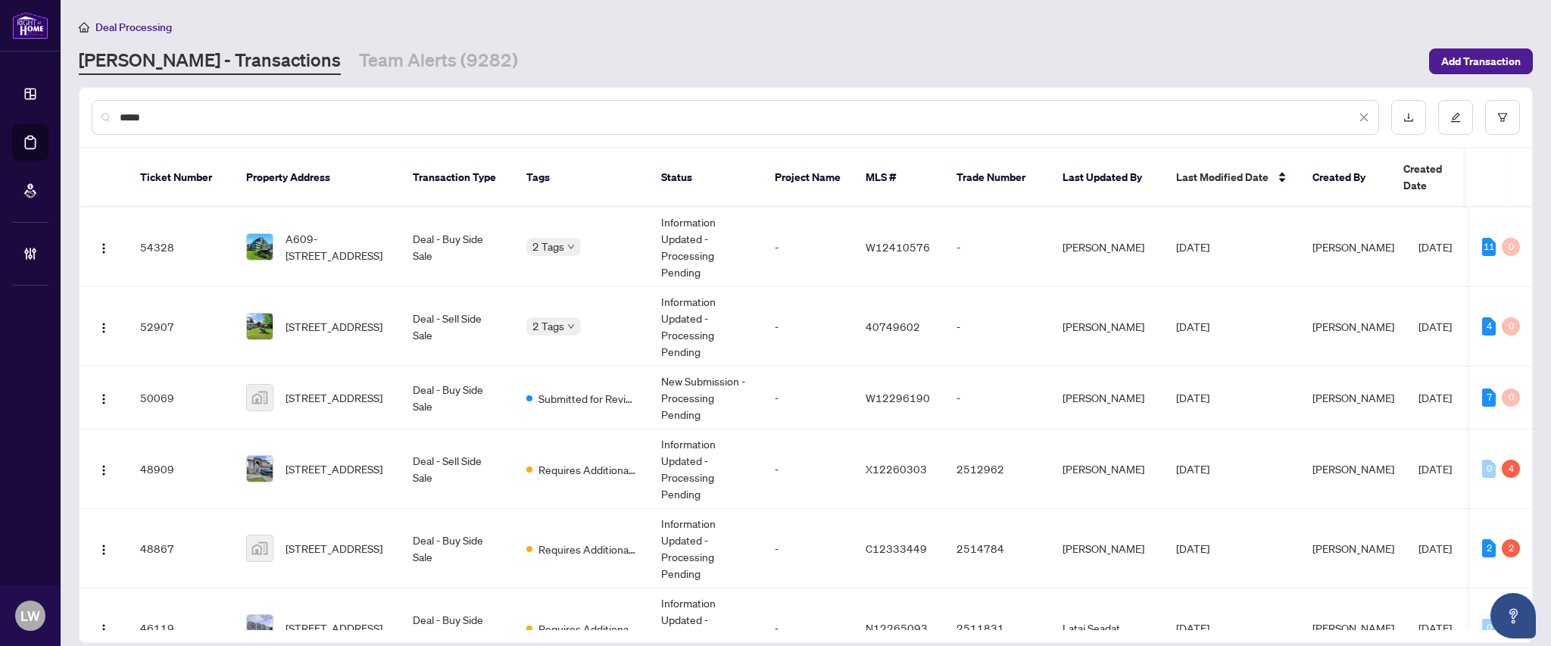
click at [292, 117] on input "*****" at bounding box center [738, 117] width 1236 height 17
drag, startPoint x: 234, startPoint y: 116, endPoint x: 49, endPoint y: 119, distance: 184.8
click at [49, 119] on div "Dashboard Deal Processing Mortgage Referrals Brokerage Management LW [PERSON_NA…" at bounding box center [775, 323] width 1551 height 646
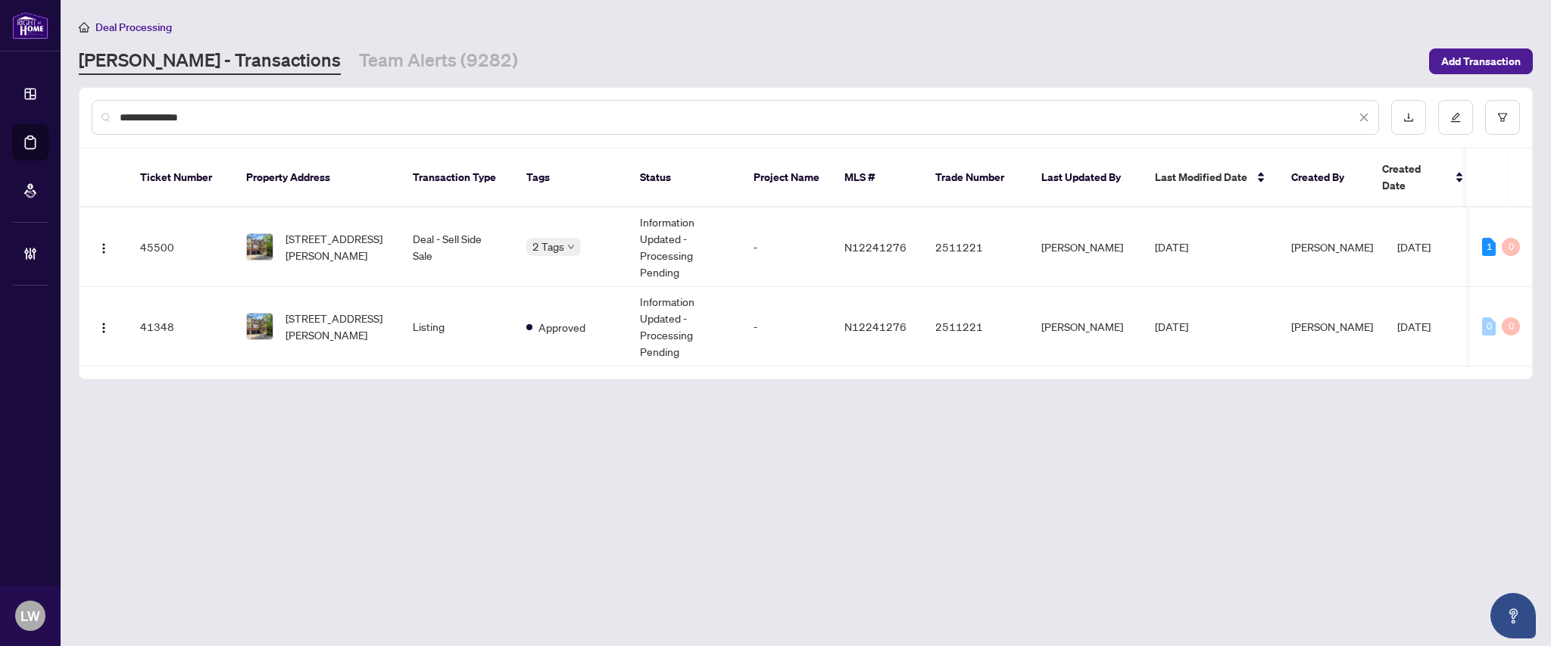
type input "**********"
click at [347, 233] on span "[STREET_ADDRESS][PERSON_NAME]" at bounding box center [336, 246] width 103 height 33
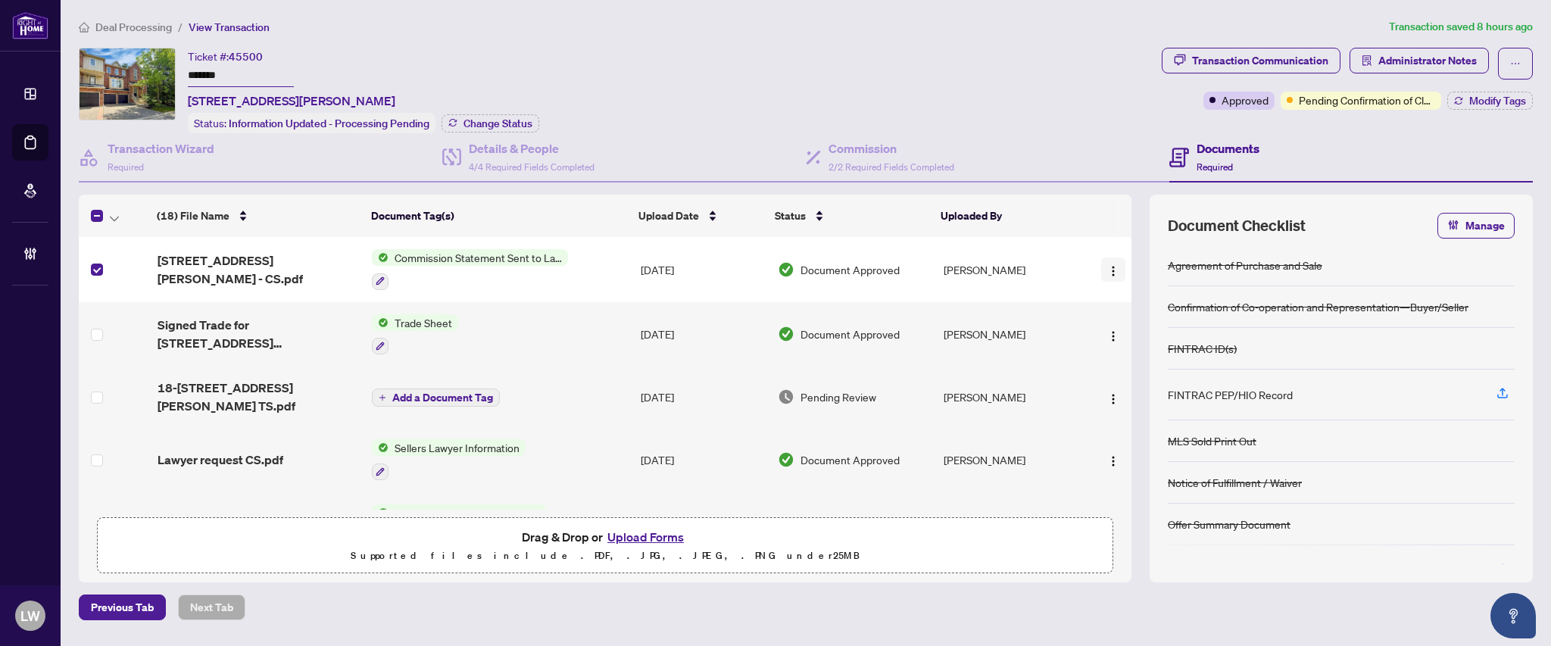
click at [1115, 273] on button "button" at bounding box center [1113, 269] width 24 height 24
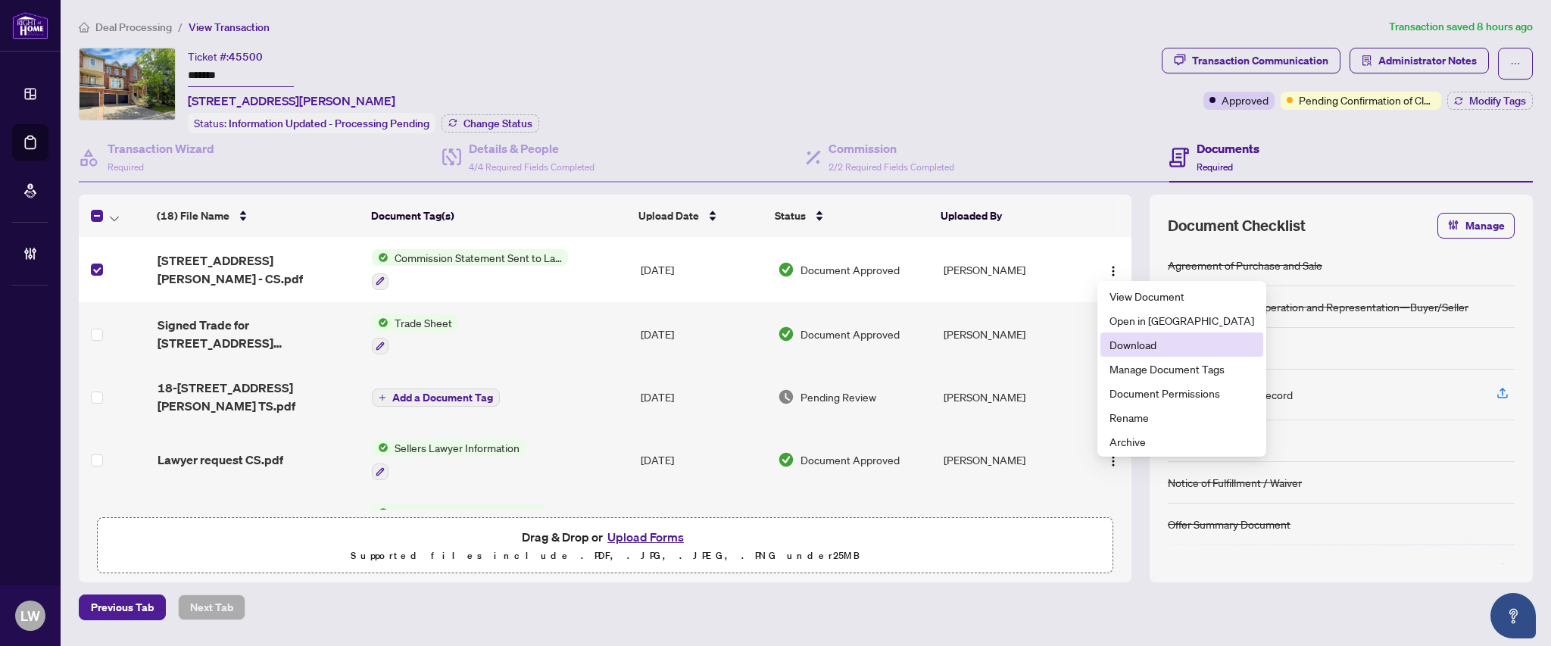
click at [1145, 341] on span "Download" at bounding box center [1181, 344] width 145 height 17
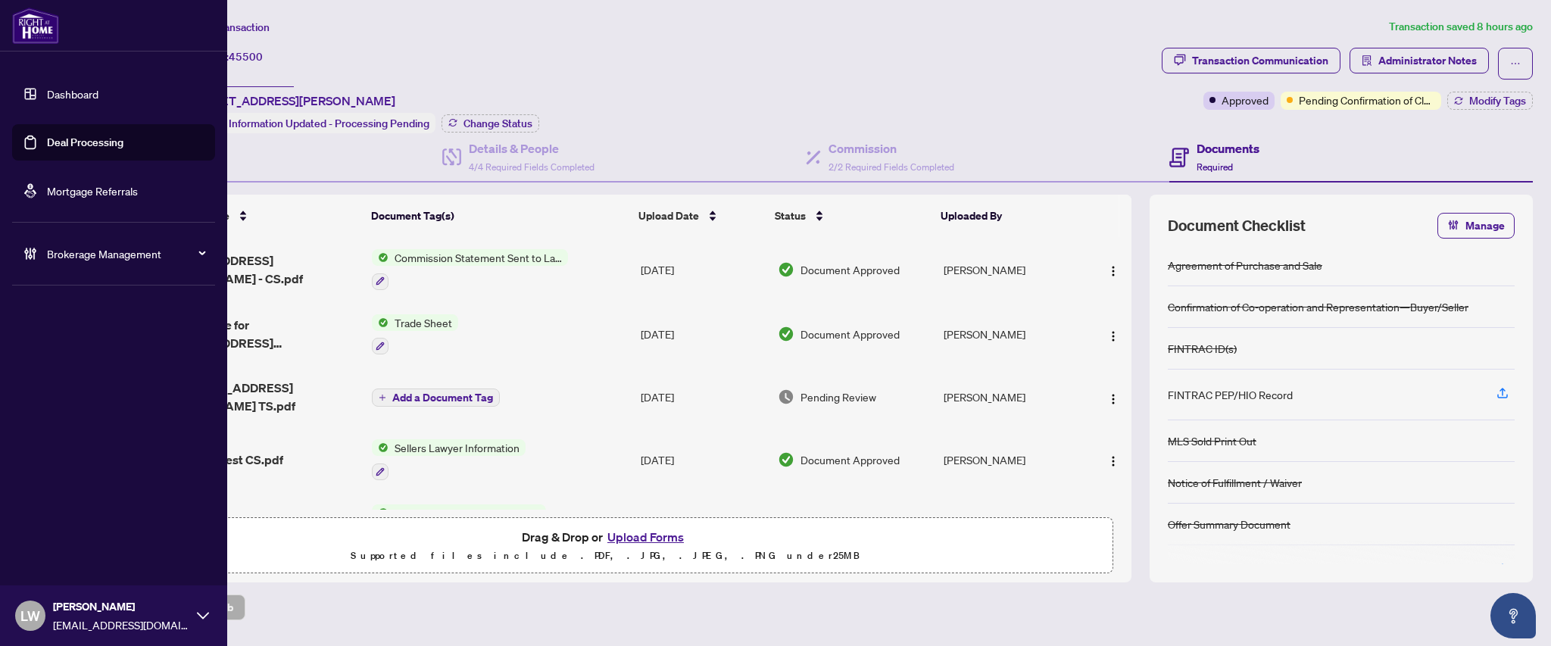
click at [47, 145] on link "Deal Processing" at bounding box center [85, 143] width 76 height 14
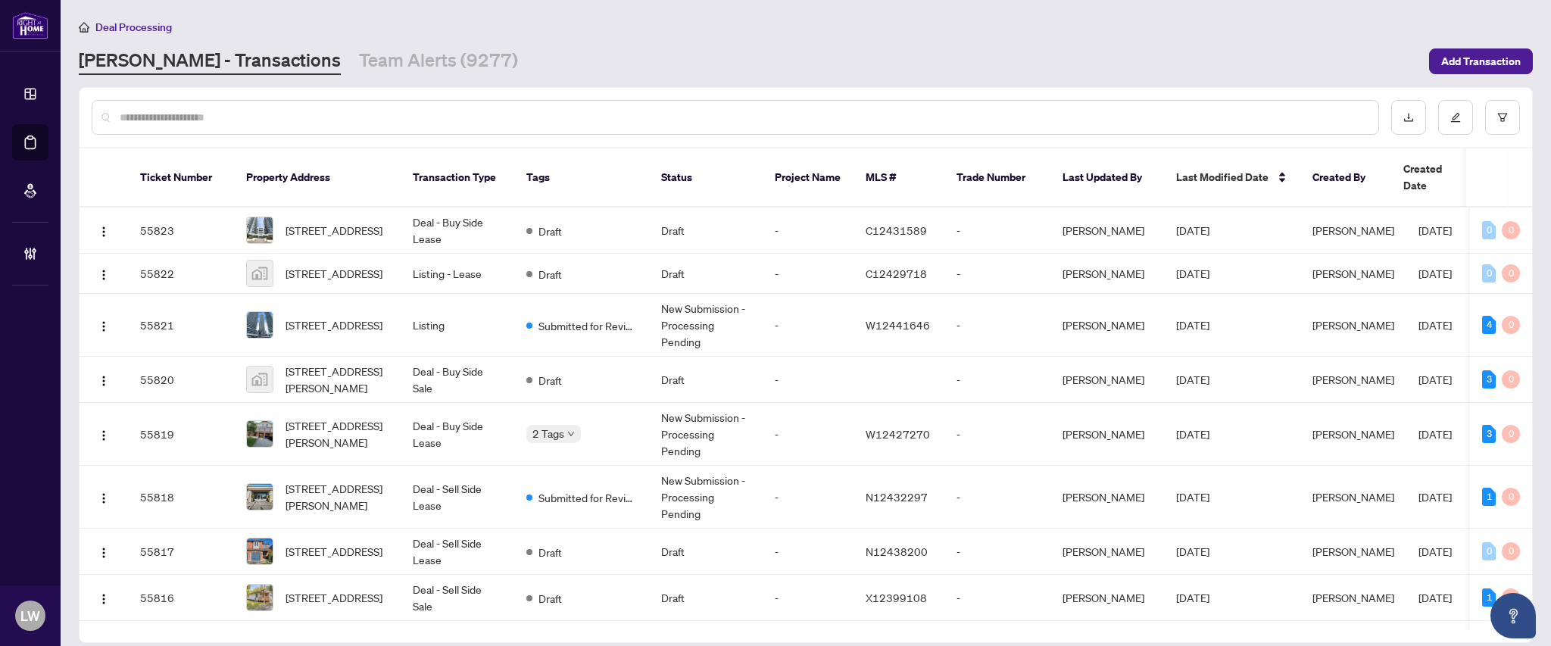
click at [422, 117] on input "text" at bounding box center [743, 117] width 1246 height 17
type input "*****"
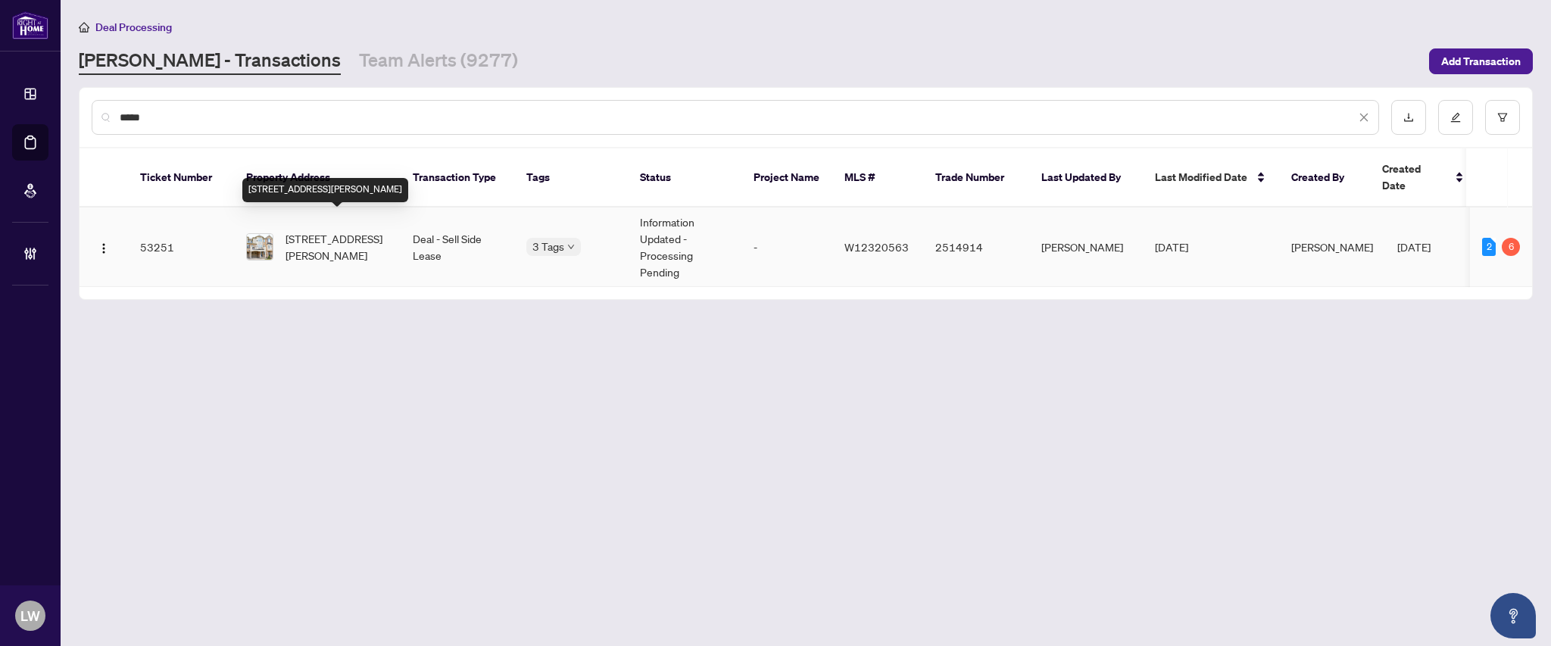
click at [333, 232] on span "[STREET_ADDRESS][PERSON_NAME]" at bounding box center [336, 246] width 103 height 33
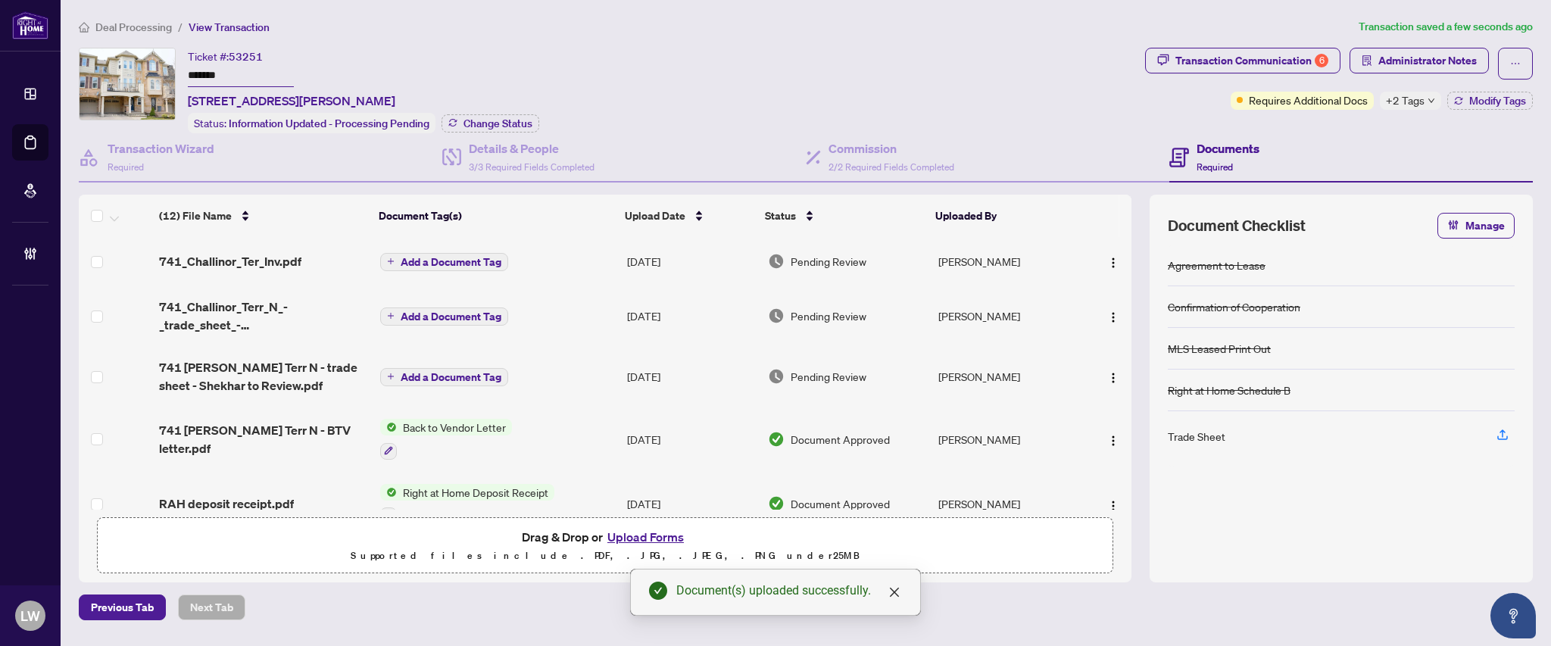
click at [419, 263] on button "Add a Document Tag" at bounding box center [444, 262] width 128 height 18
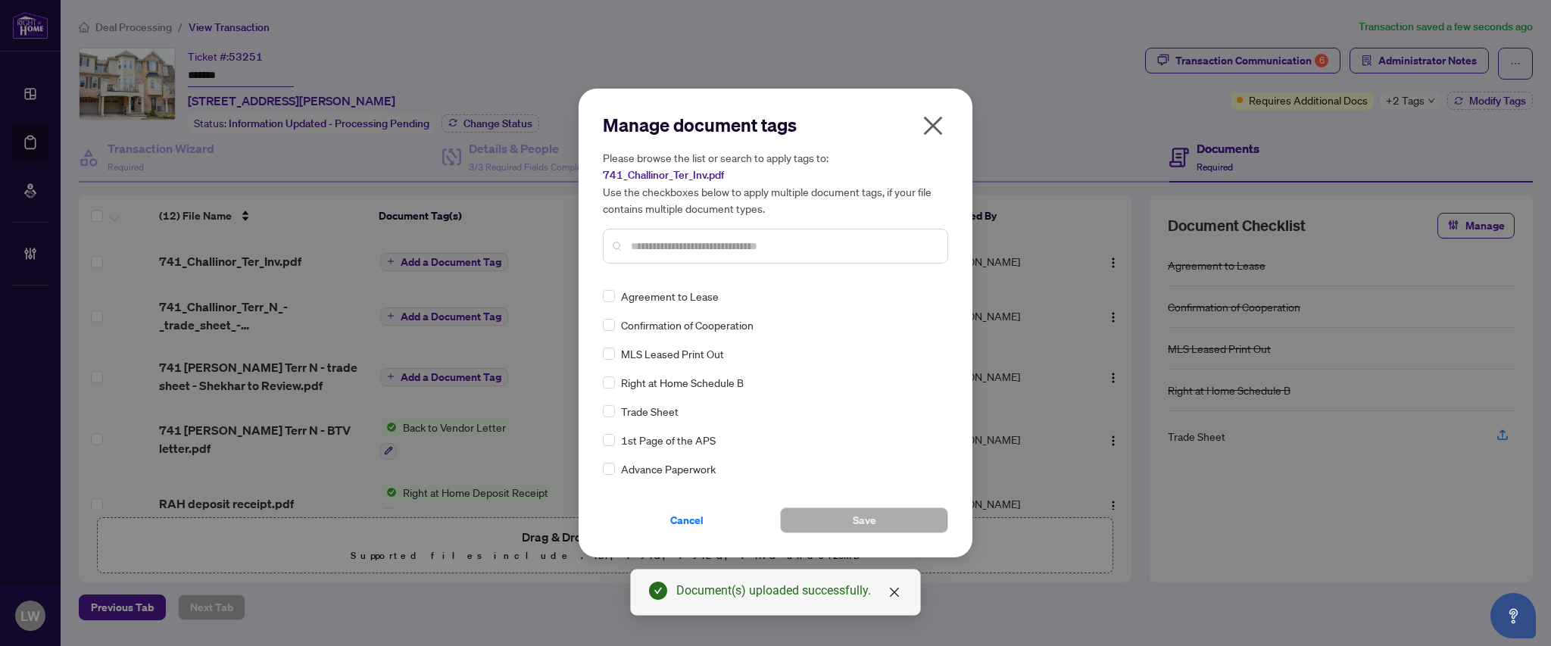
click at [675, 250] on input "text" at bounding box center [783, 246] width 304 height 17
type input "****"
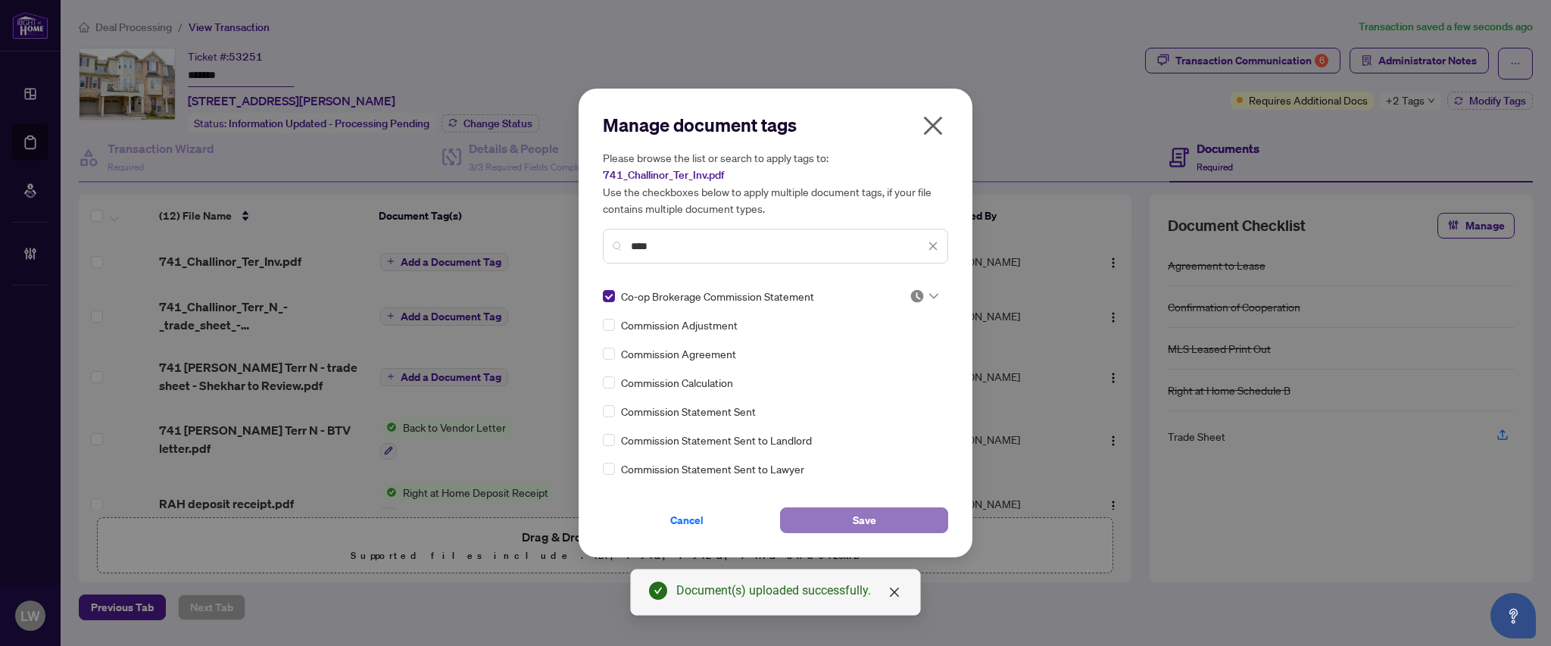
click at [870, 521] on span "Save" at bounding box center [863, 520] width 23 height 24
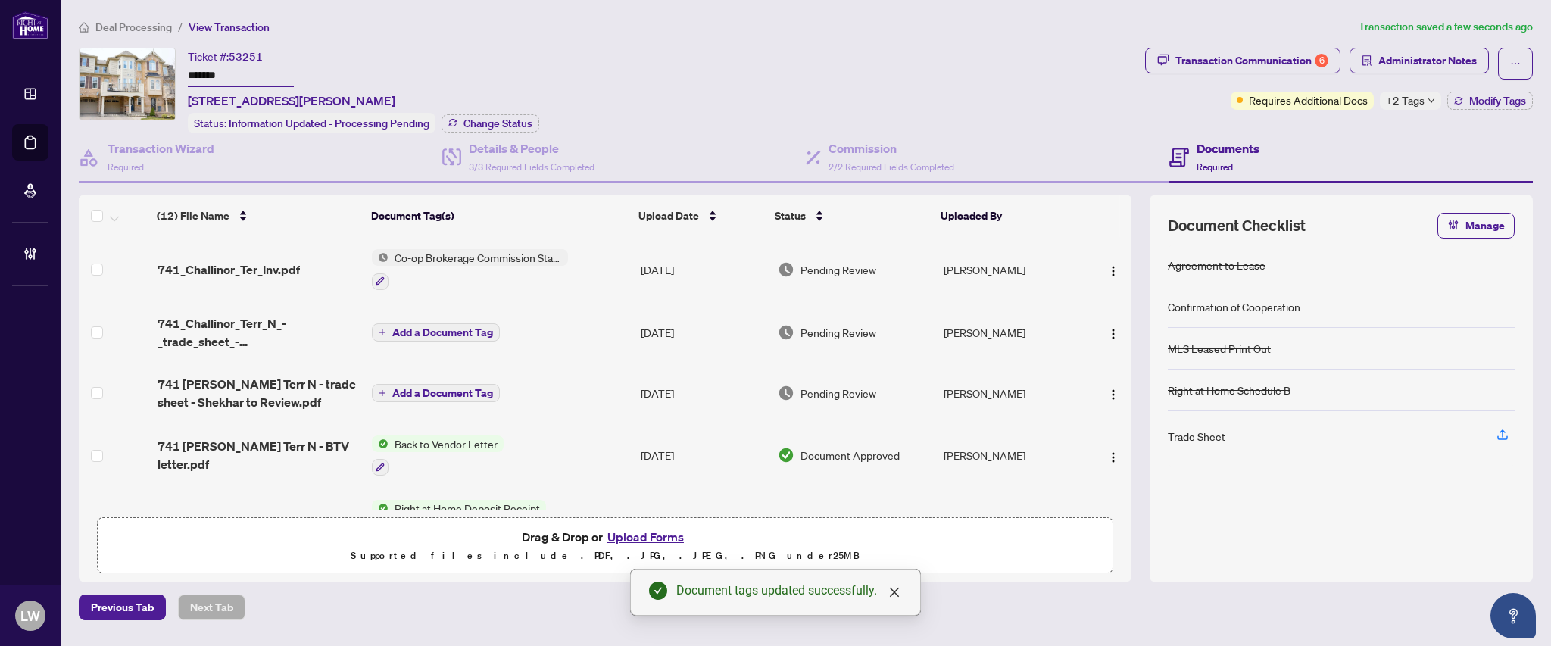
click at [852, 271] on span "Pending Review" at bounding box center [838, 269] width 76 height 17
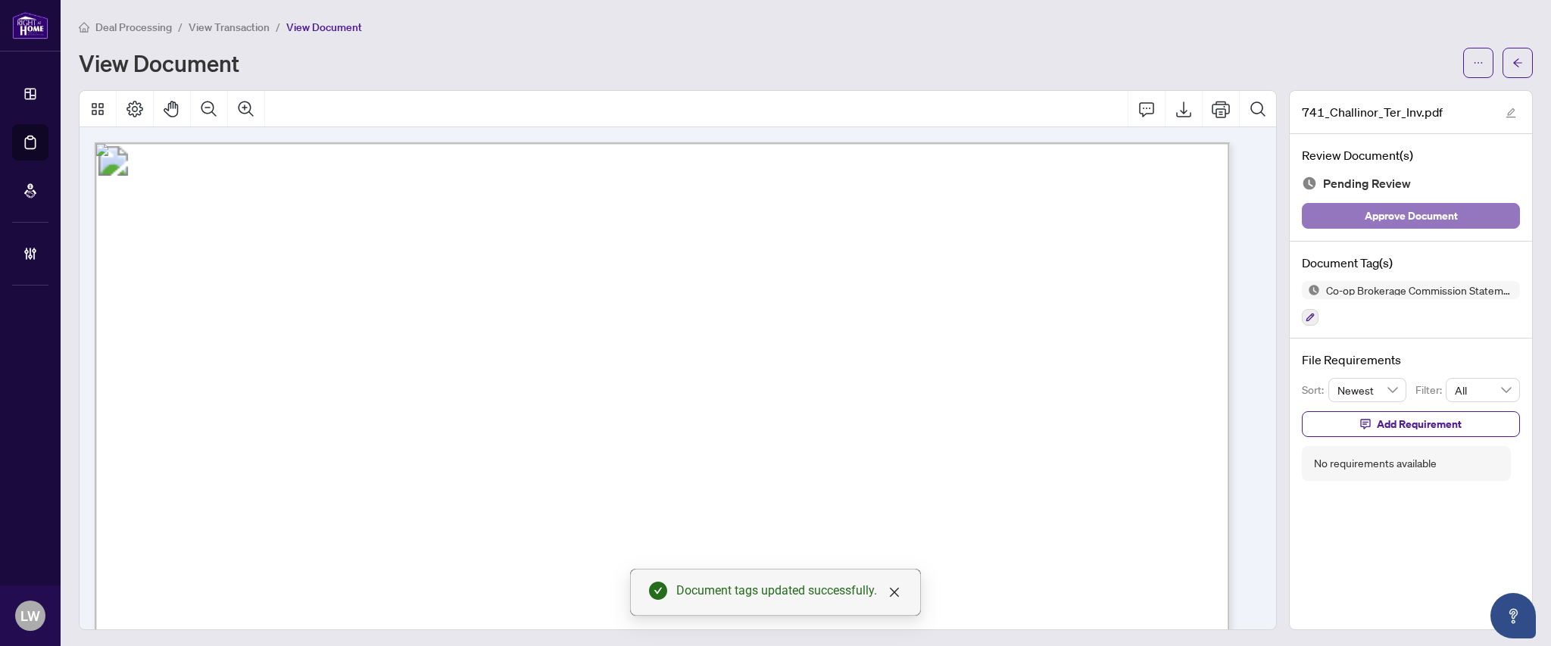
click at [1409, 219] on span "Approve Document" at bounding box center [1410, 216] width 93 height 24
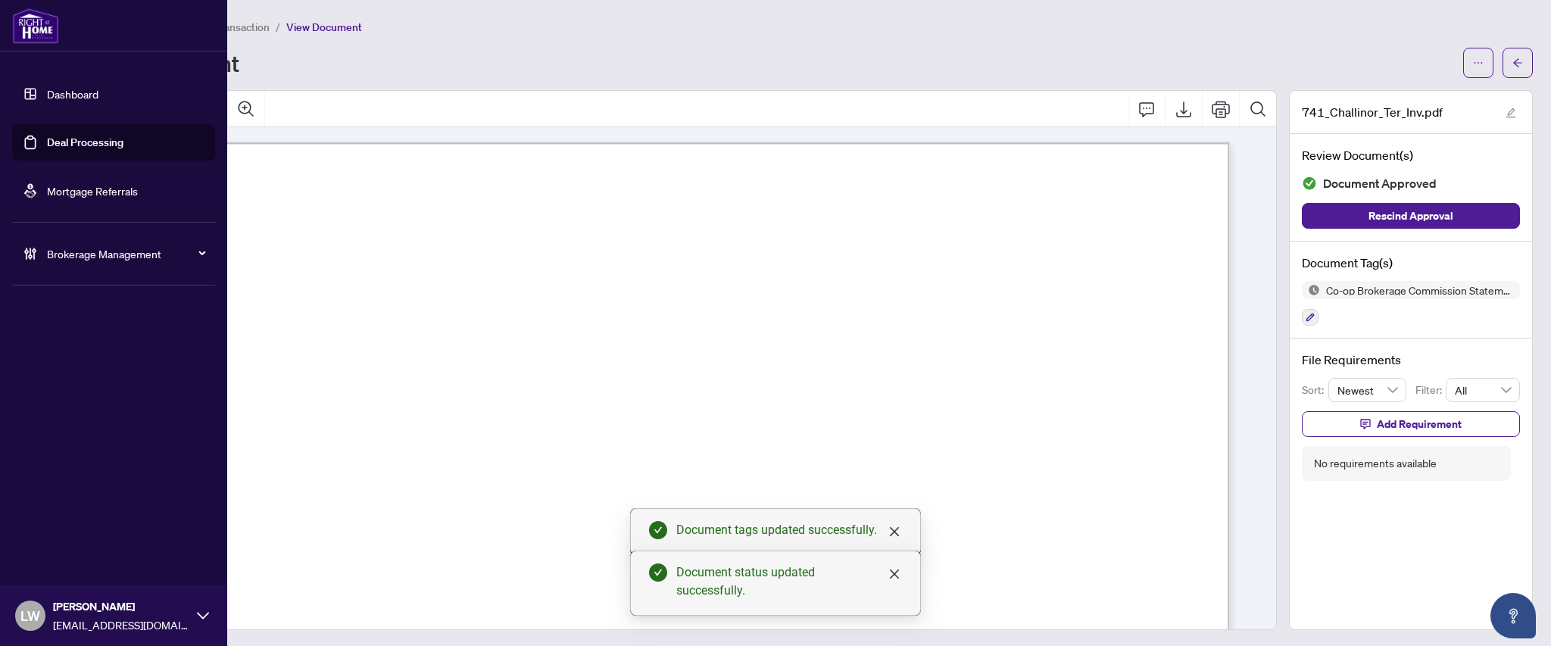
click at [111, 142] on link "Deal Processing" at bounding box center [85, 143] width 76 height 14
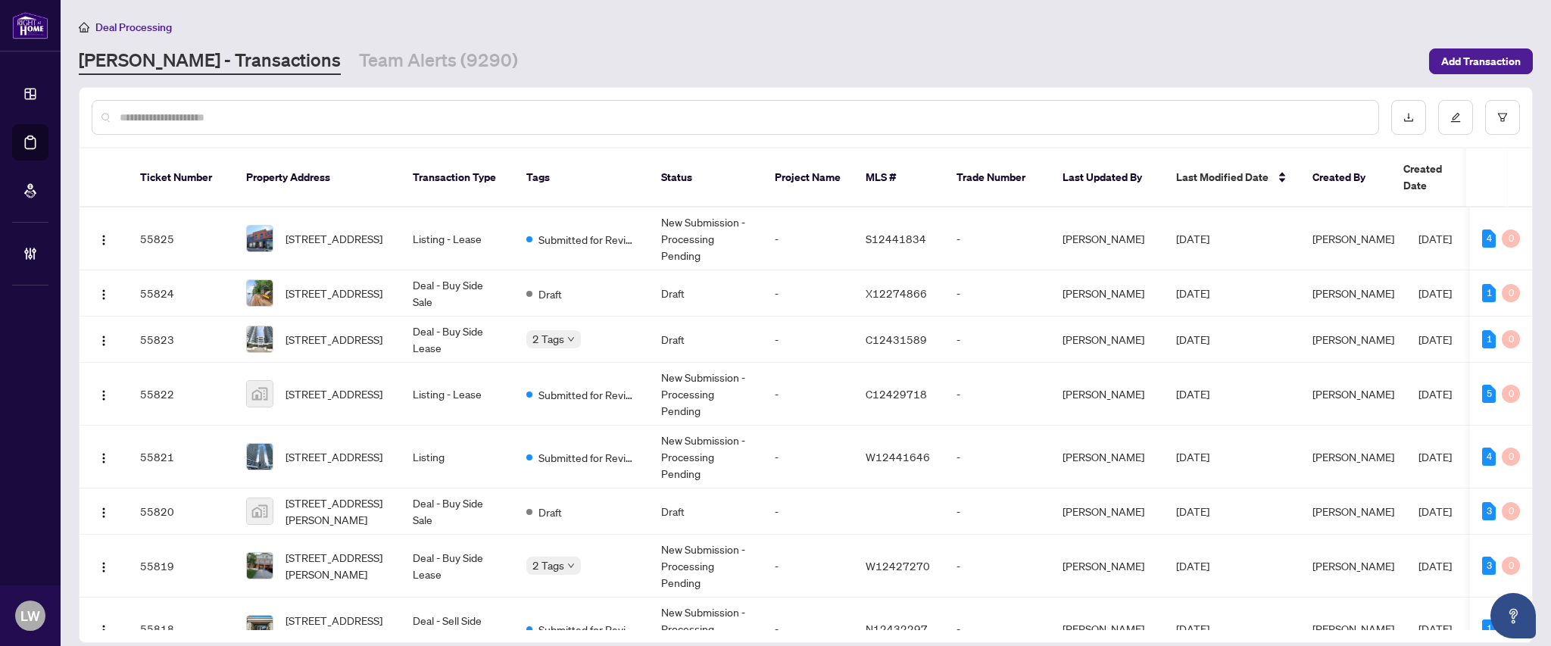
click at [416, 119] on input "text" at bounding box center [743, 117] width 1246 height 17
type input "*****"
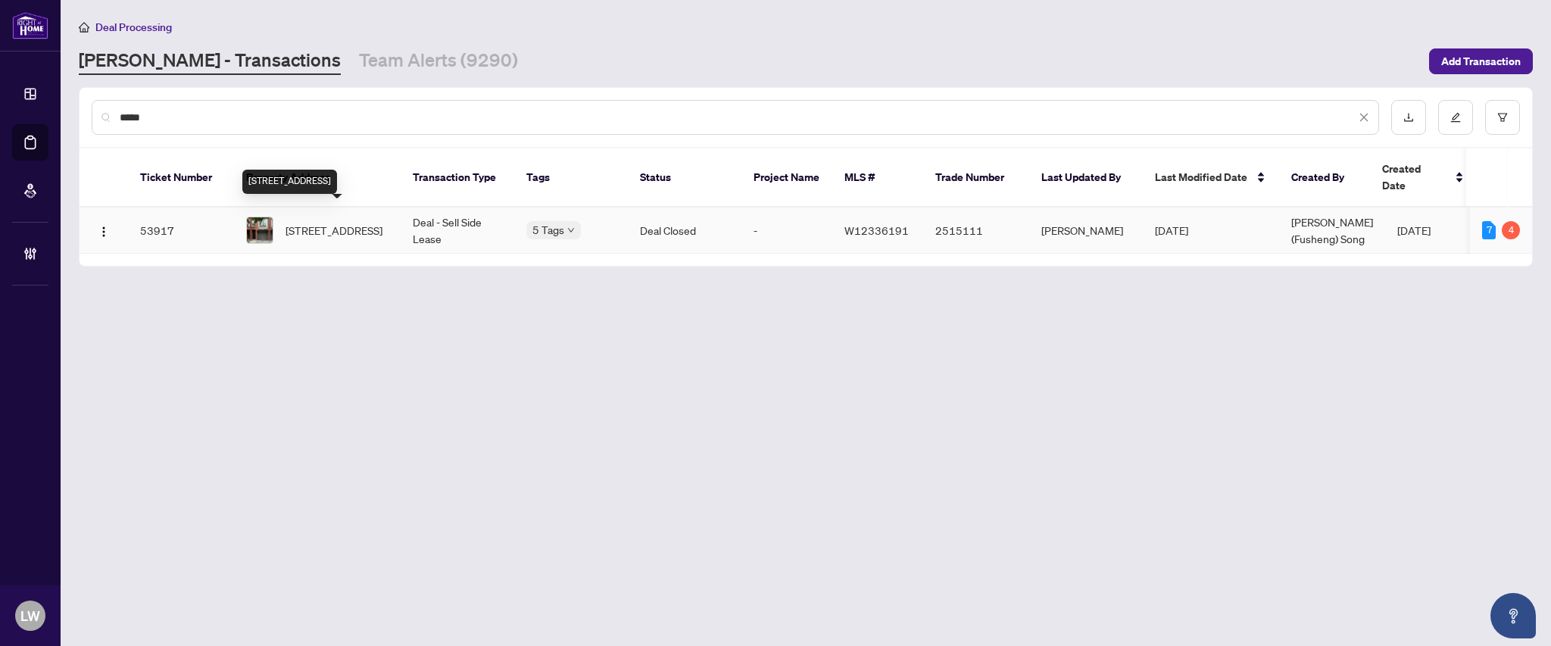
click at [324, 222] on span "[STREET_ADDRESS]" at bounding box center [333, 230] width 97 height 17
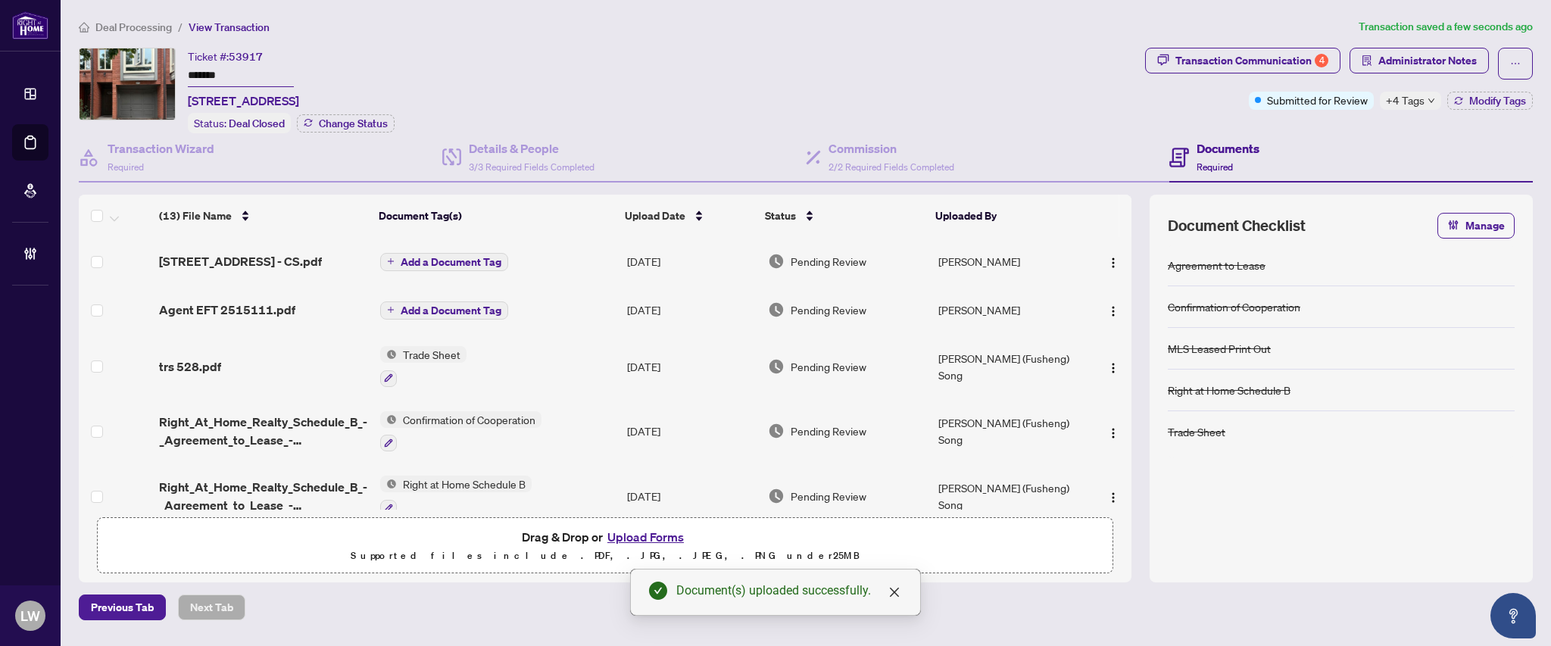
click at [447, 259] on span "Add a Document Tag" at bounding box center [450, 262] width 101 height 11
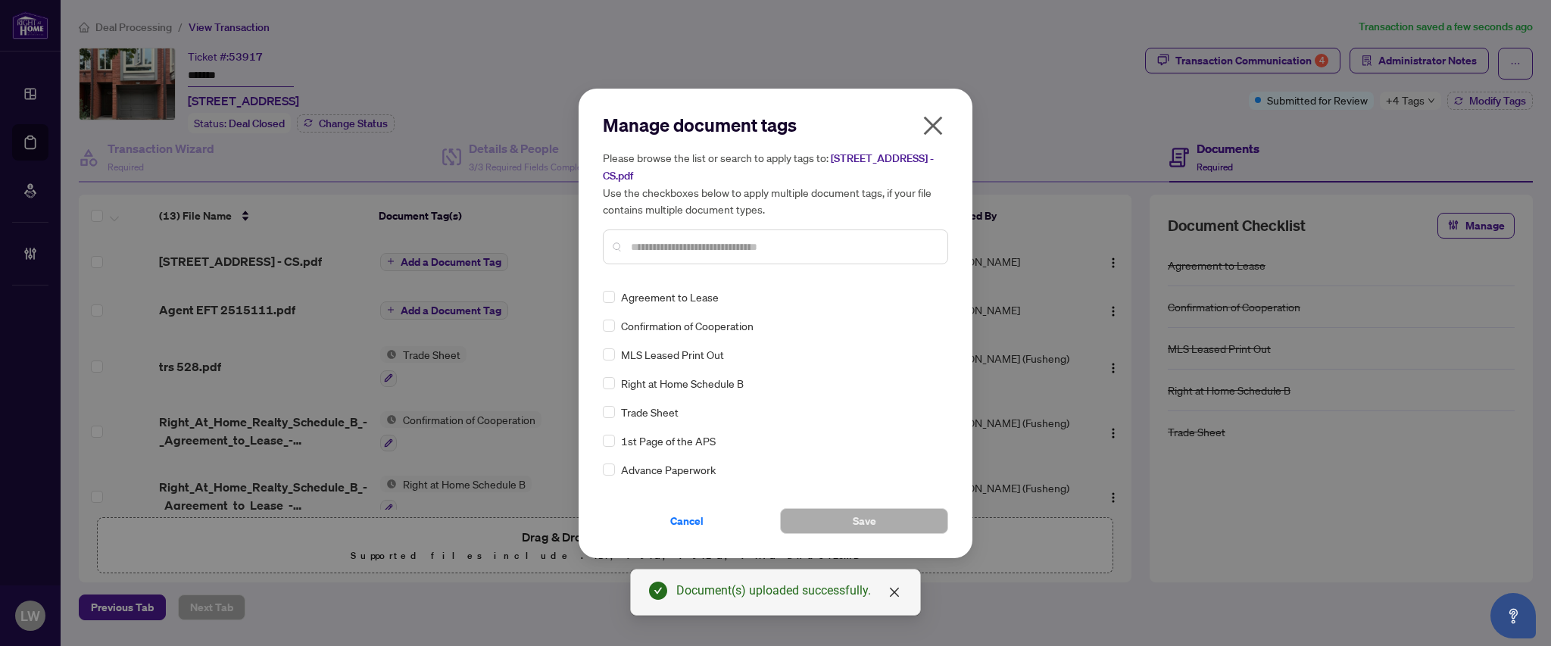
click at [725, 254] on div at bounding box center [775, 246] width 345 height 35
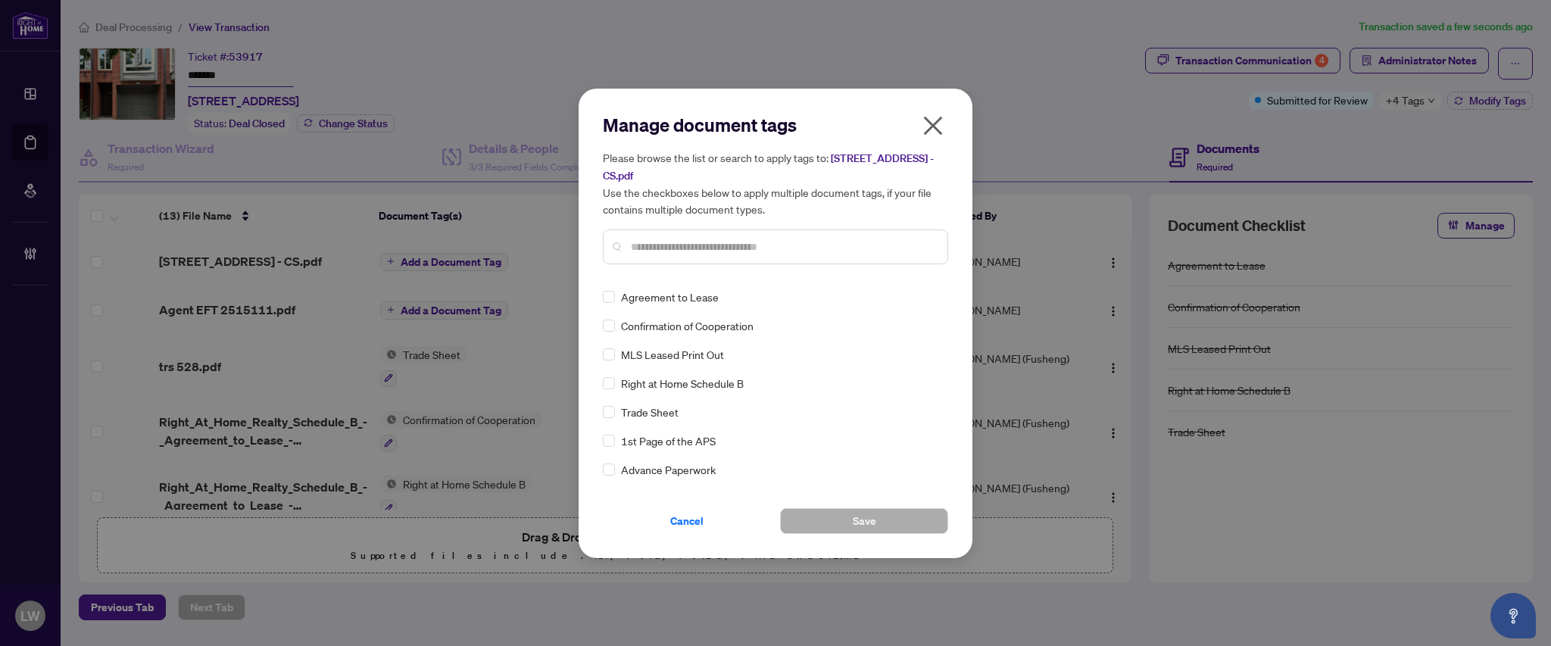
click at [674, 243] on input "text" at bounding box center [783, 246] width 304 height 17
type input "***"
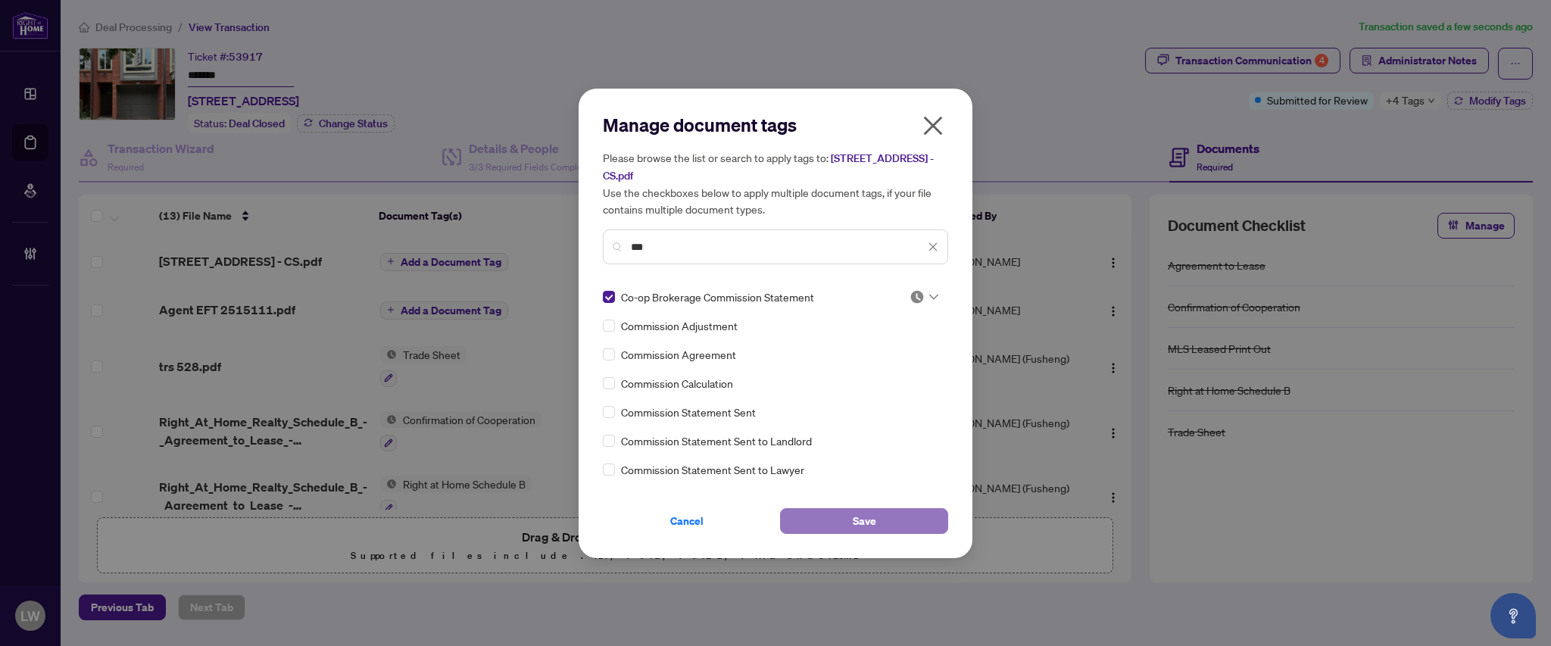
click at [837, 516] on button "Save" at bounding box center [864, 521] width 168 height 26
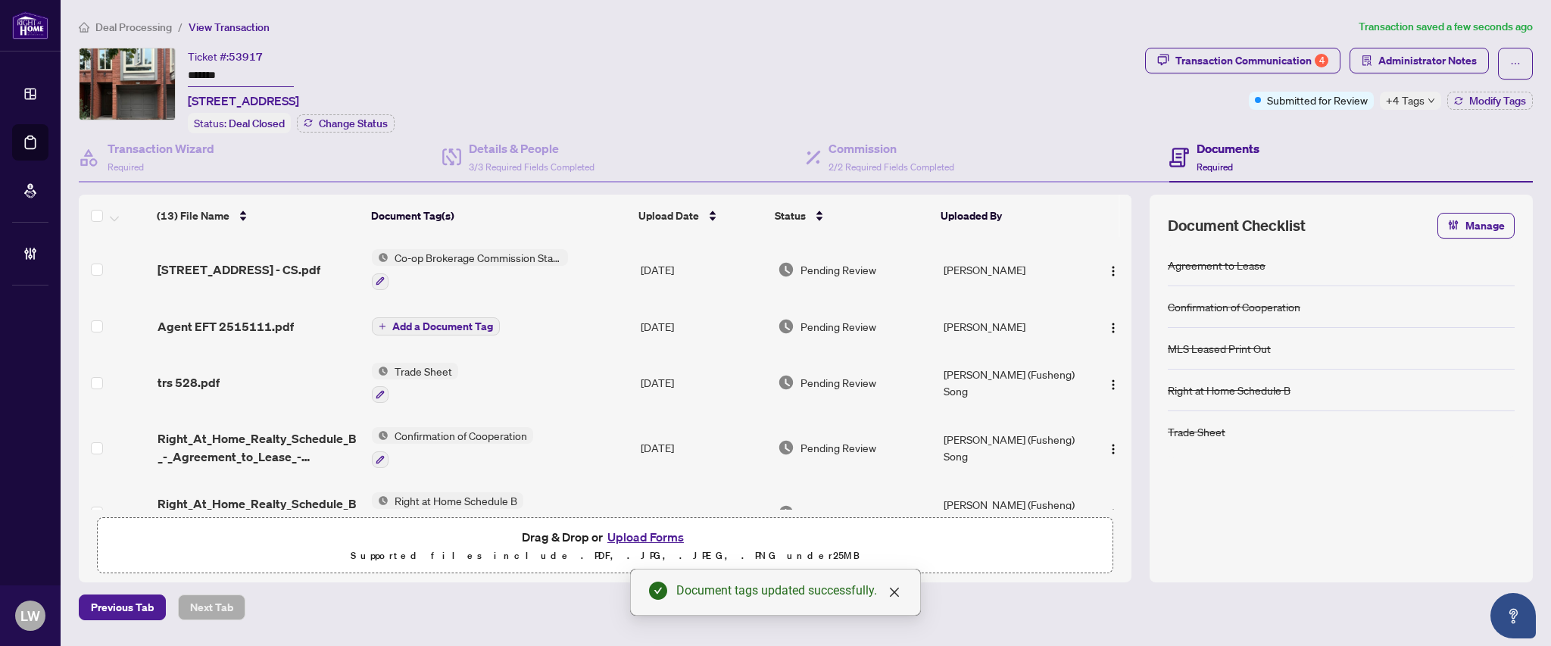
click at [843, 265] on span "Pending Review" at bounding box center [838, 269] width 76 height 17
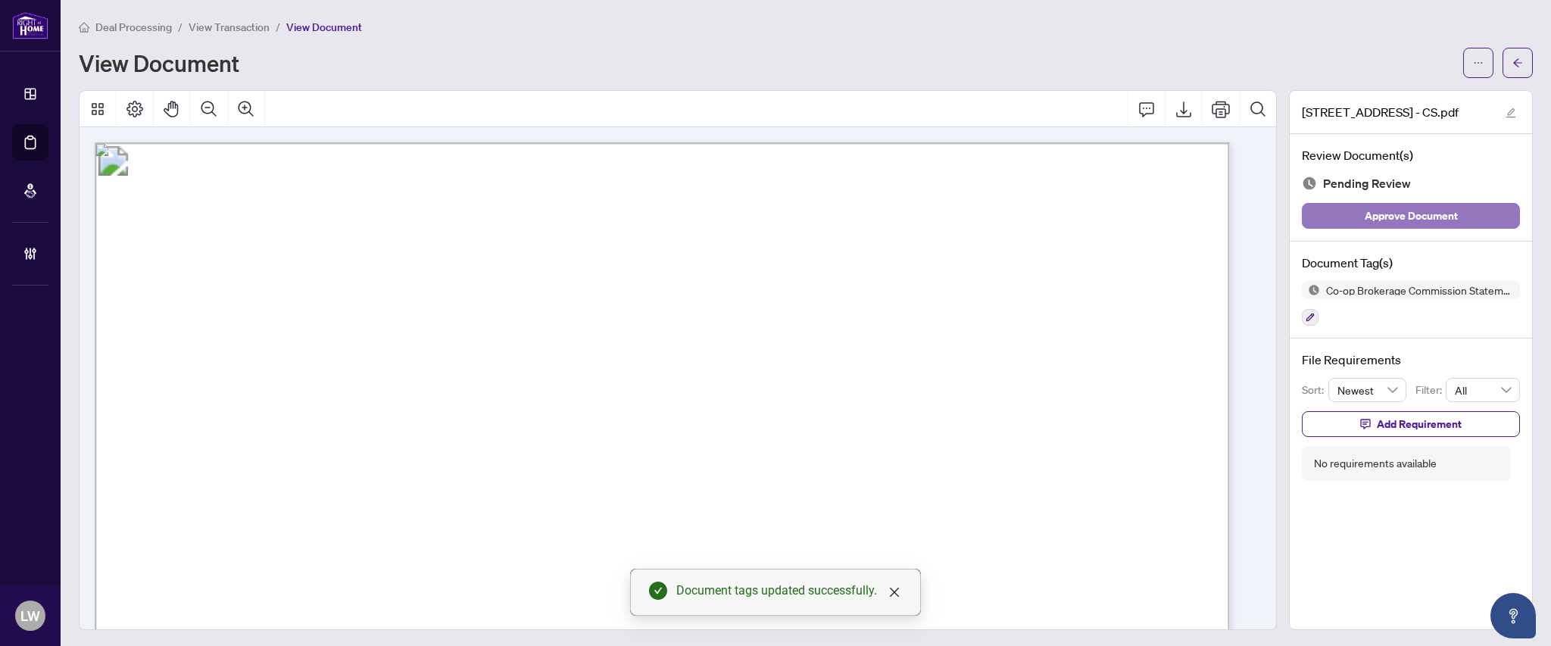
click at [1375, 220] on span "Approve Document" at bounding box center [1410, 216] width 93 height 24
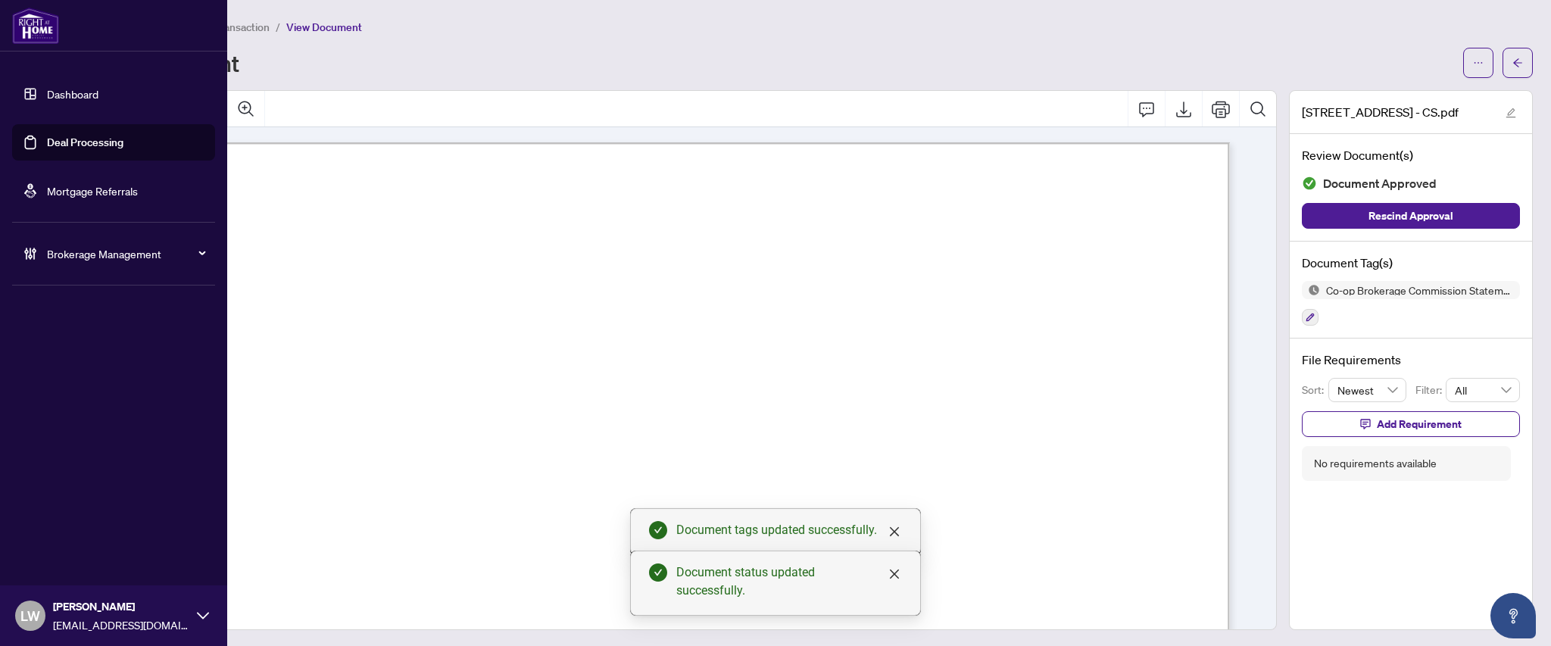
click at [62, 148] on link "Deal Processing" at bounding box center [85, 143] width 76 height 14
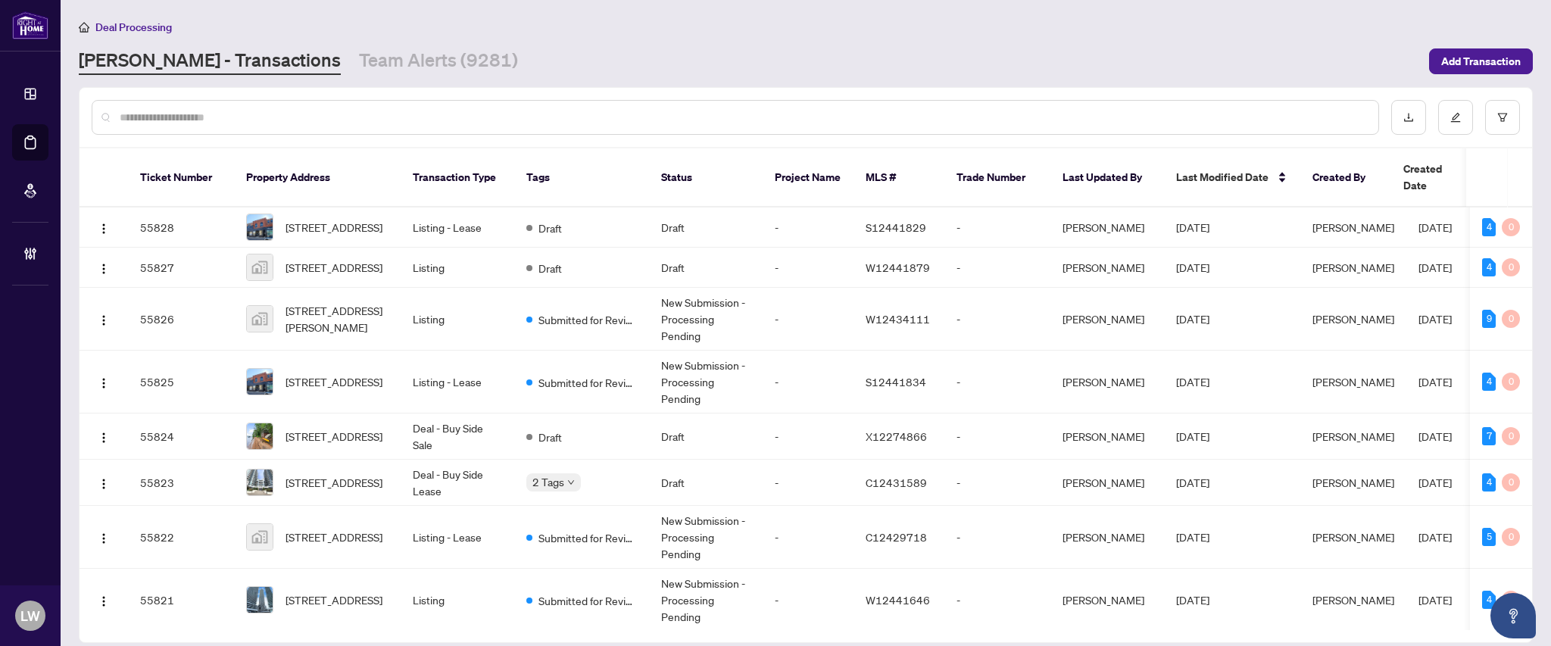
click at [410, 112] on input "text" at bounding box center [743, 117] width 1246 height 17
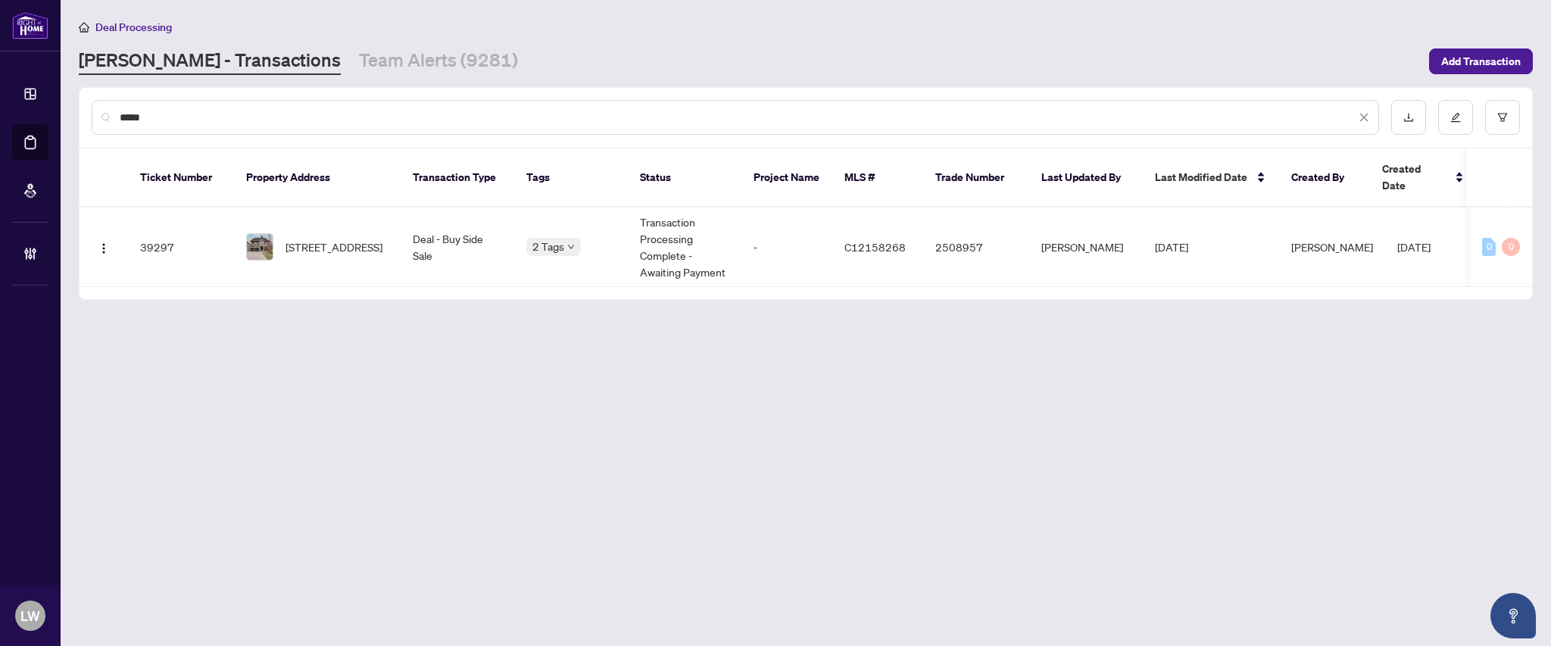
type input "*****"
click at [331, 241] on span "[STREET_ADDRESS]" at bounding box center [333, 246] width 97 height 17
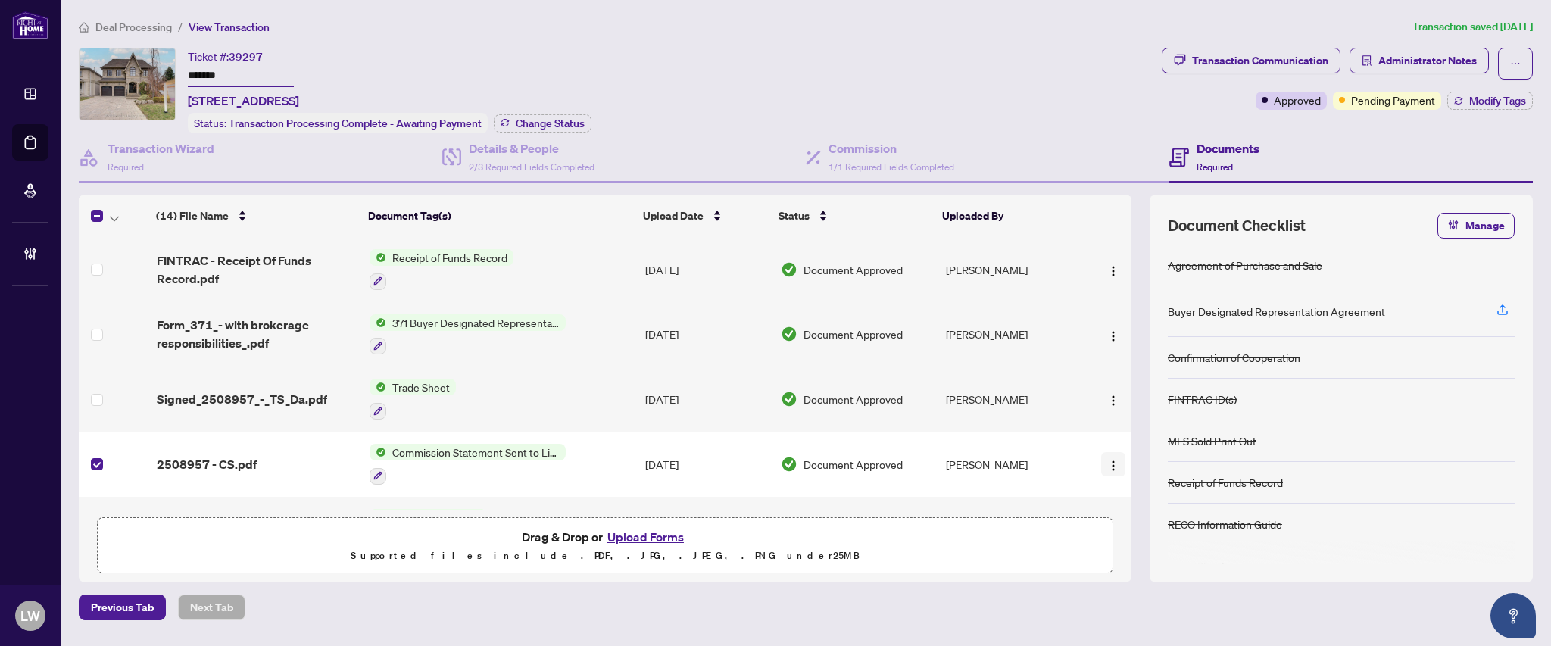
click at [1110, 461] on img "button" at bounding box center [1113, 466] width 12 height 12
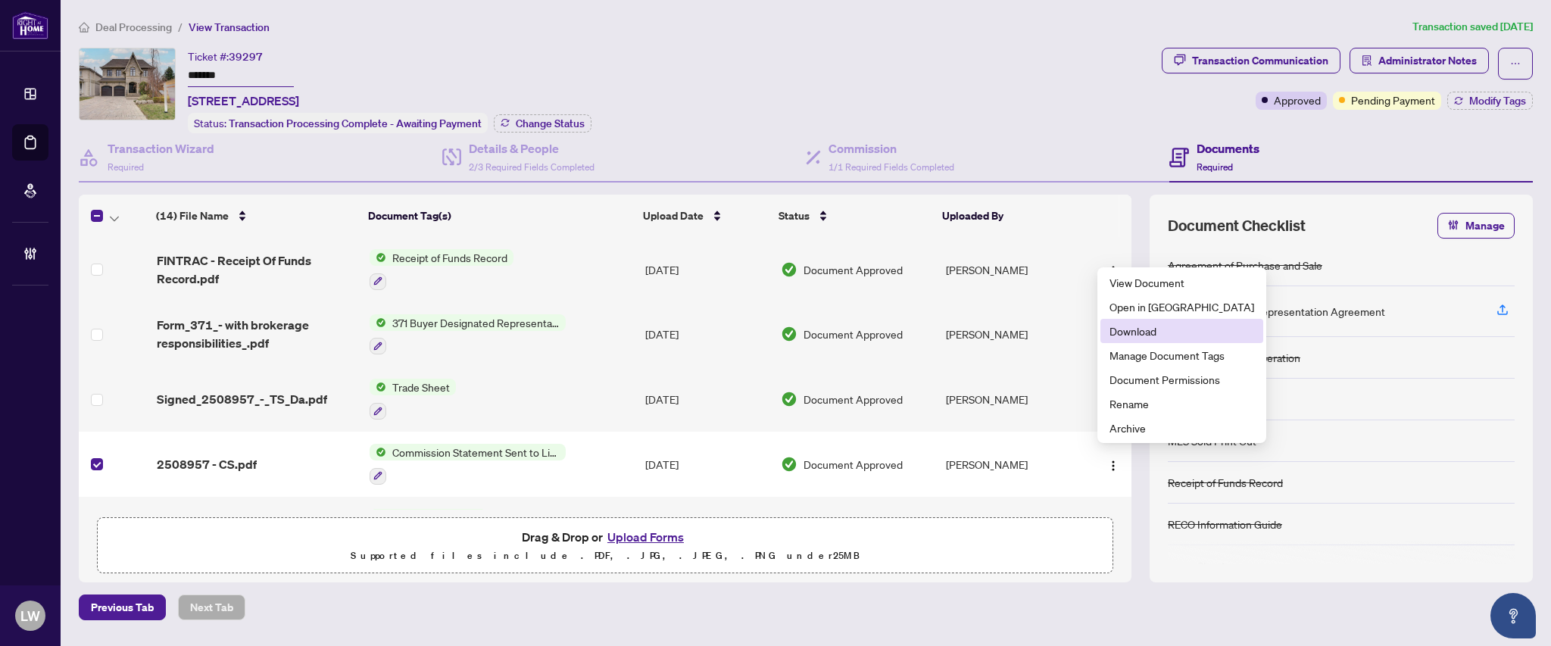
click at [1118, 328] on span "Download" at bounding box center [1181, 331] width 145 height 17
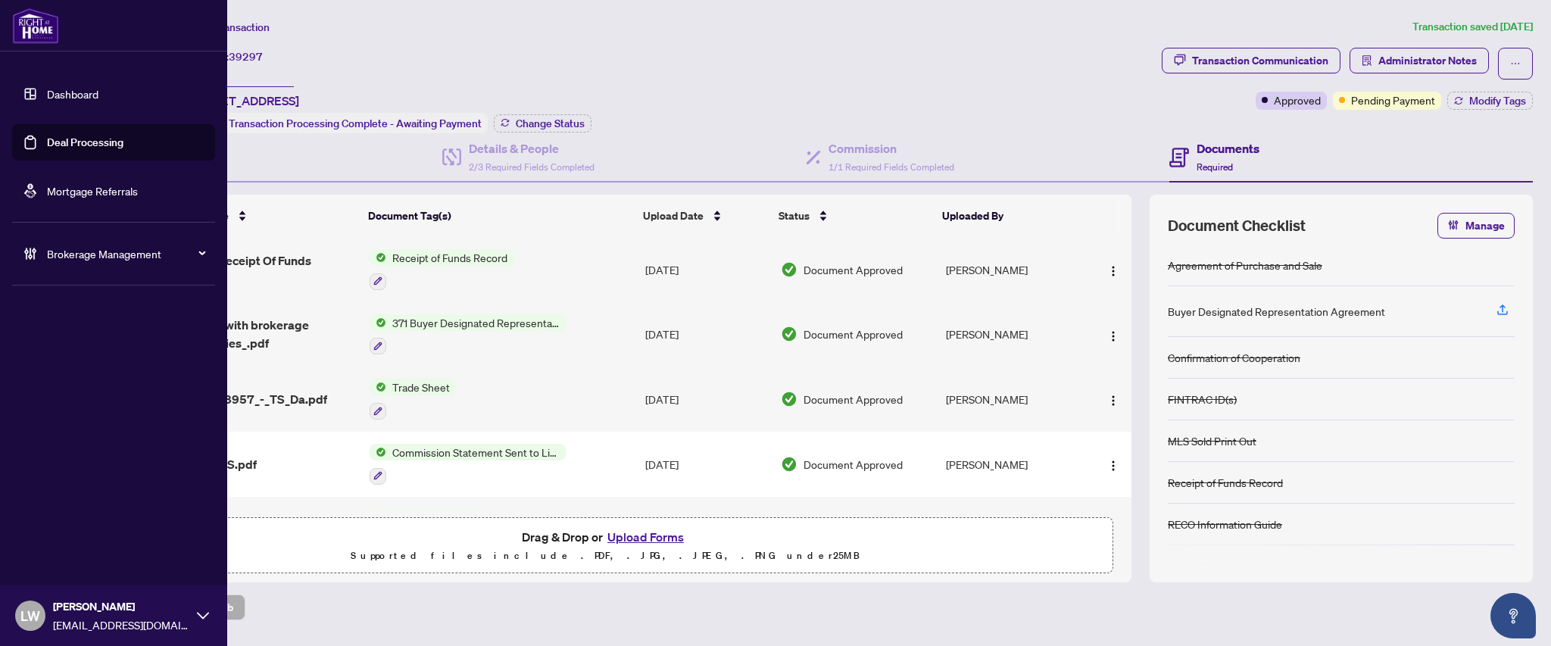
click at [79, 144] on link "Deal Processing" at bounding box center [85, 143] width 76 height 14
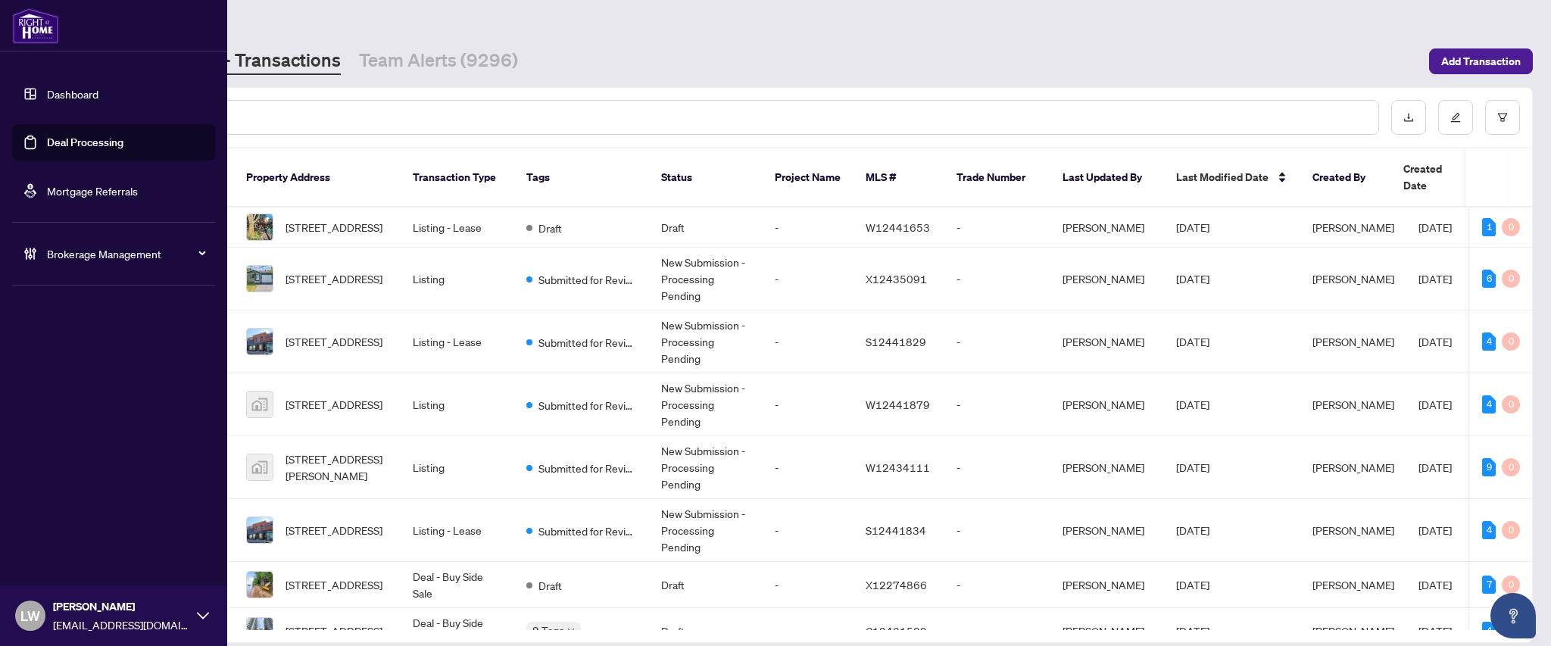
click at [29, 624] on span "LW" at bounding box center [30, 615] width 20 height 21
click at [68, 557] on span "Logout" at bounding box center [61, 557] width 34 height 24
